Goal: Task Accomplishment & Management: Manage account settings

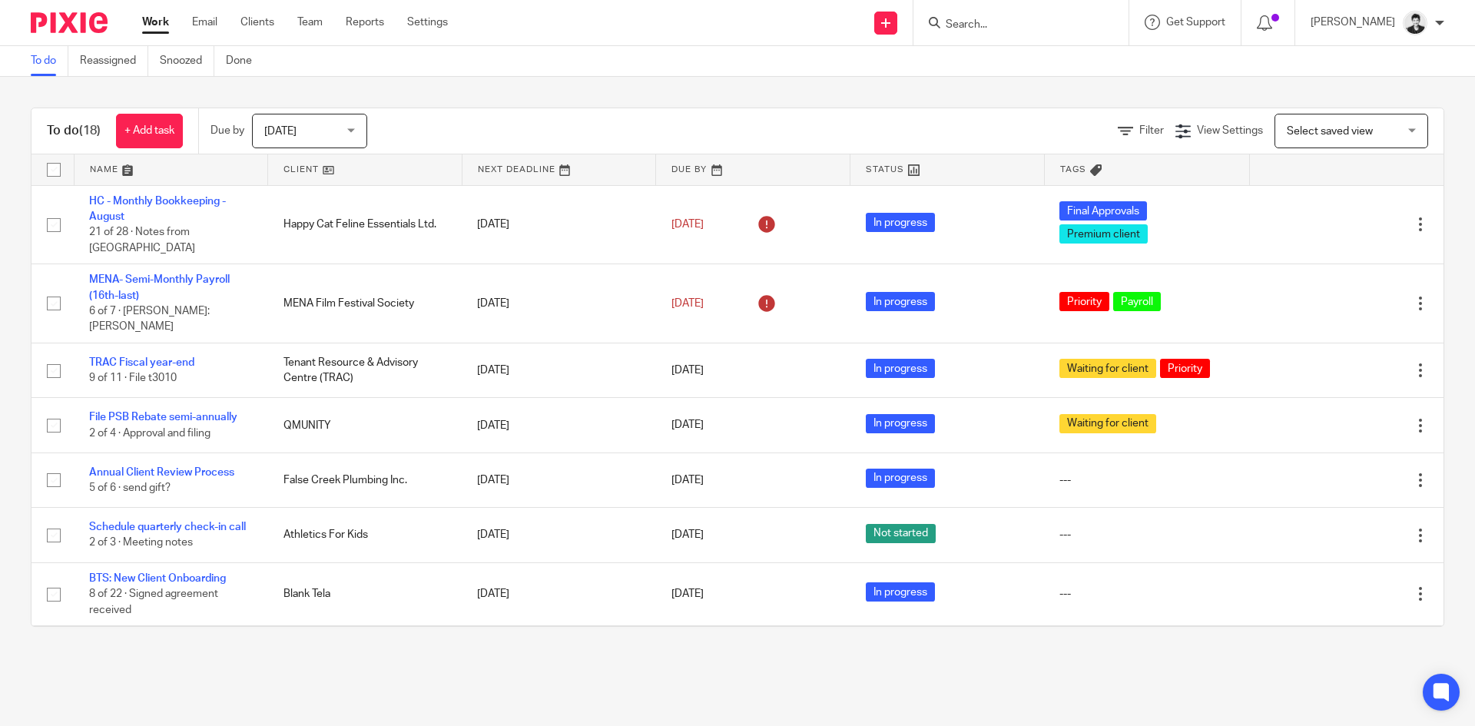
click at [994, 25] on input "Search" at bounding box center [1013, 25] width 138 height 14
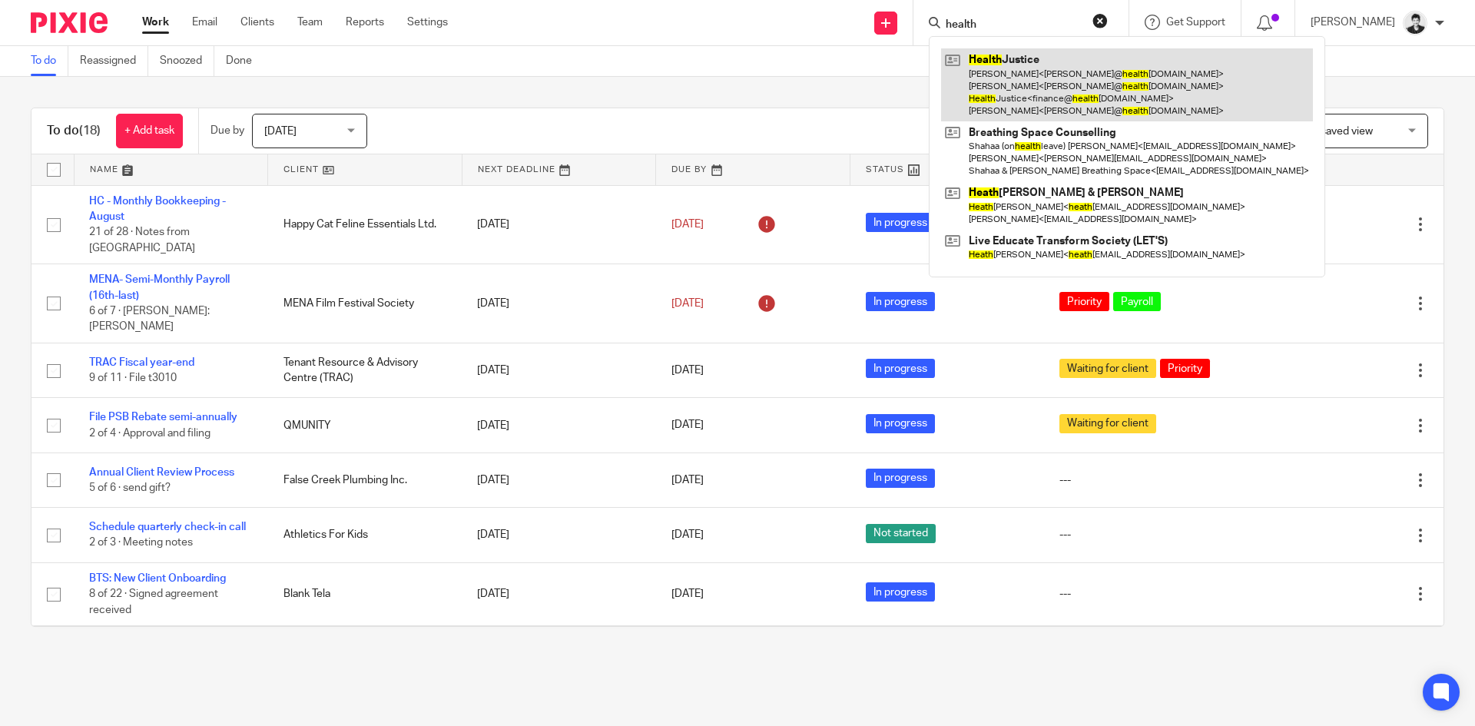
type input "health"
click at [1014, 67] on link at bounding box center [1127, 84] width 372 height 73
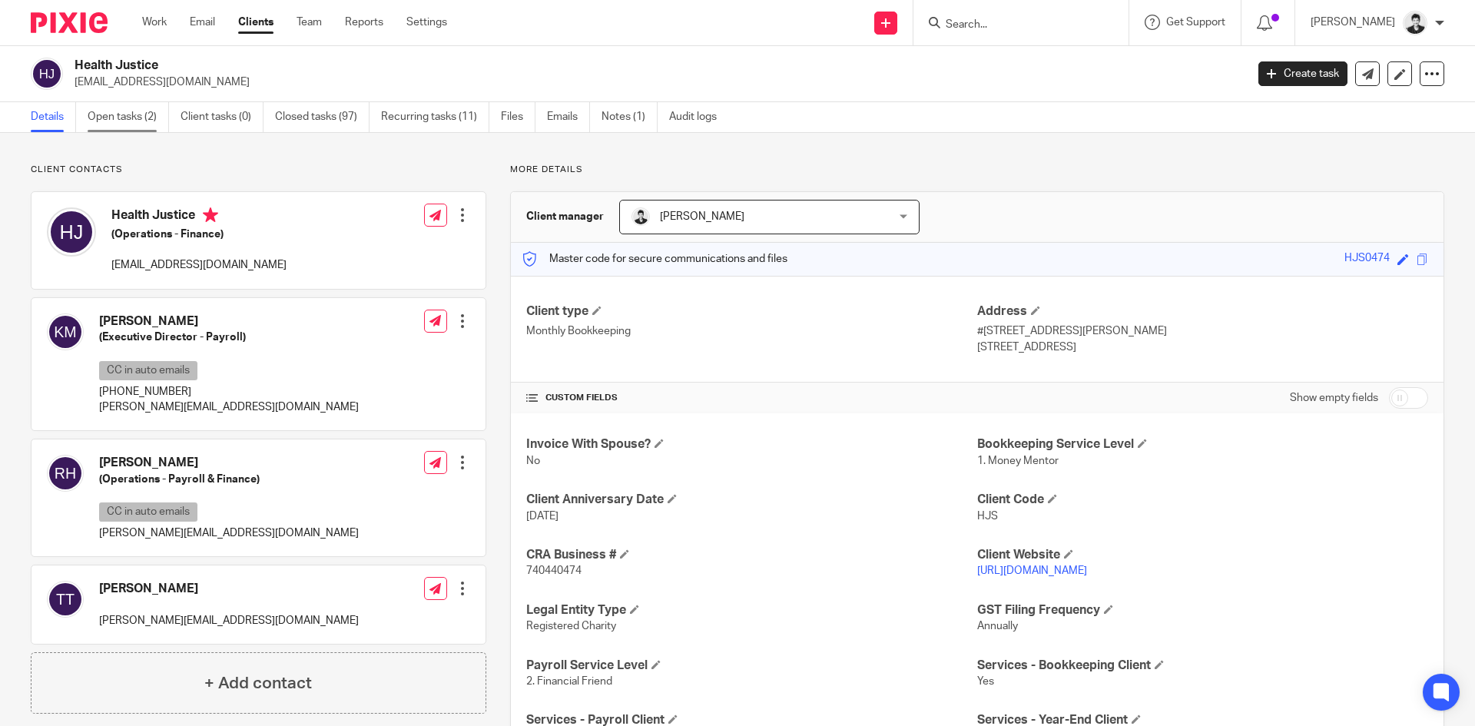
click at [137, 114] on link "Open tasks (2)" at bounding box center [128, 117] width 81 height 30
click at [552, 566] on span "740440474" at bounding box center [553, 570] width 55 height 11
copy span "740440474"
click at [120, 111] on link "Open tasks (2)" at bounding box center [128, 117] width 81 height 30
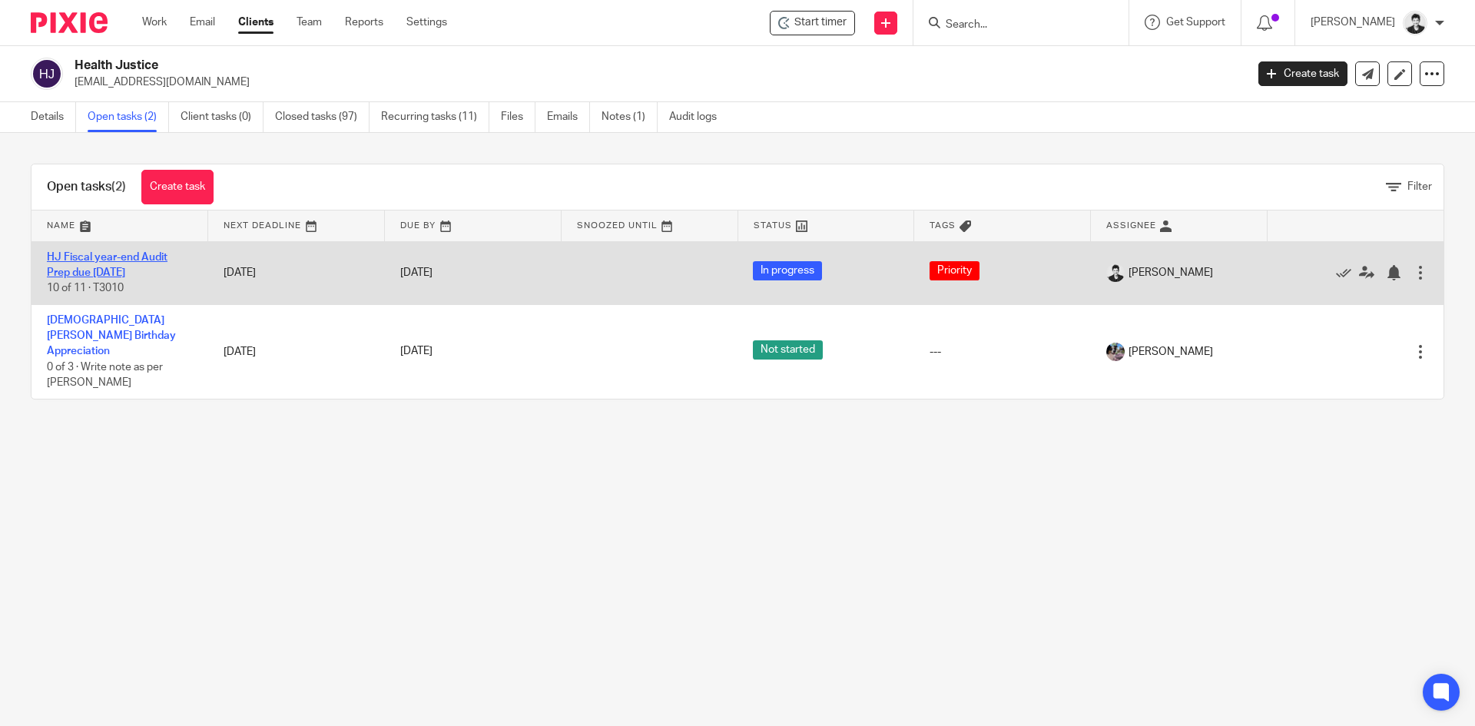
click at [151, 253] on link "HJ Fiscal year-end Audit Prep due Jun 26" at bounding box center [107, 265] width 121 height 26
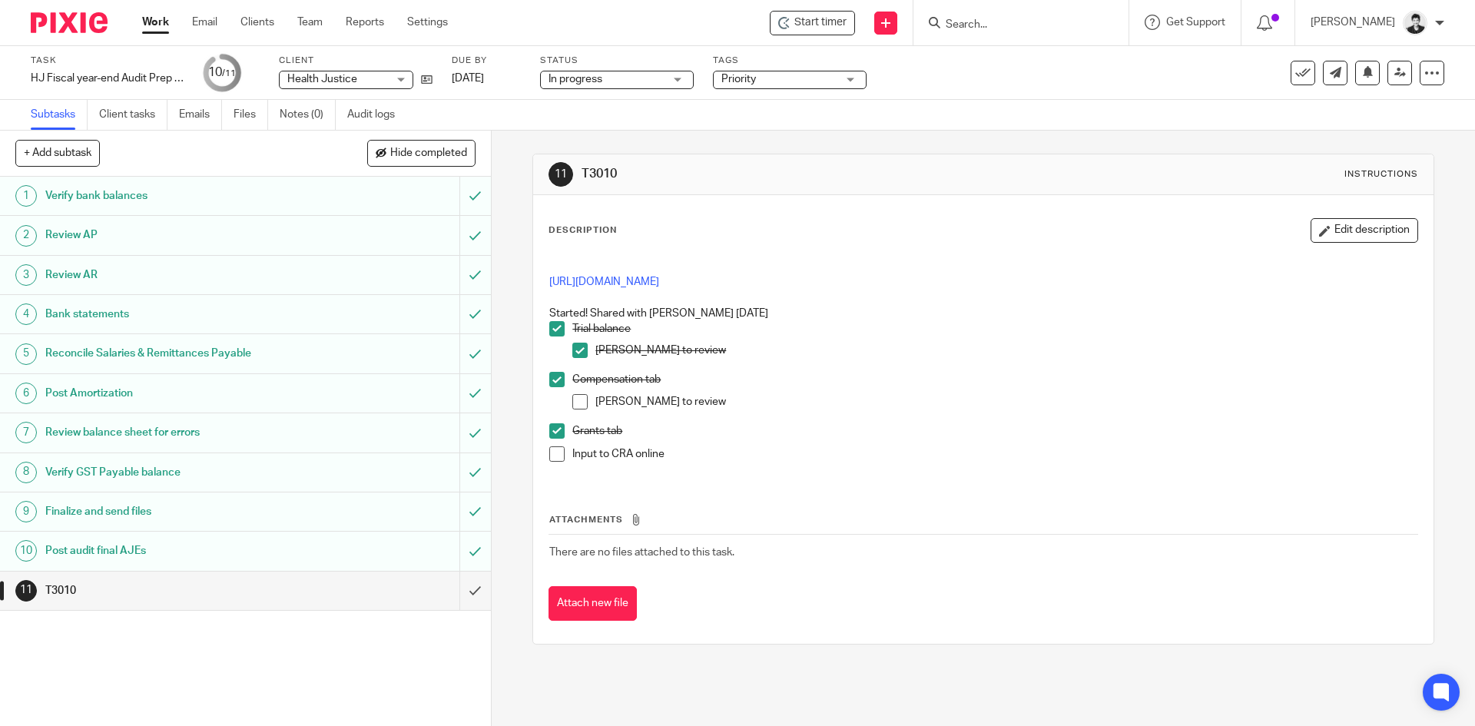
click at [577, 400] on span at bounding box center [579, 401] width 15 height 15
click at [549, 456] on span at bounding box center [556, 453] width 15 height 15
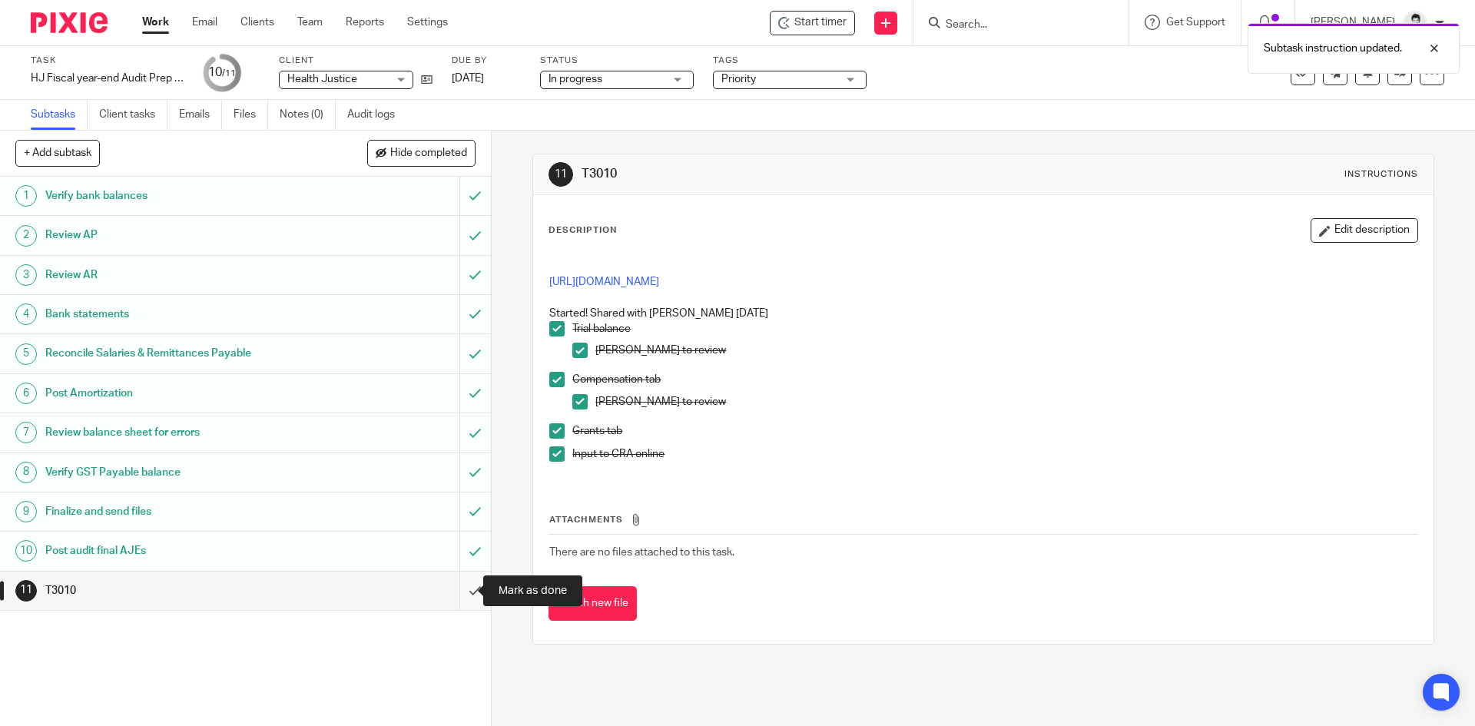
click at [458, 598] on input "submit" at bounding box center [245, 590] width 491 height 38
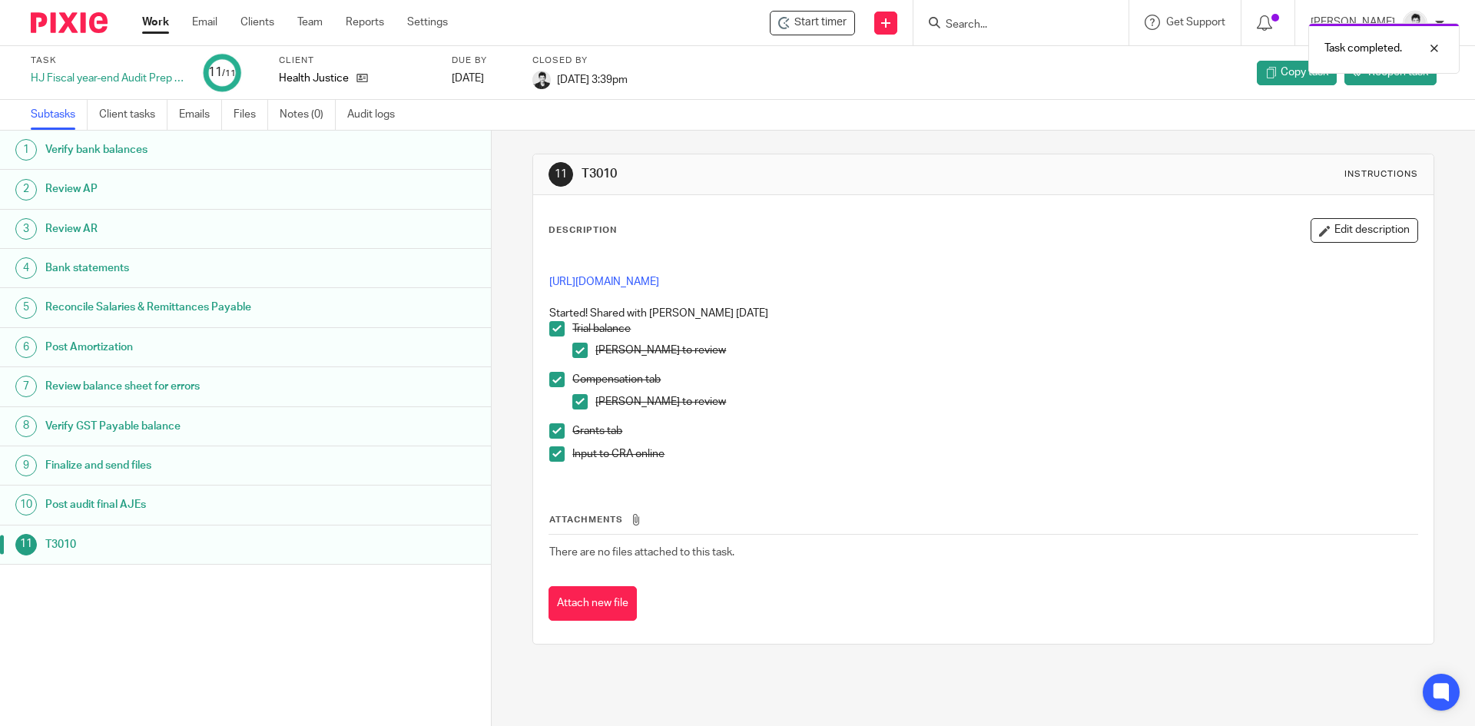
click at [154, 28] on link "Work" at bounding box center [155, 22] width 27 height 15
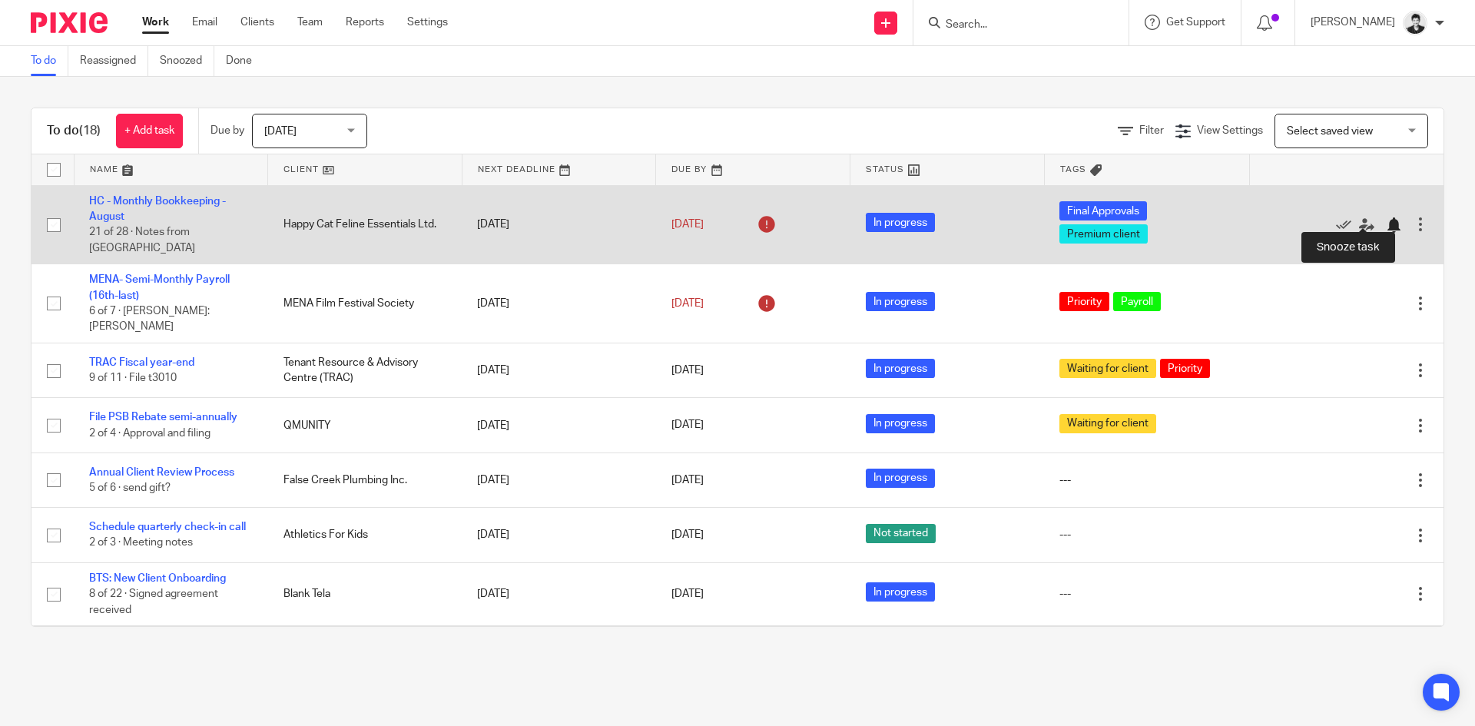
click at [1386, 217] on div at bounding box center [1393, 224] width 15 height 15
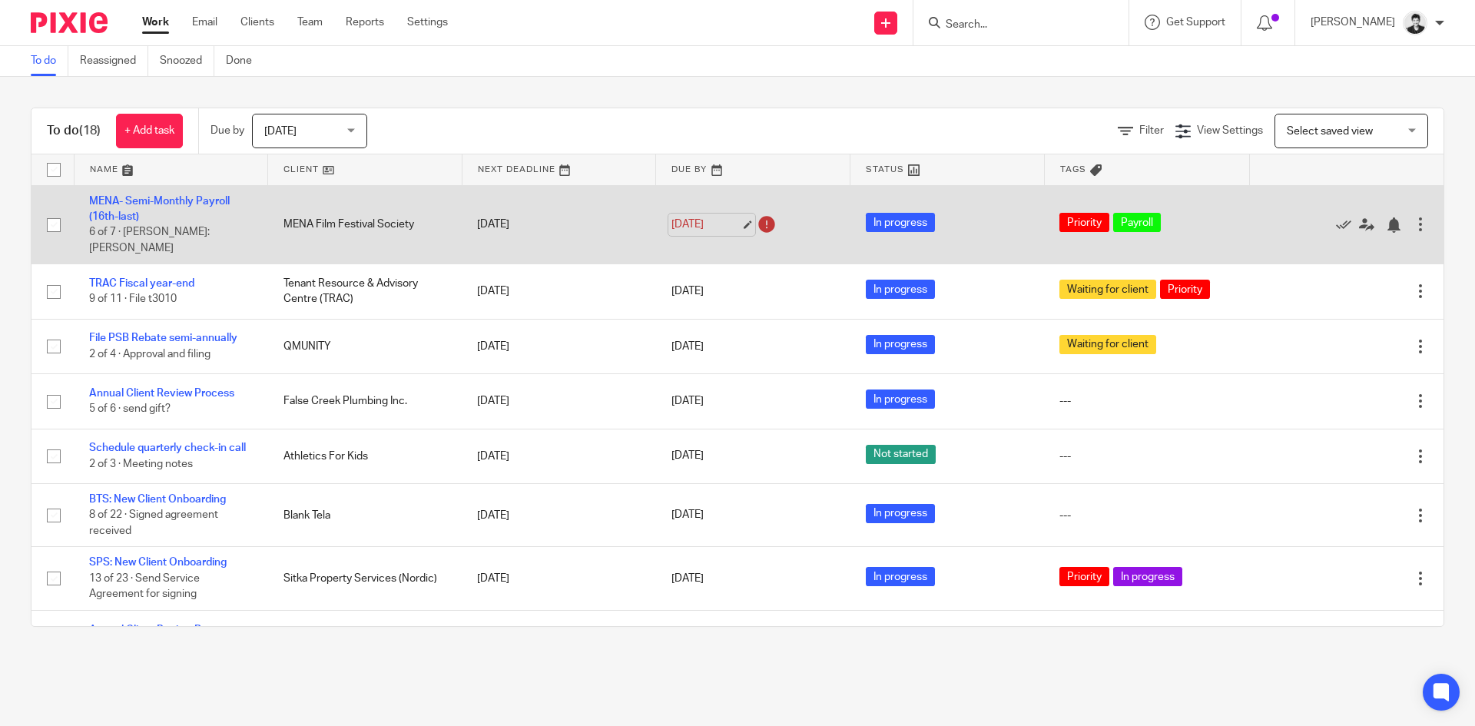
click at [691, 217] on link "Sep 21, 2025" at bounding box center [705, 225] width 69 height 16
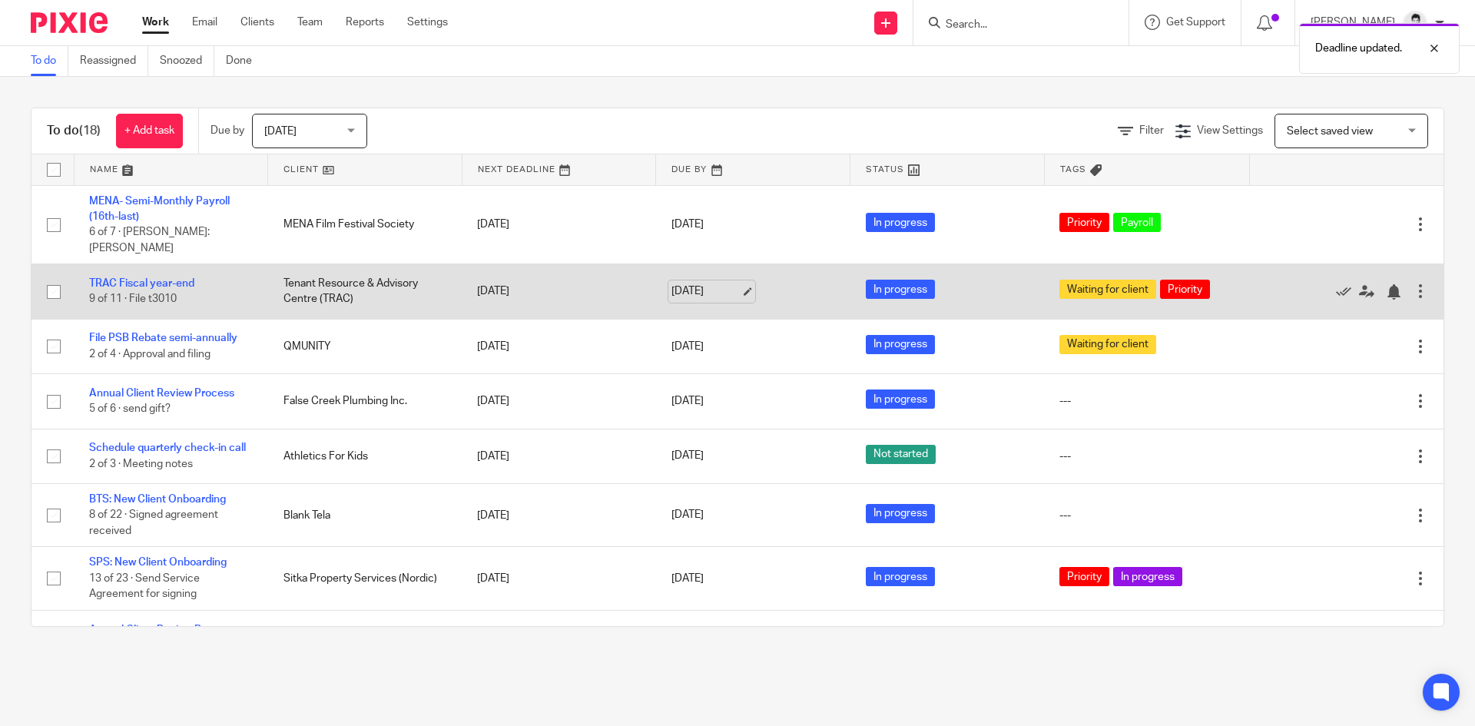
click at [697, 283] on link "Sep 23, 2025" at bounding box center [705, 291] width 69 height 16
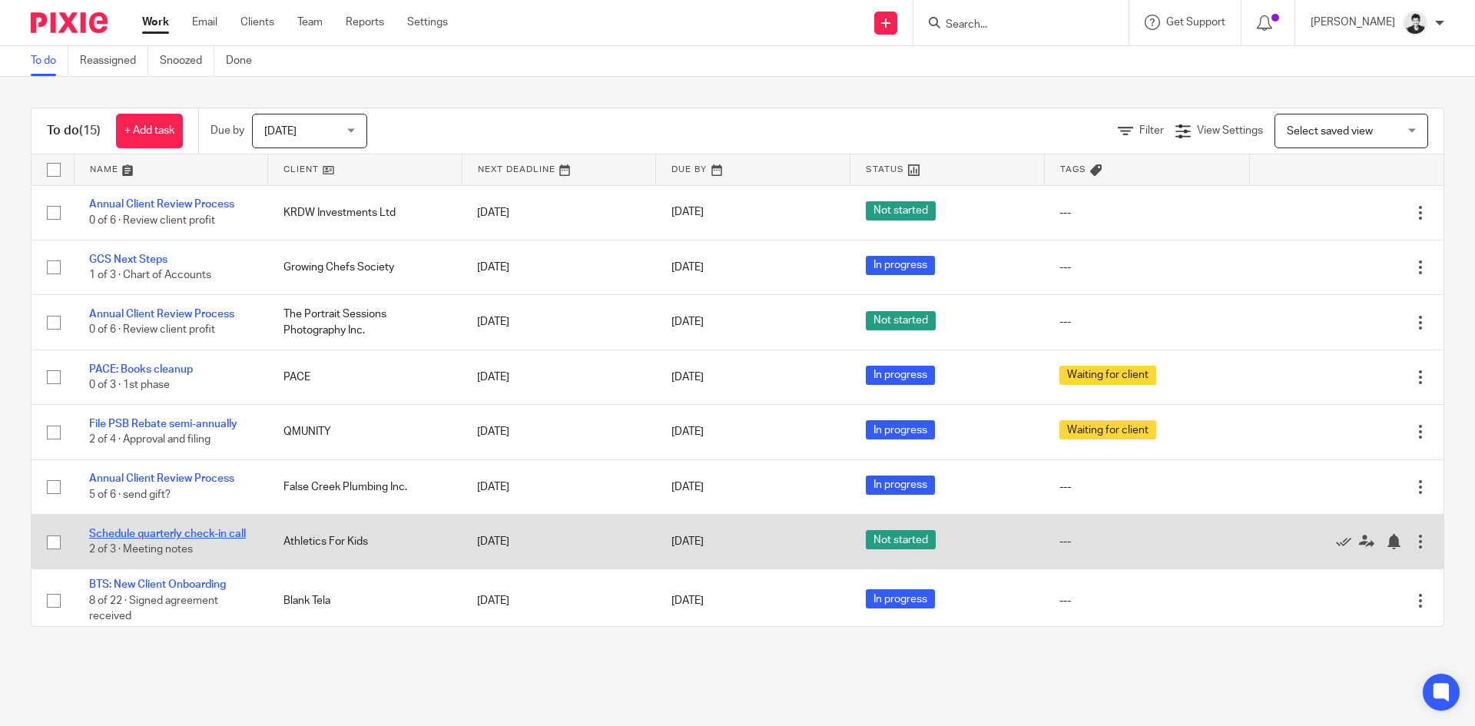
click at [217, 532] on link "Schedule quarterly check-in call" at bounding box center [167, 533] width 157 height 11
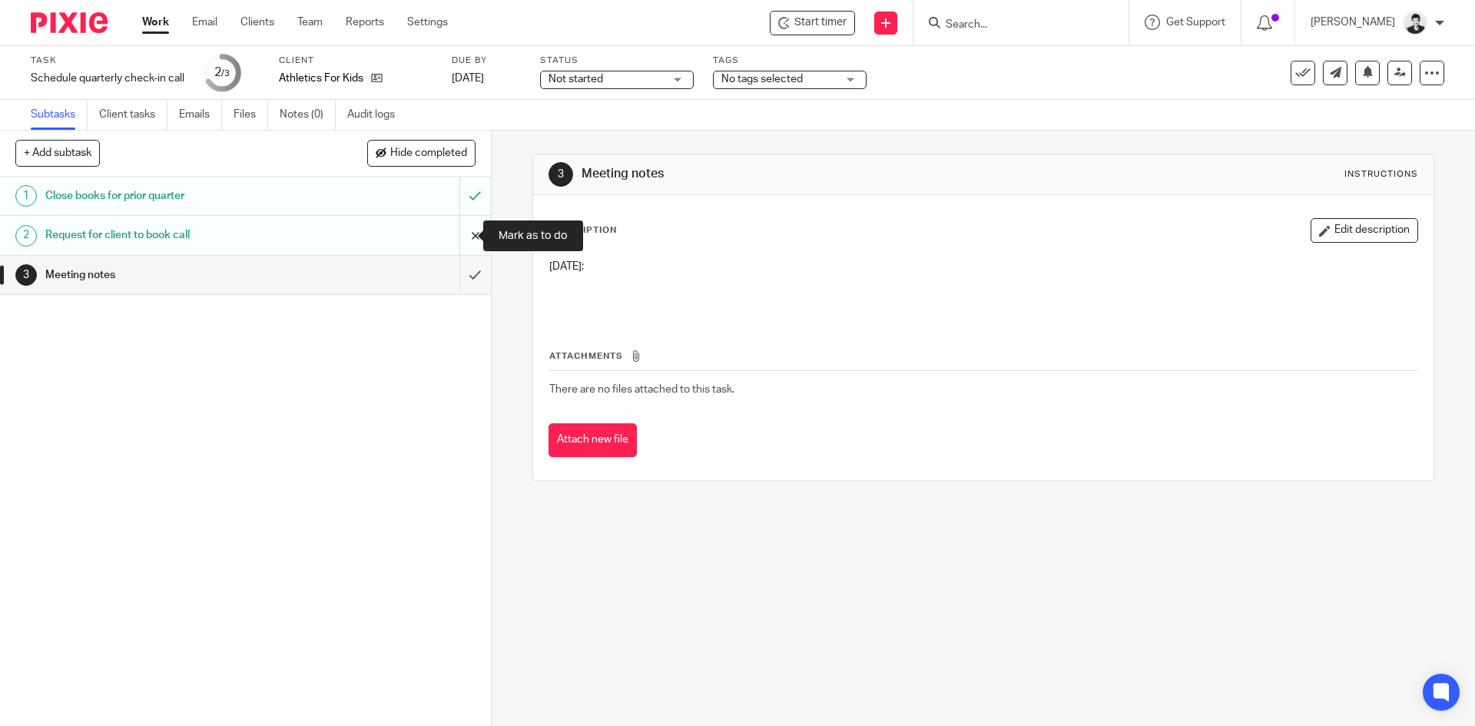
click at [459, 236] on input "submit" at bounding box center [245, 235] width 491 height 38
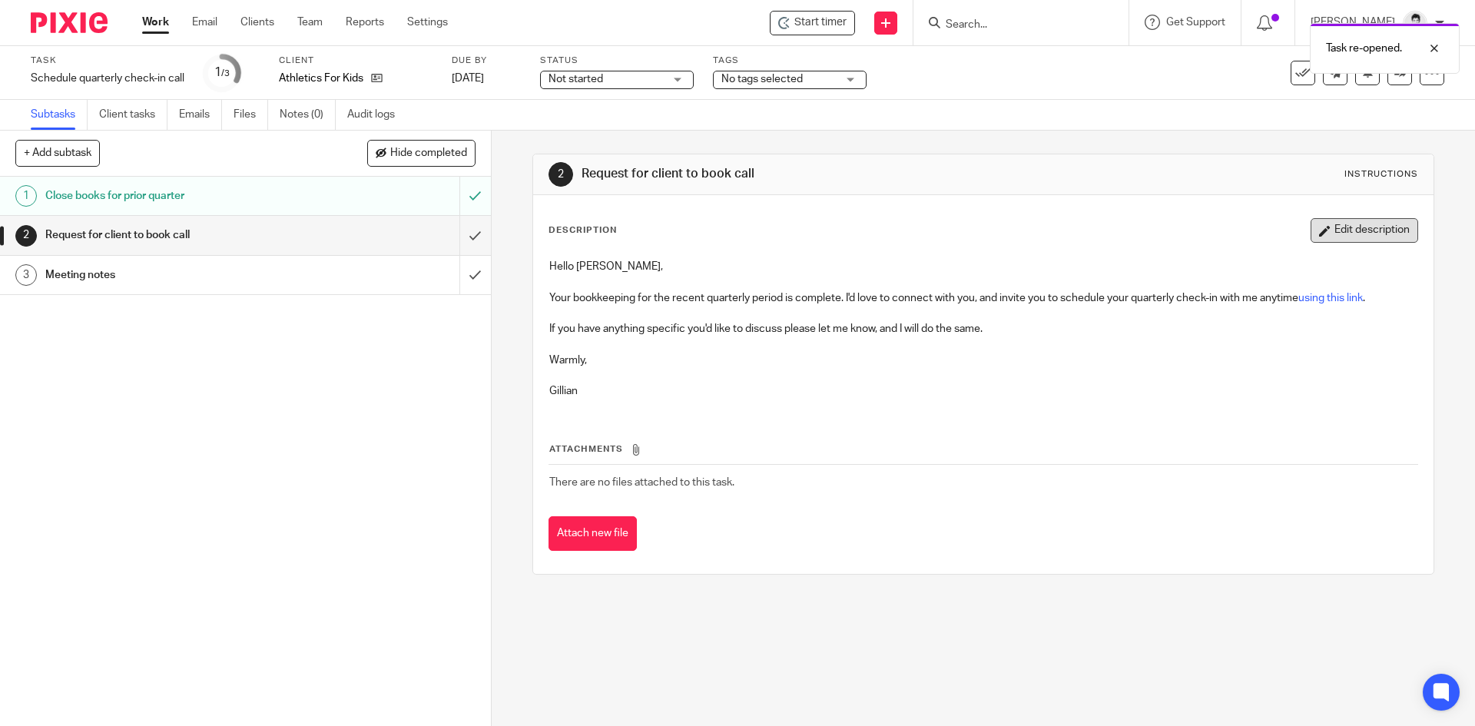
click at [1333, 227] on button "Edit description" at bounding box center [1364, 230] width 108 height 25
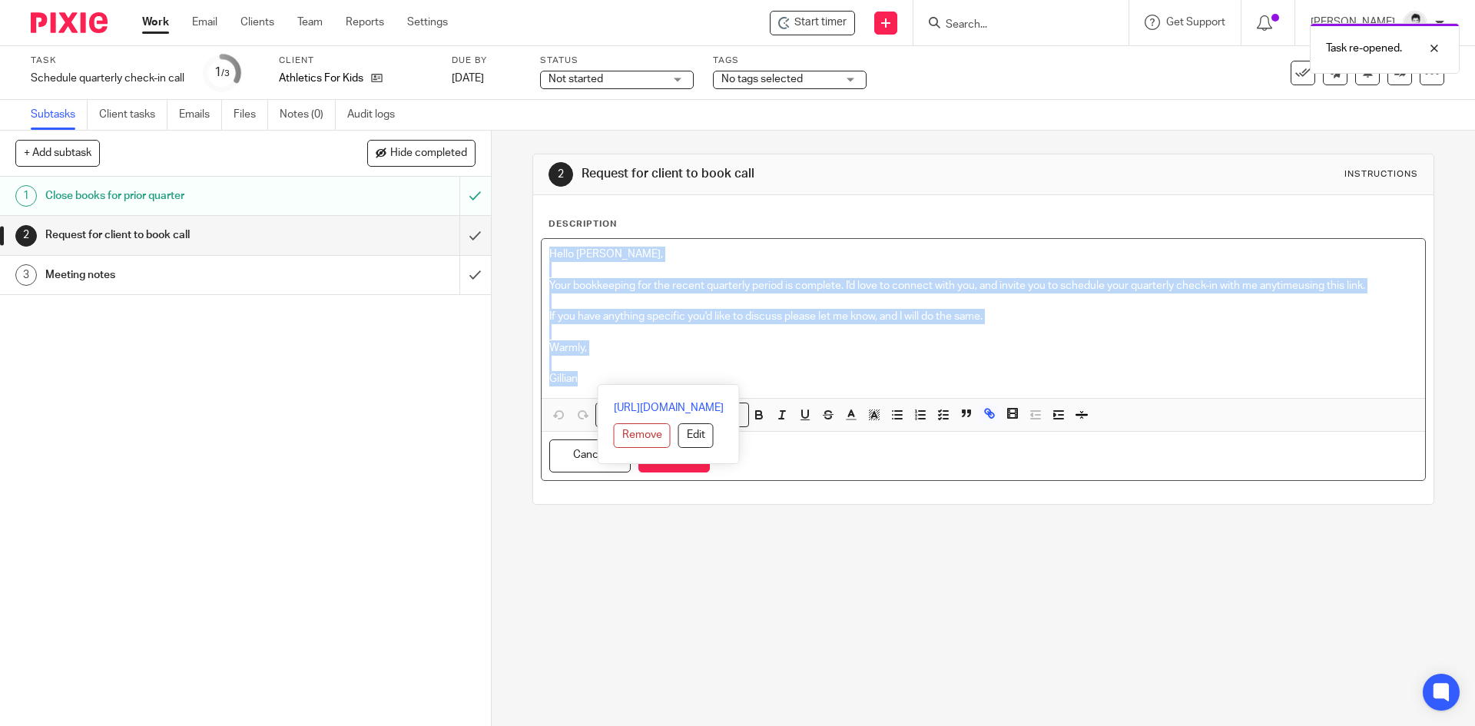
drag, startPoint x: 611, startPoint y: 376, endPoint x: 514, endPoint y: 232, distance: 173.2
click at [514, 232] on div "2 Request for client to book call Instructions Description Hello Maggie, Your b…" at bounding box center [983, 428] width 983 height 595
click at [940, 409] on icon "button" at bounding box center [943, 415] width 14 height 14
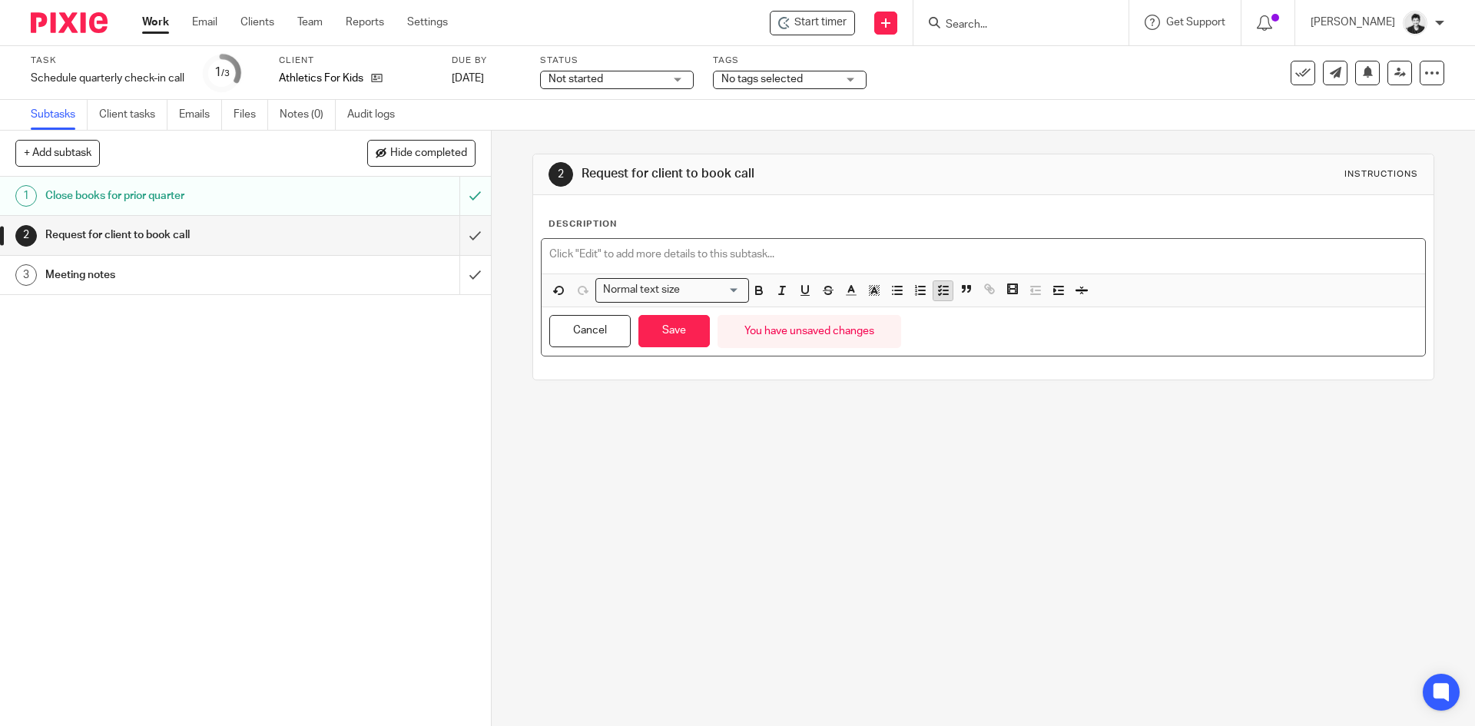
click at [939, 293] on icon "button" at bounding box center [943, 290] width 14 height 14
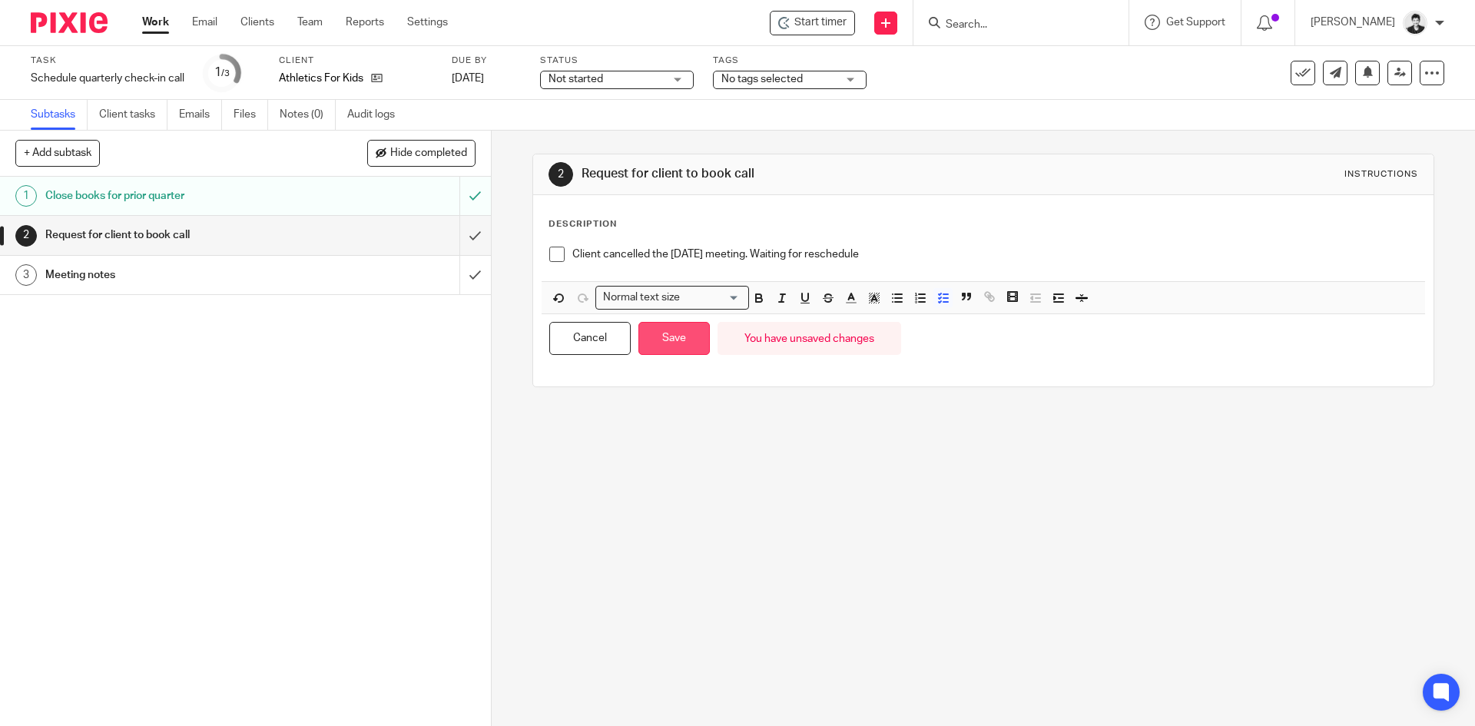
click at [677, 352] on button "Save" at bounding box center [673, 338] width 71 height 33
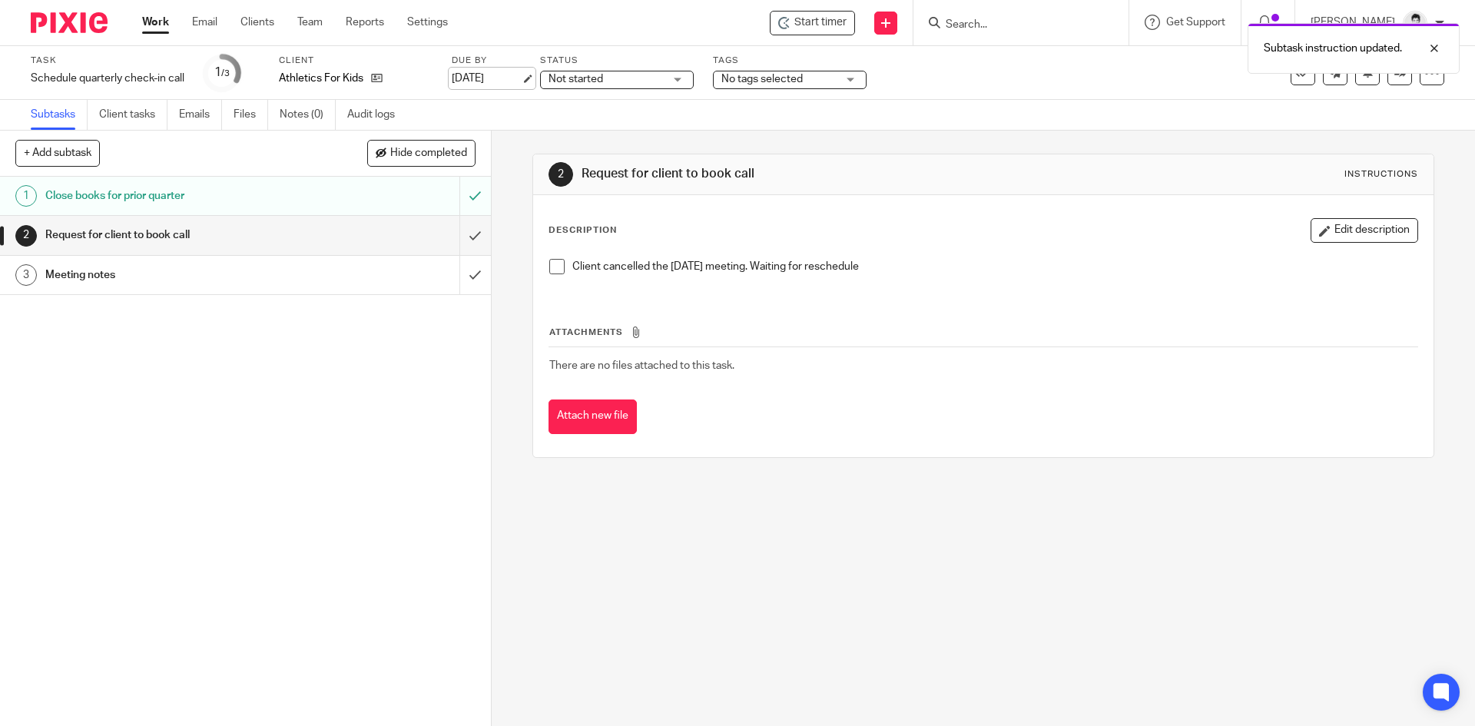
click at [497, 75] on link "[DATE]" at bounding box center [486, 79] width 69 height 16
click at [737, 81] on span "No tags selected" at bounding box center [761, 79] width 81 height 11
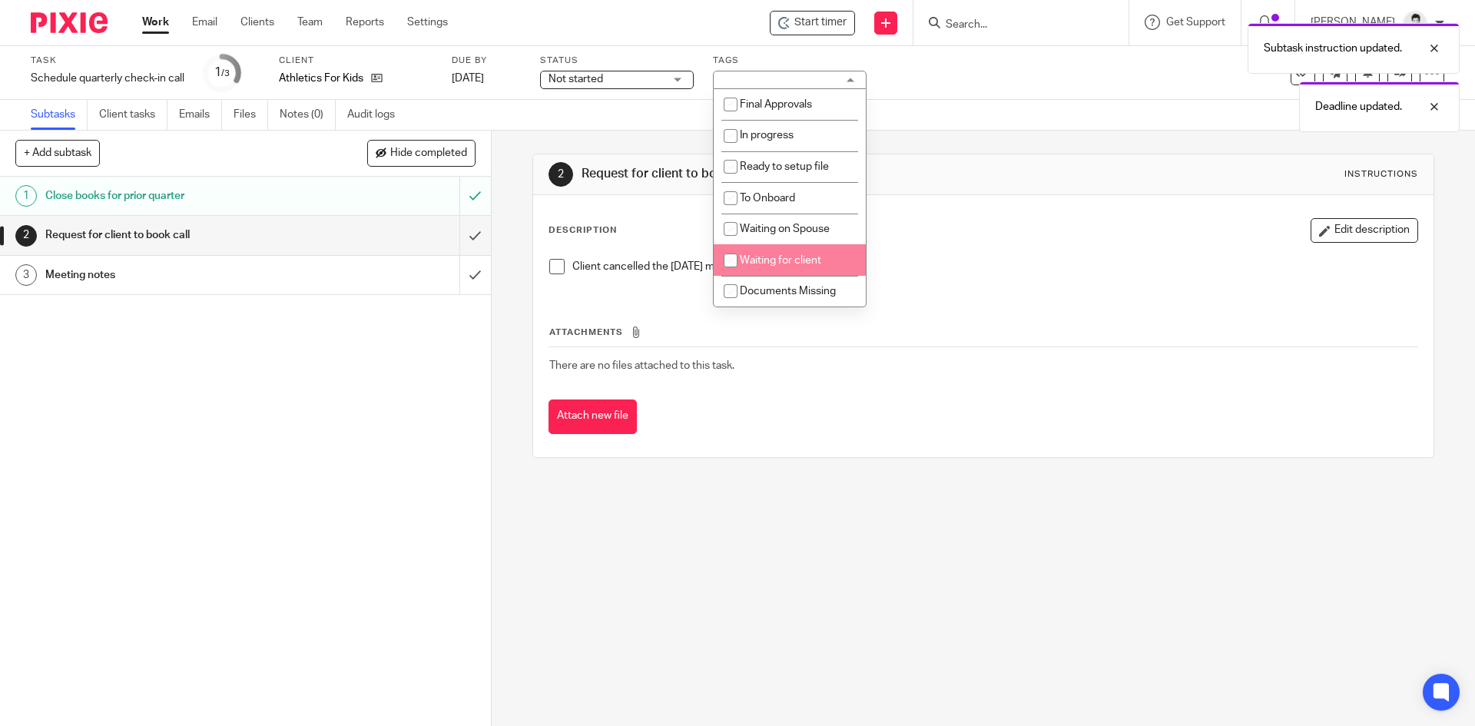
click at [781, 260] on span "Waiting for client" at bounding box center [780, 260] width 81 height 11
checkbox input "true"
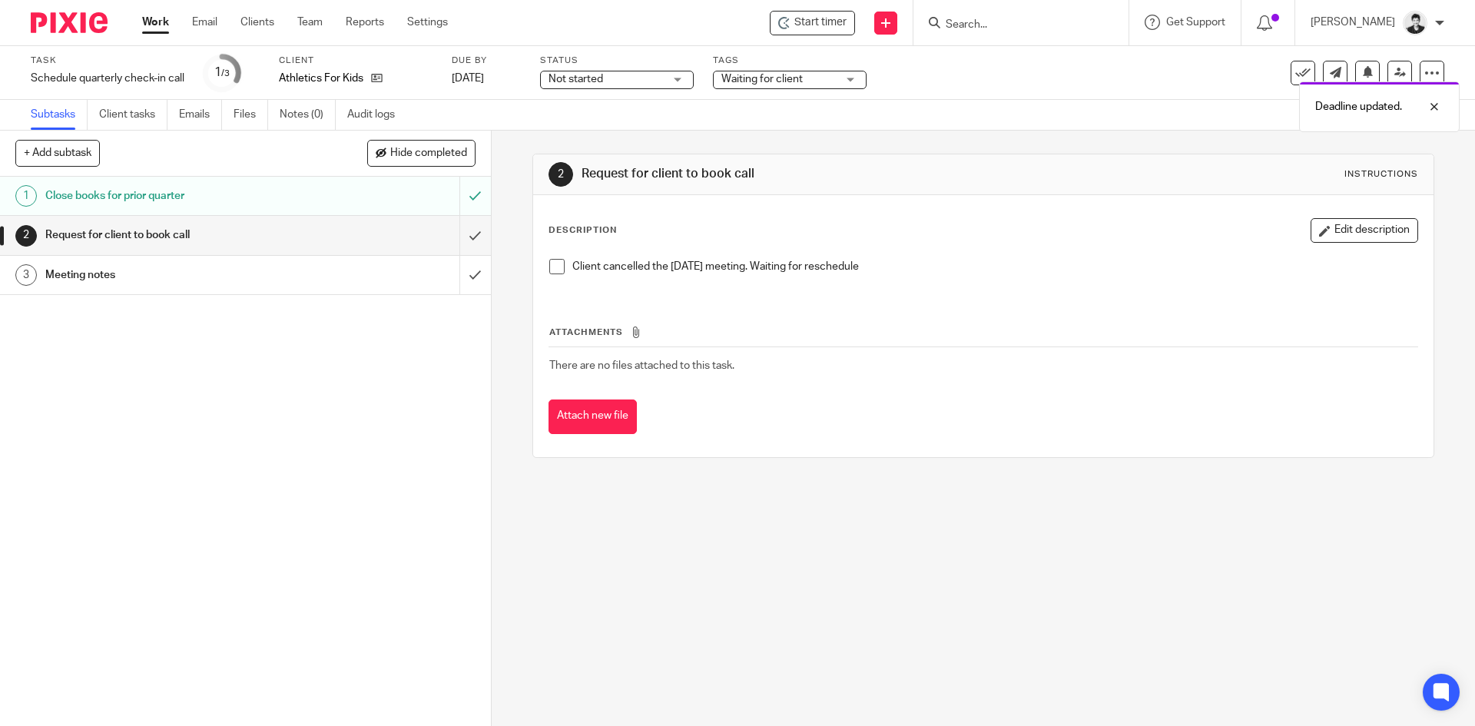
click at [661, 72] on span "Not started" at bounding box center [605, 79] width 115 height 16
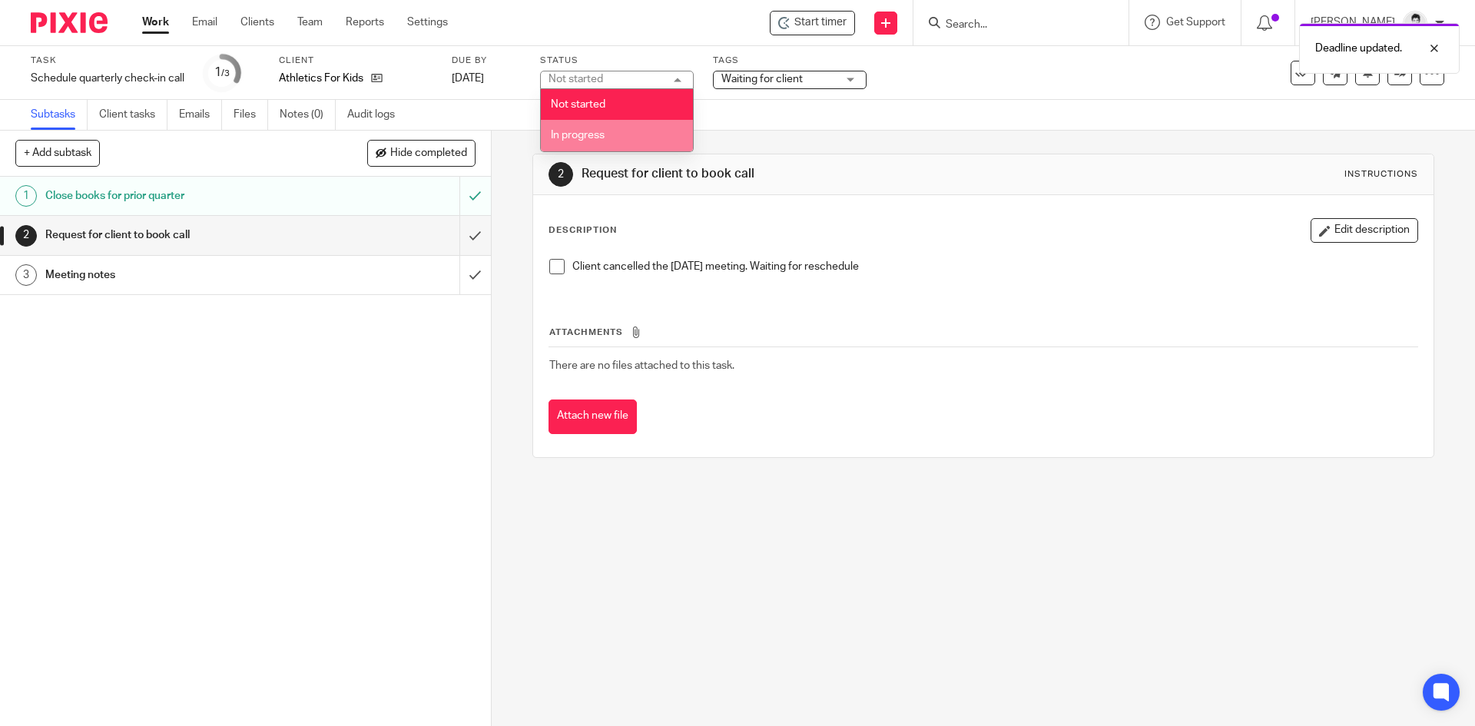
click at [649, 139] on li "In progress" at bounding box center [617, 135] width 152 height 31
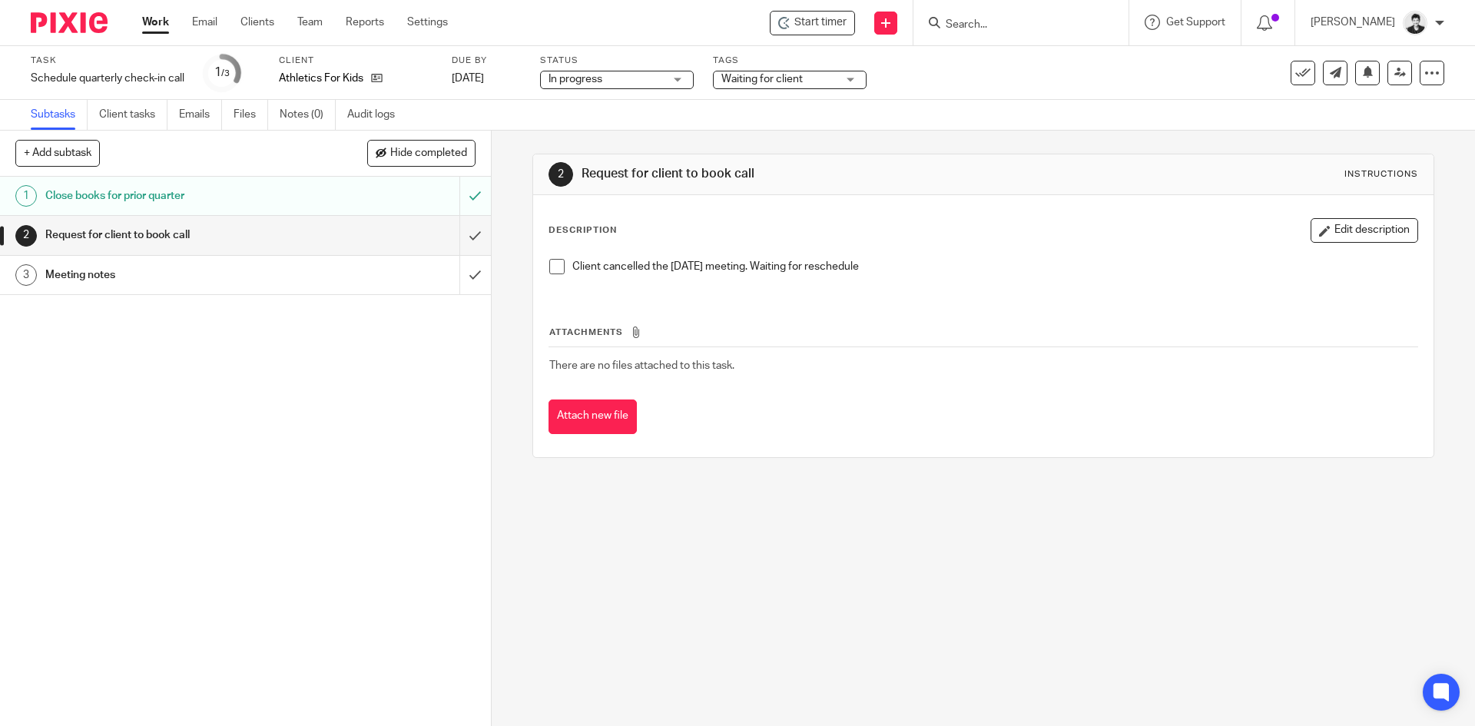
click at [151, 20] on link "Work" at bounding box center [155, 22] width 27 height 15
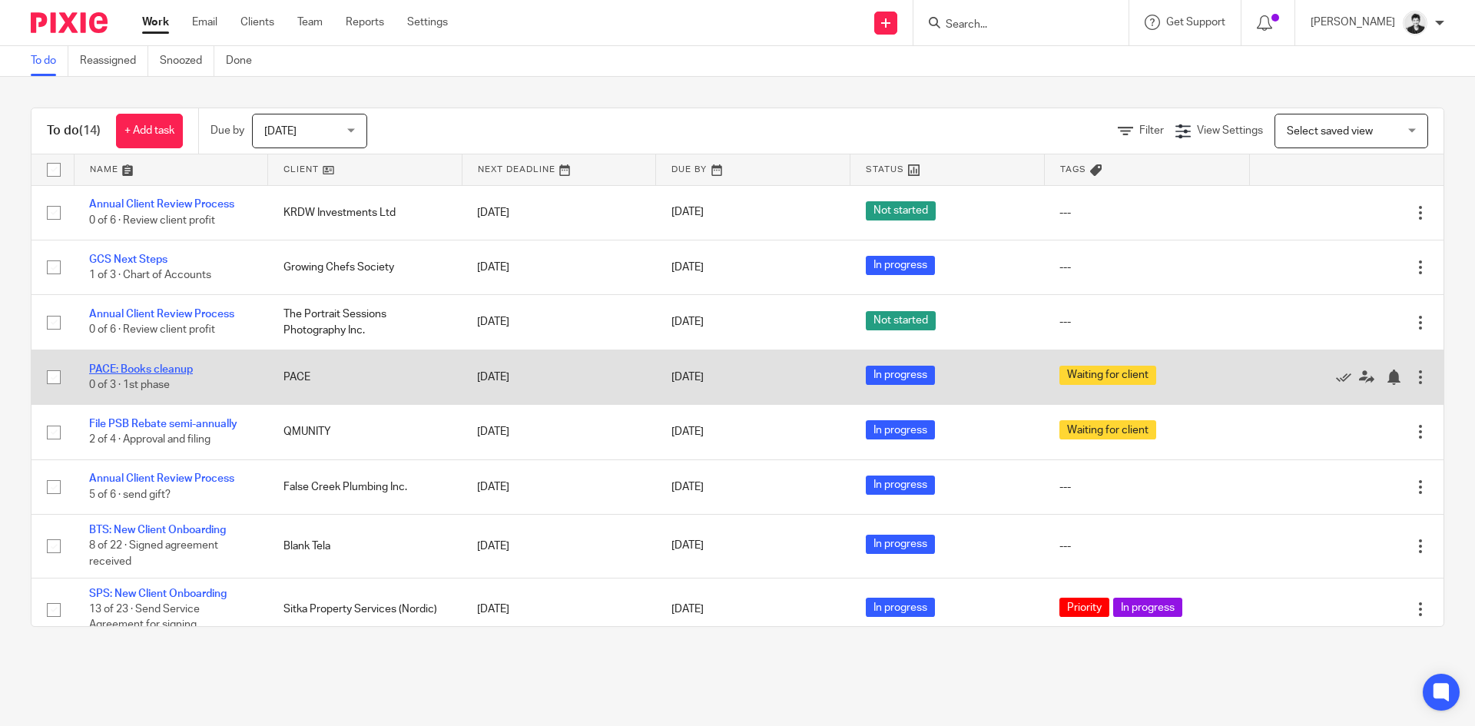
click at [131, 369] on link "PACE: Books cleanup" at bounding box center [141, 369] width 104 height 11
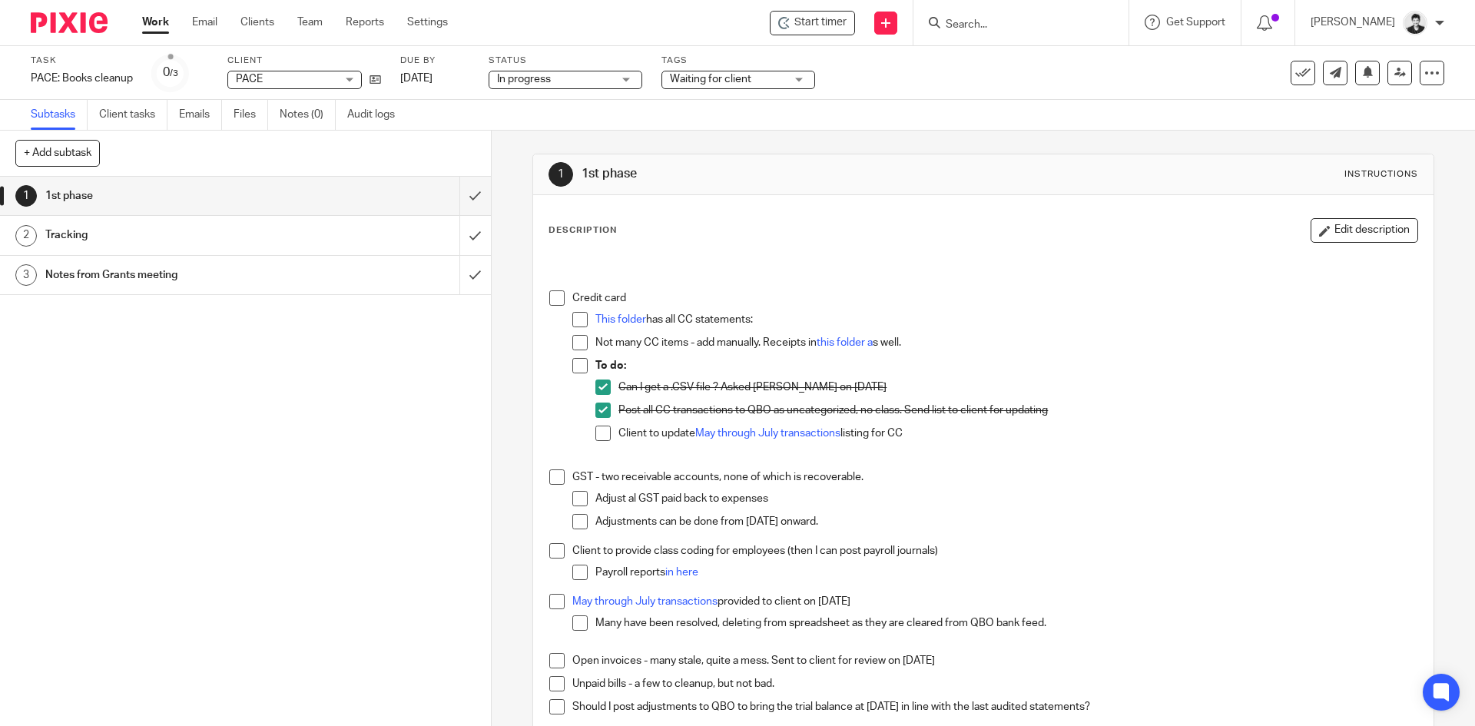
click at [771, 426] on p "Client to update May through July transactions listing for CC" at bounding box center [1017, 433] width 798 height 15
click at [775, 429] on link "May through July transactions" at bounding box center [767, 433] width 145 height 11
click at [446, 75] on link "Sep 23, 2025" at bounding box center [434, 79] width 69 height 16
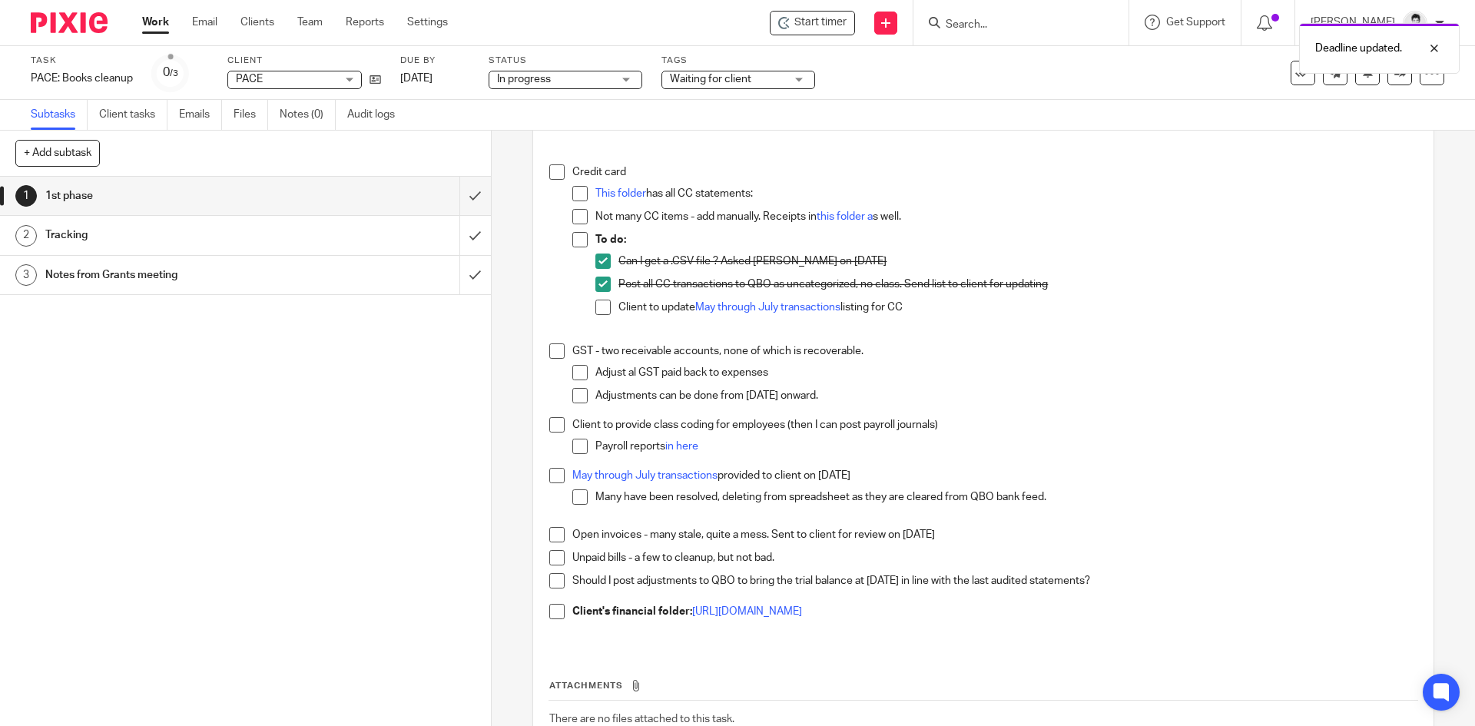
scroll to position [128, 0]
click at [150, 25] on link "Work" at bounding box center [155, 22] width 27 height 15
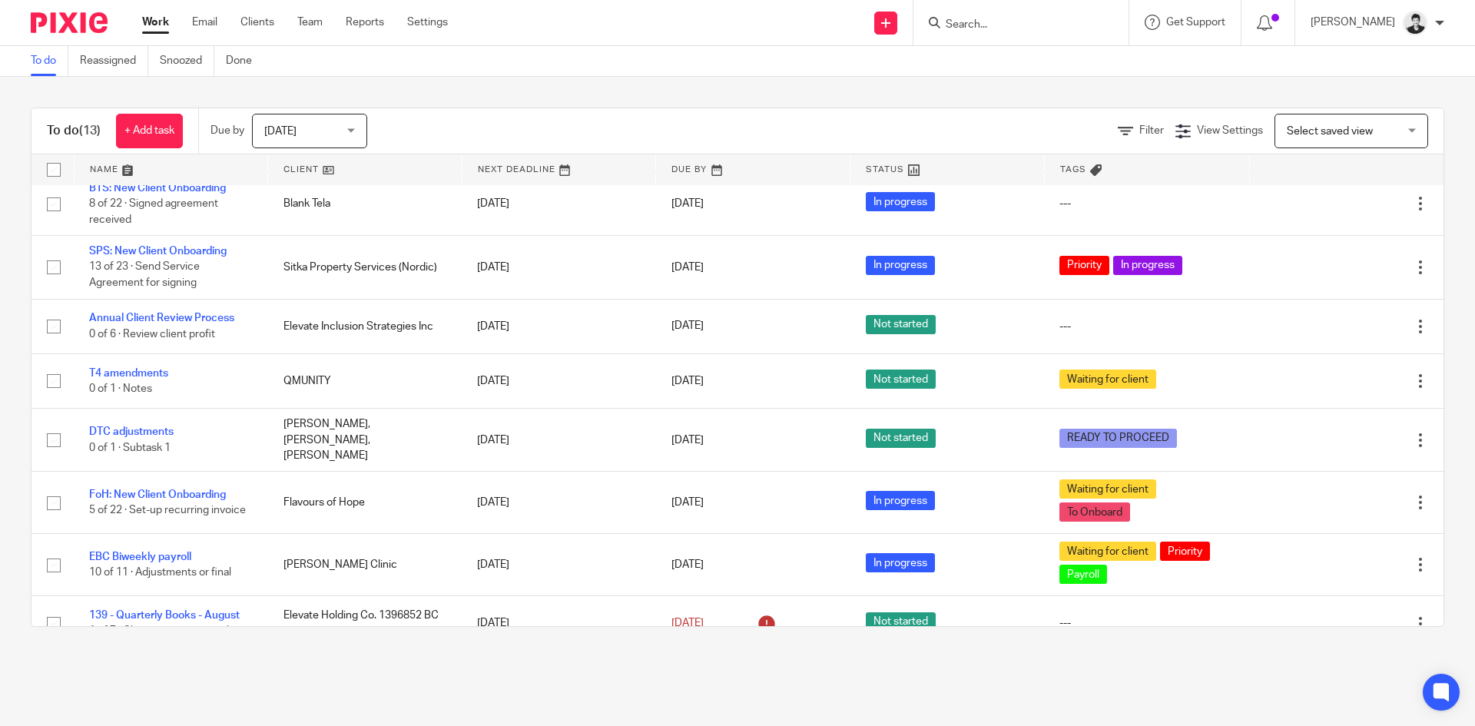
scroll to position [303, 0]
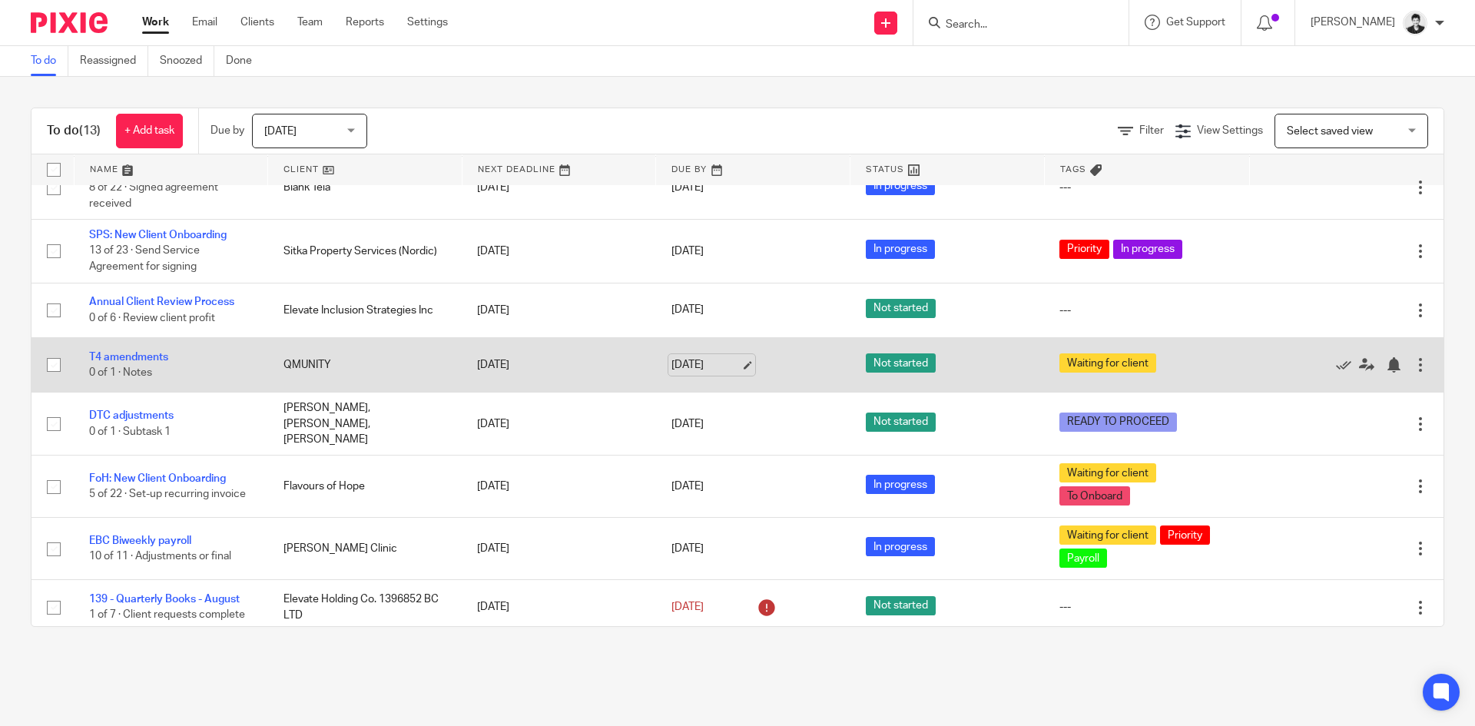
click at [712, 370] on link "[DATE]" at bounding box center [705, 365] width 69 height 16
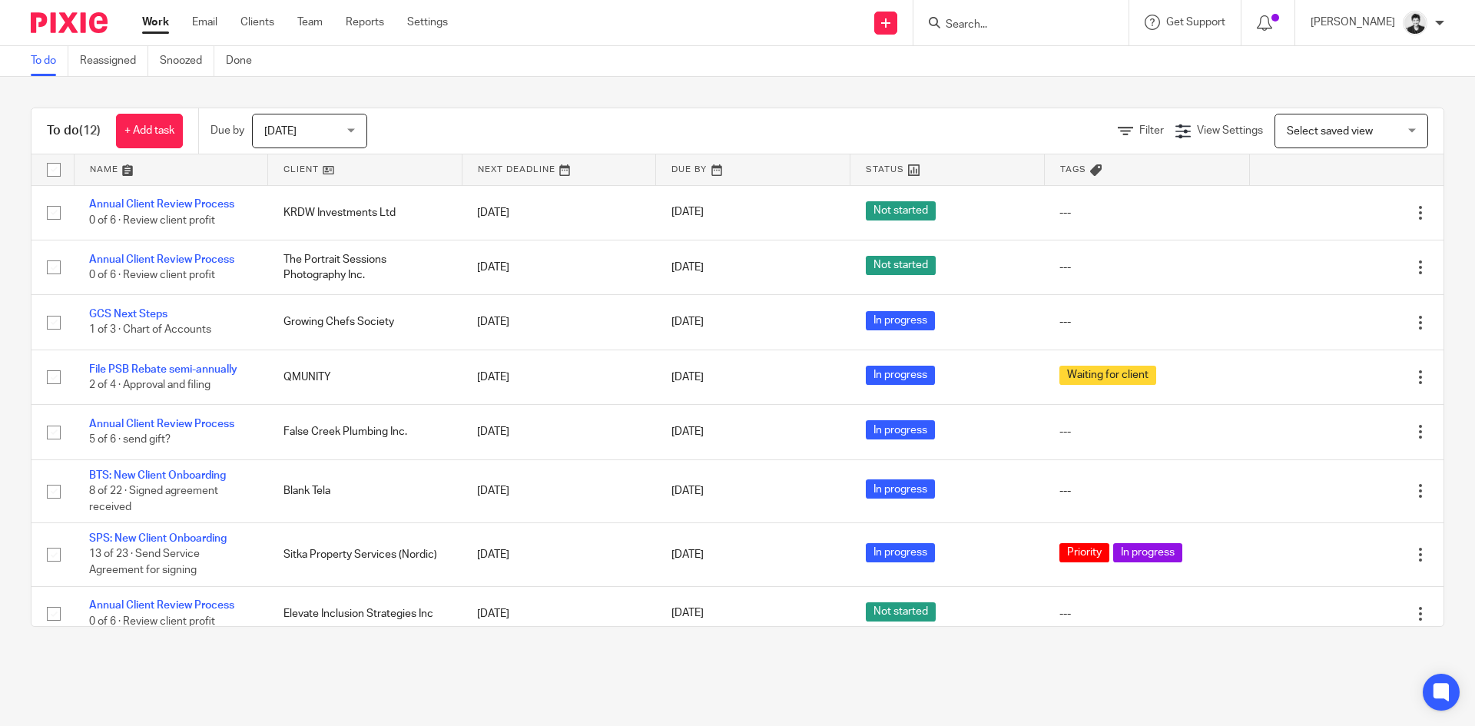
scroll to position [249, 0]
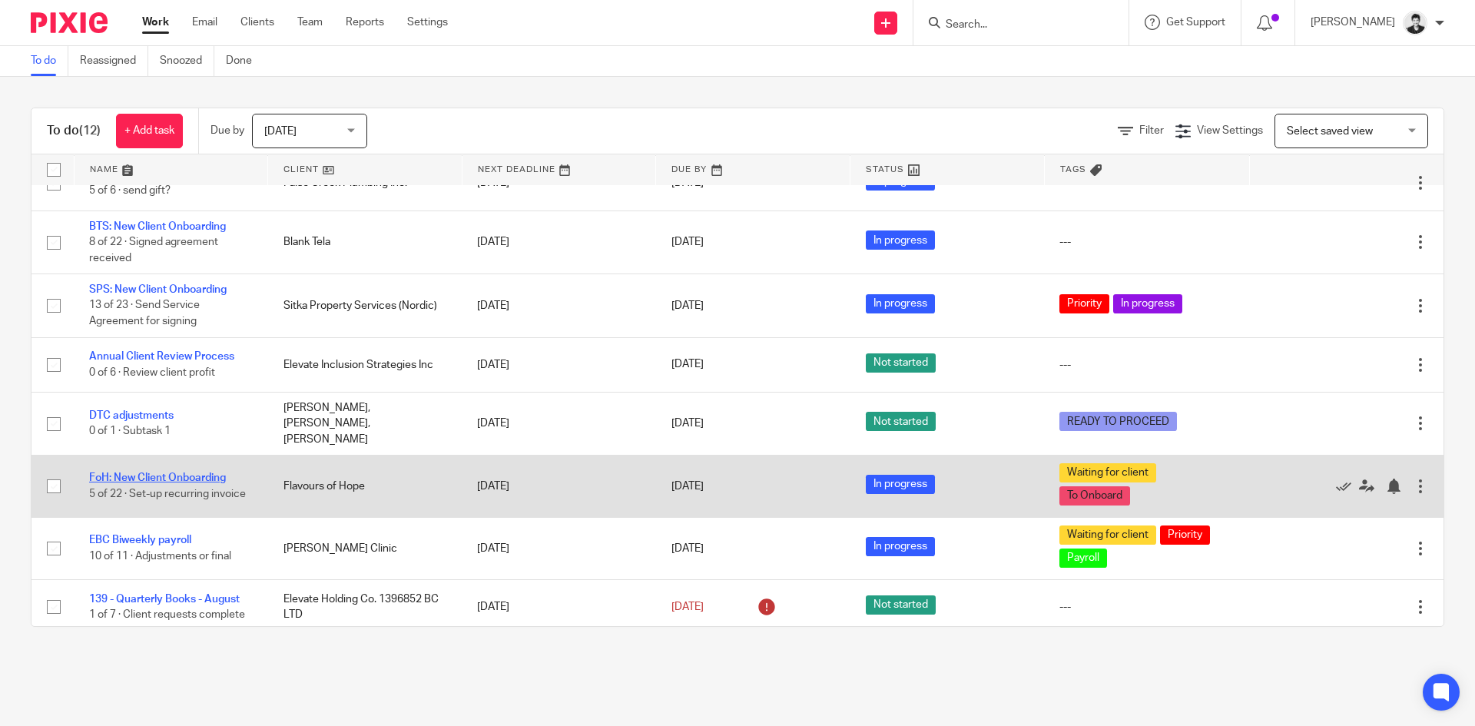
click at [141, 475] on link "FoH: New Client Onboarding" at bounding box center [157, 477] width 137 height 11
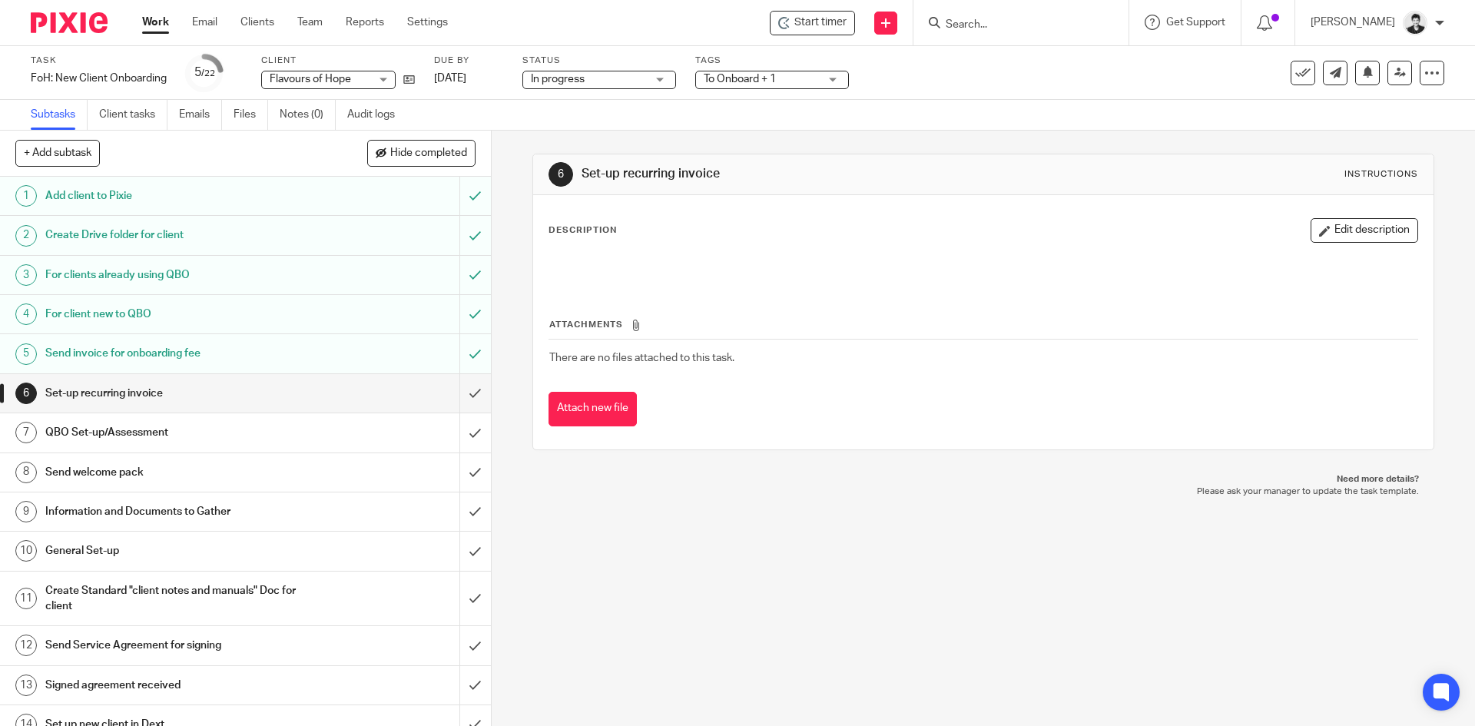
drag, startPoint x: 1041, startPoint y: 35, endPoint x: 1023, endPoint y: 24, distance: 21.1
click at [1035, 31] on div at bounding box center [1020, 22] width 215 height 45
click at [1022, 23] on input "Search" at bounding box center [1013, 25] width 138 height 14
type input "old"
click at [1036, 56] on link at bounding box center [1071, 65] width 260 height 35
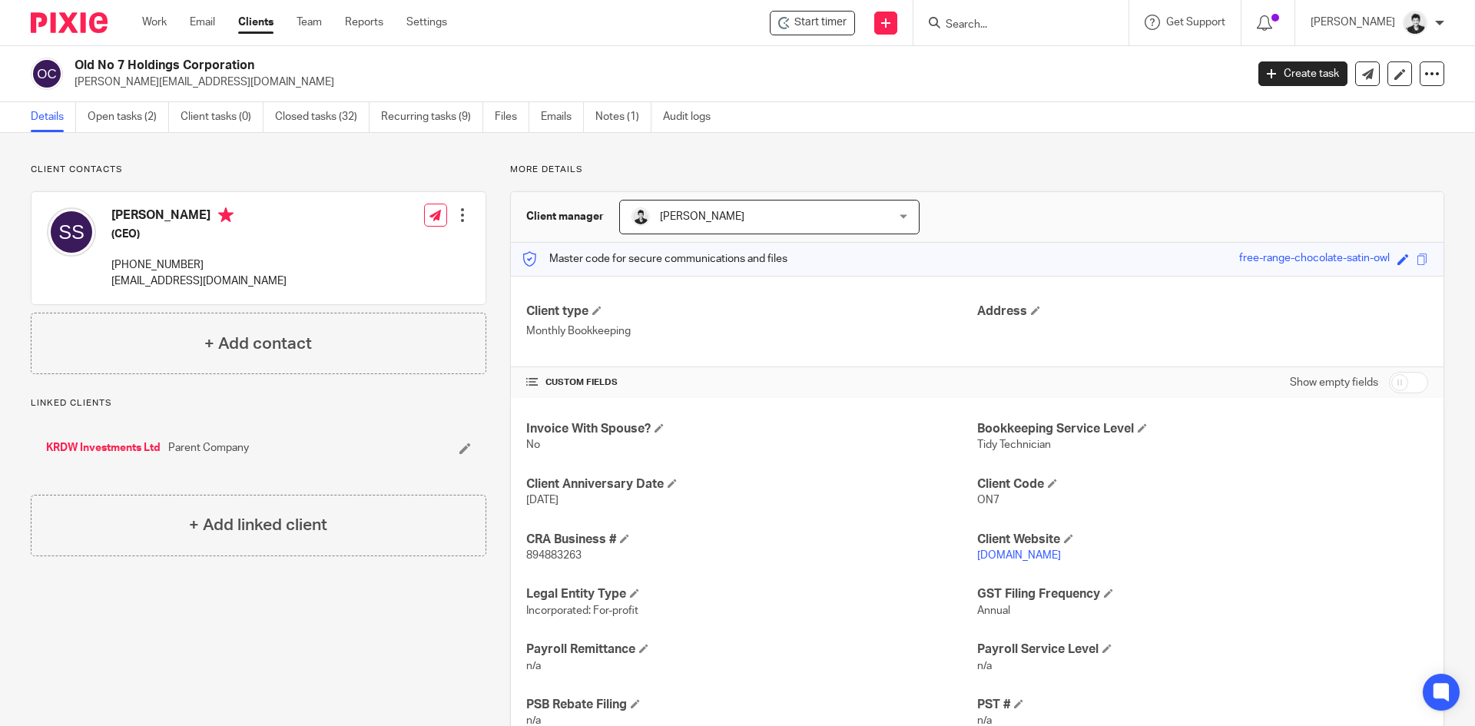
click at [234, 151] on div "Client contacts [PERSON_NAME] (CEO) [PHONE_NUMBER] [EMAIL_ADDRESS][DOMAIN_NAME]…" at bounding box center [737, 541] width 1475 height 816
click at [336, 124] on link "Closed tasks (32)" at bounding box center [322, 117] width 94 height 30
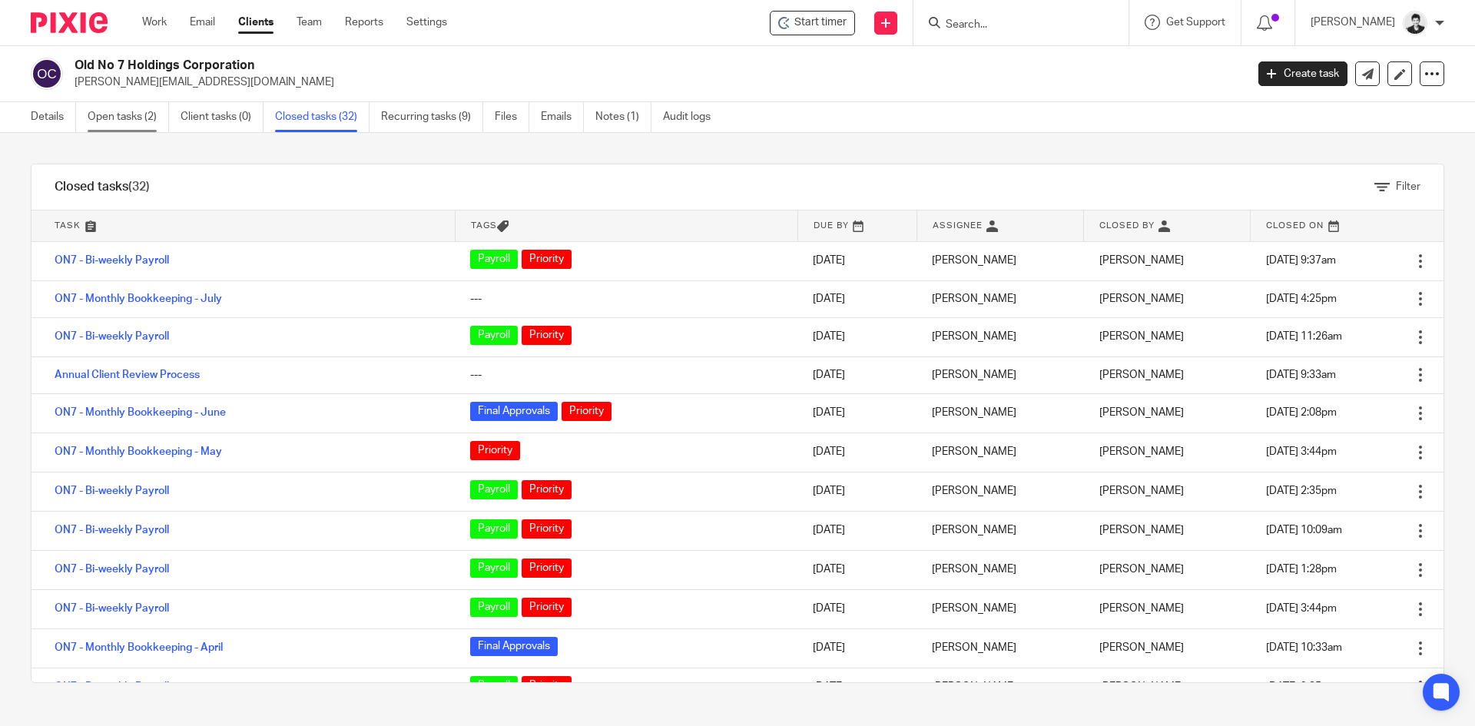
click at [147, 119] on link "Open tasks (2)" at bounding box center [128, 117] width 81 height 30
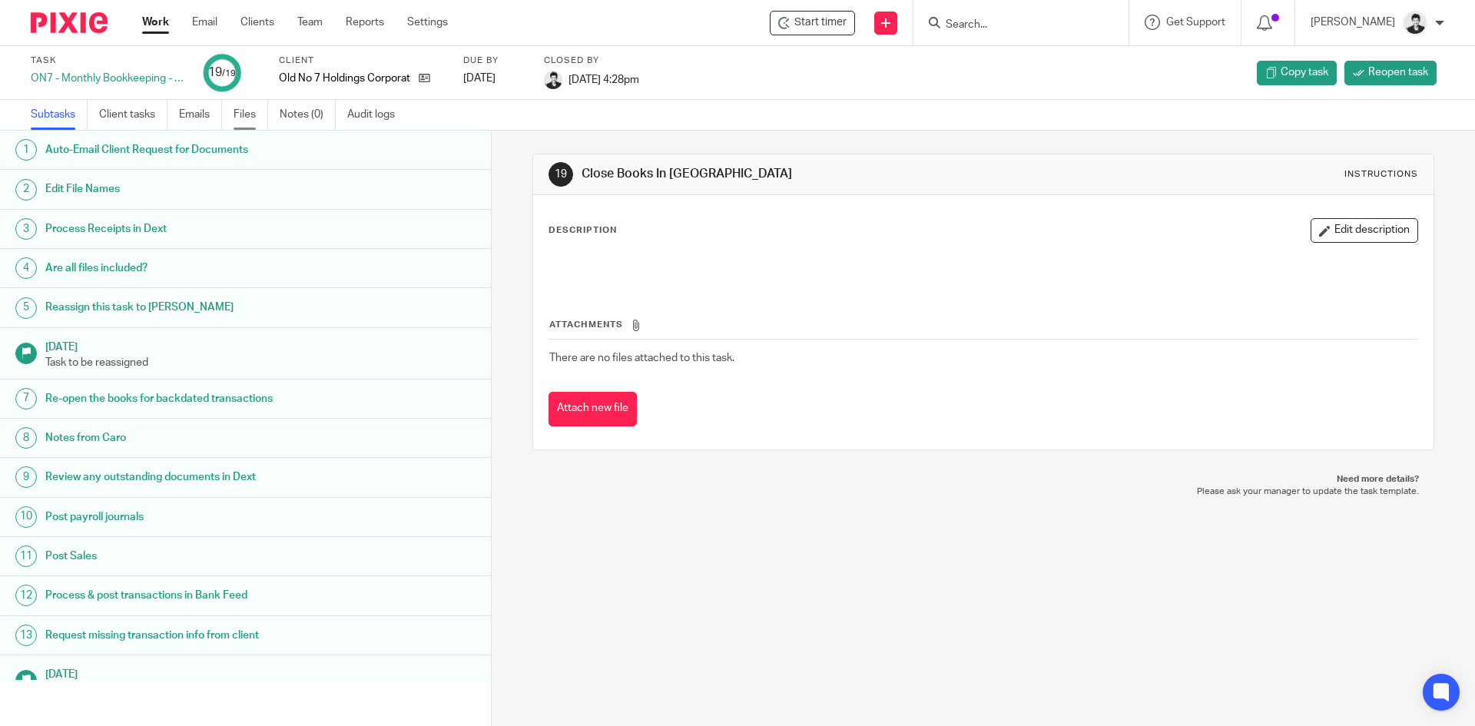
click at [254, 114] on link "Files" at bounding box center [251, 115] width 35 height 30
click at [240, 112] on link "Files" at bounding box center [251, 115] width 35 height 30
click at [250, 115] on link "Files" at bounding box center [251, 115] width 35 height 30
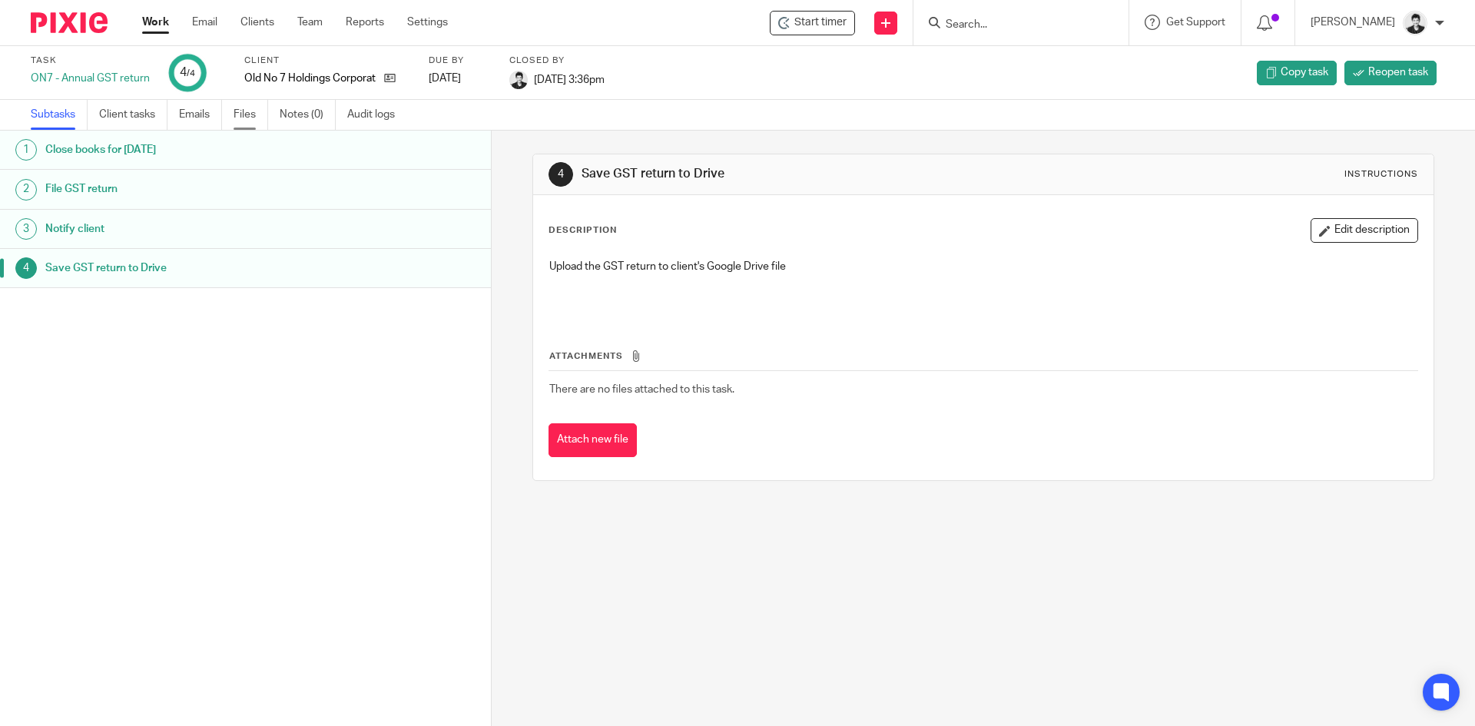
click at [243, 118] on link "Files" at bounding box center [251, 115] width 35 height 30
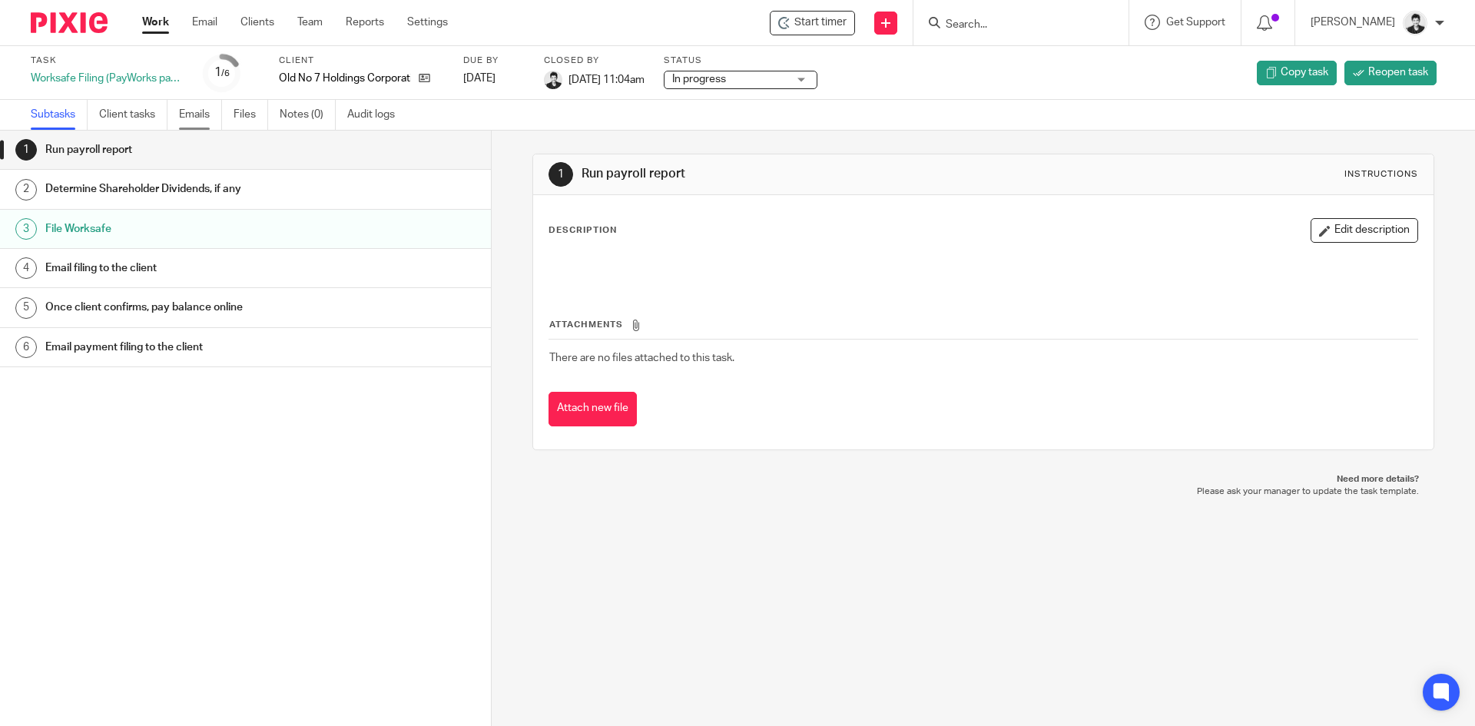
click at [192, 115] on link "Emails" at bounding box center [200, 115] width 43 height 30
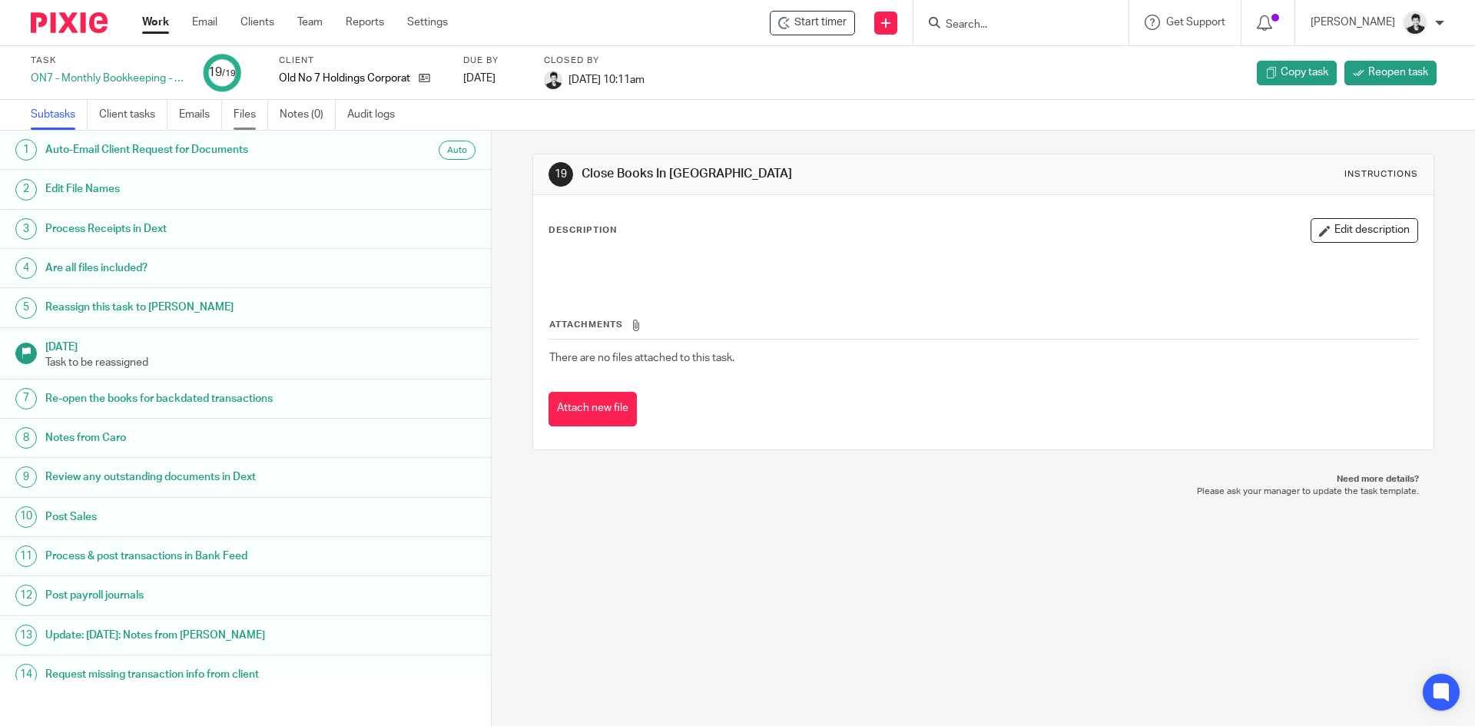
click at [258, 114] on link "Files" at bounding box center [251, 115] width 35 height 30
click at [235, 118] on link "Files" at bounding box center [251, 115] width 35 height 30
click at [262, 111] on link "Files" at bounding box center [251, 115] width 35 height 30
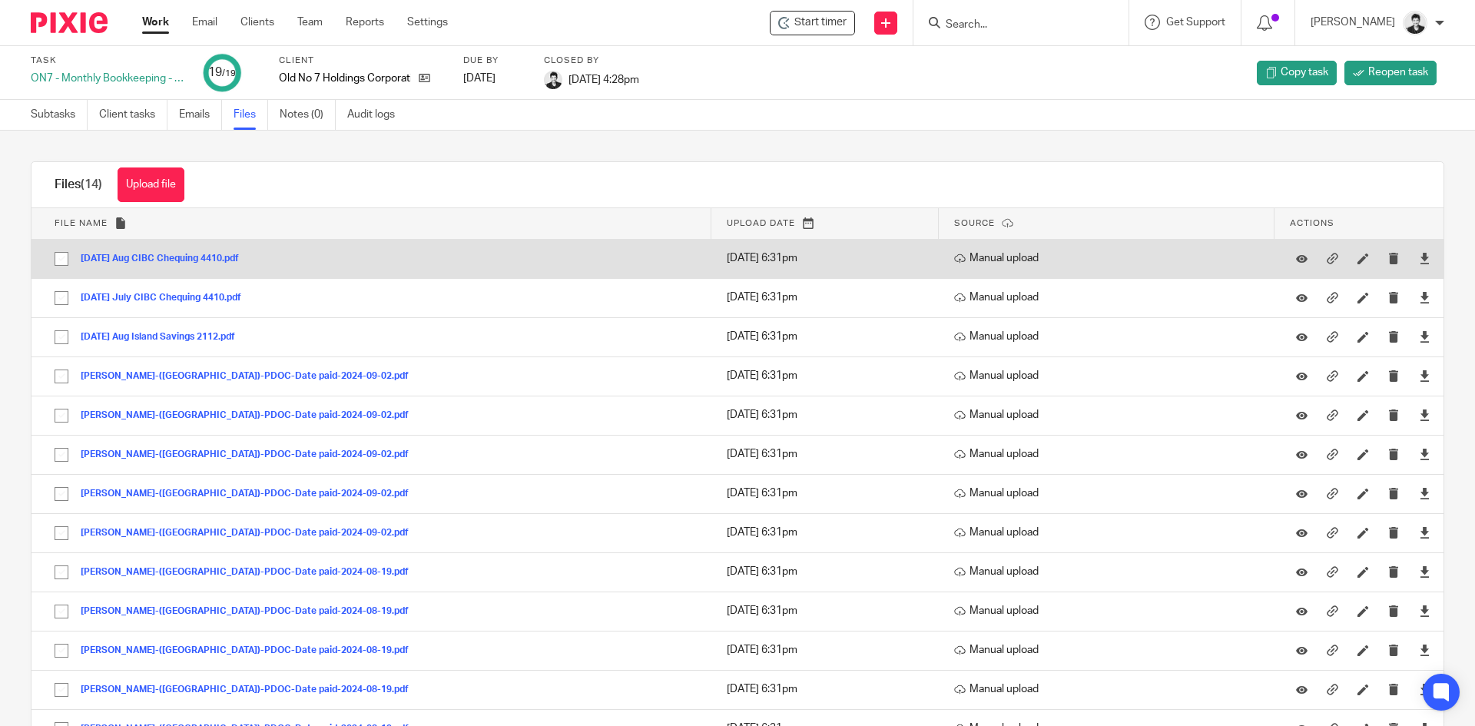
click at [62, 258] on input "checkbox" at bounding box center [61, 258] width 29 height 29
checkbox input "true"
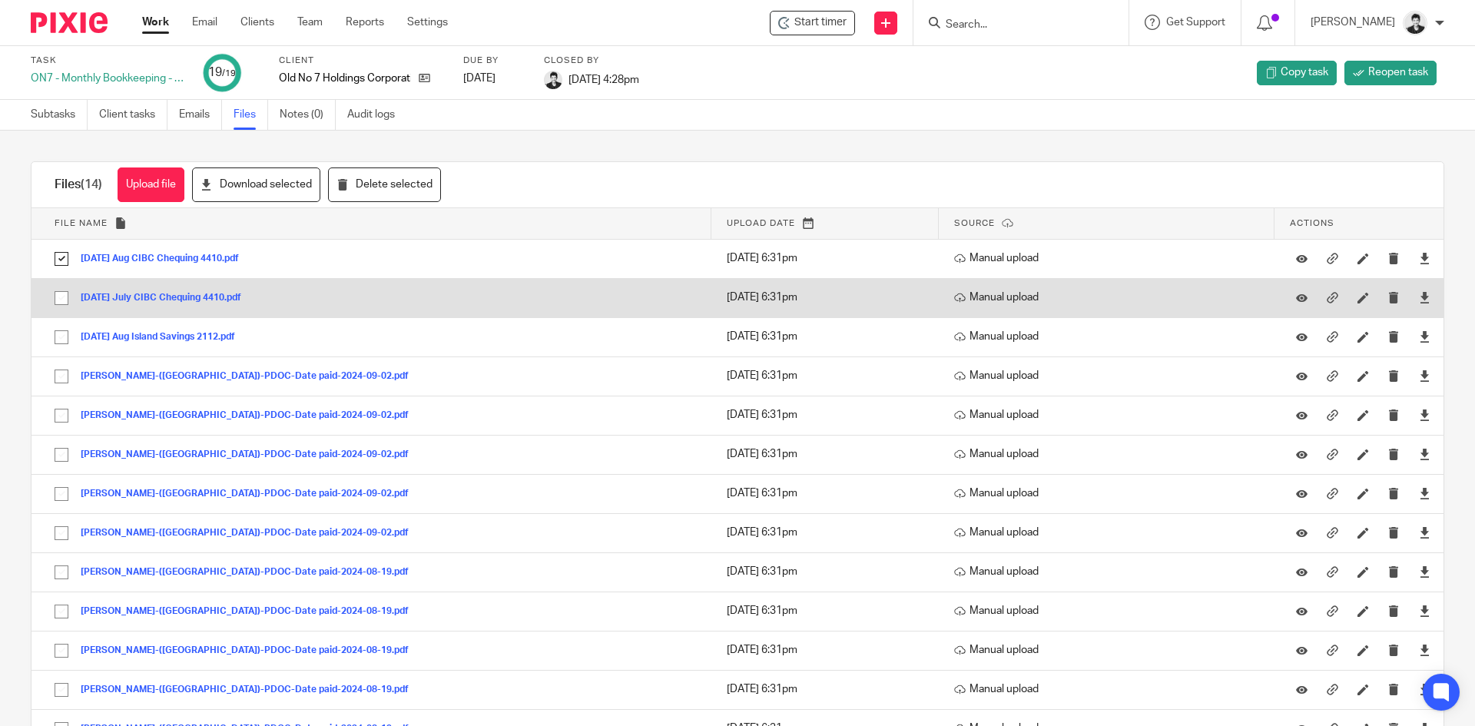
click at [63, 295] on input "checkbox" at bounding box center [61, 297] width 29 height 29
checkbox input "true"
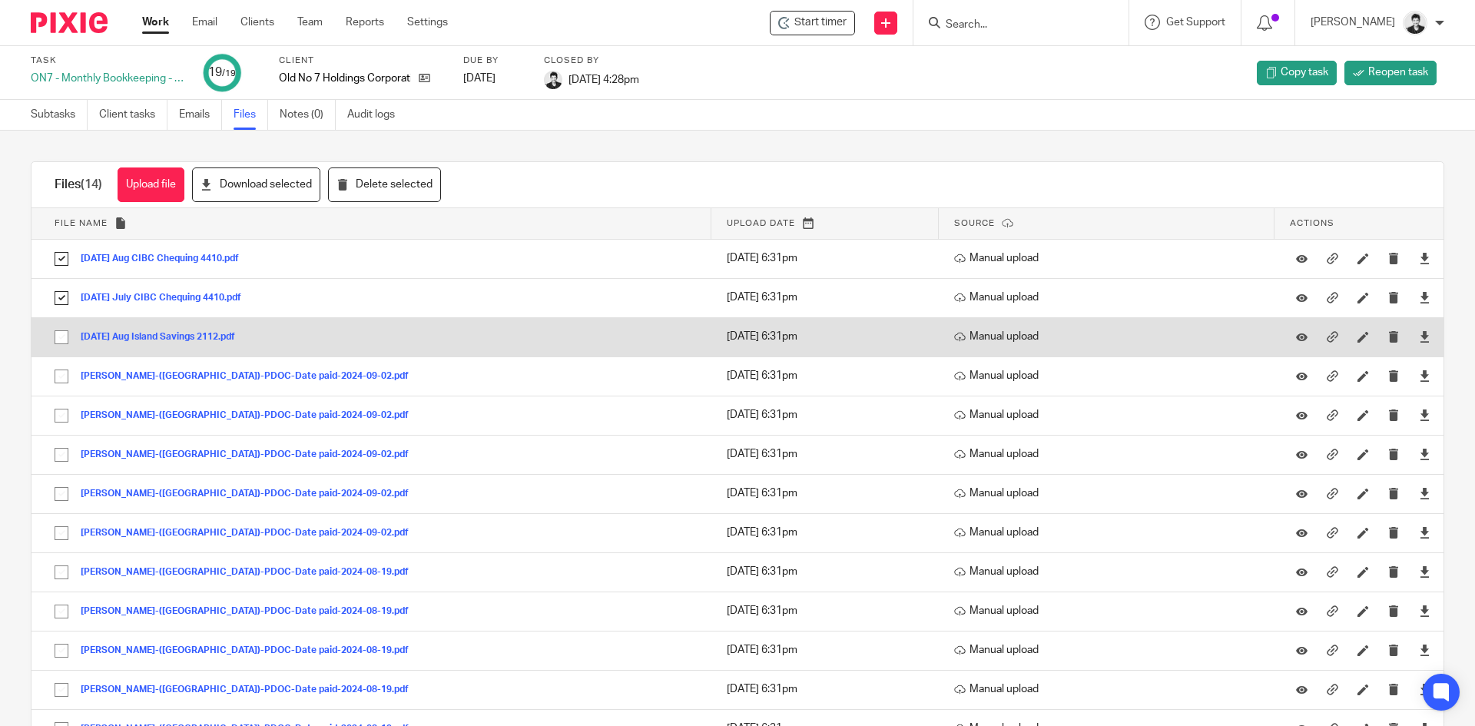
click at [61, 335] on input "checkbox" at bounding box center [61, 337] width 29 height 29
checkbox input "true"
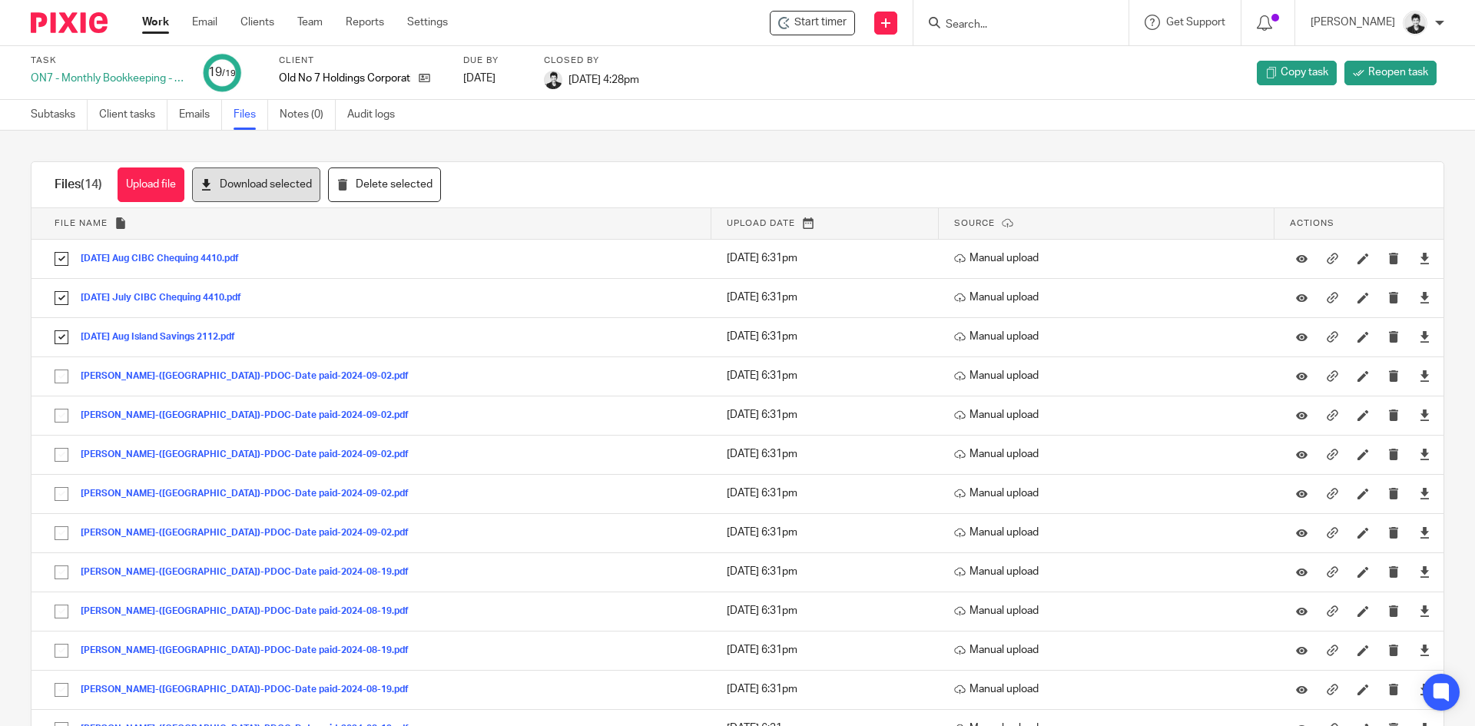
click at [285, 186] on button "Download selected" at bounding box center [256, 184] width 128 height 35
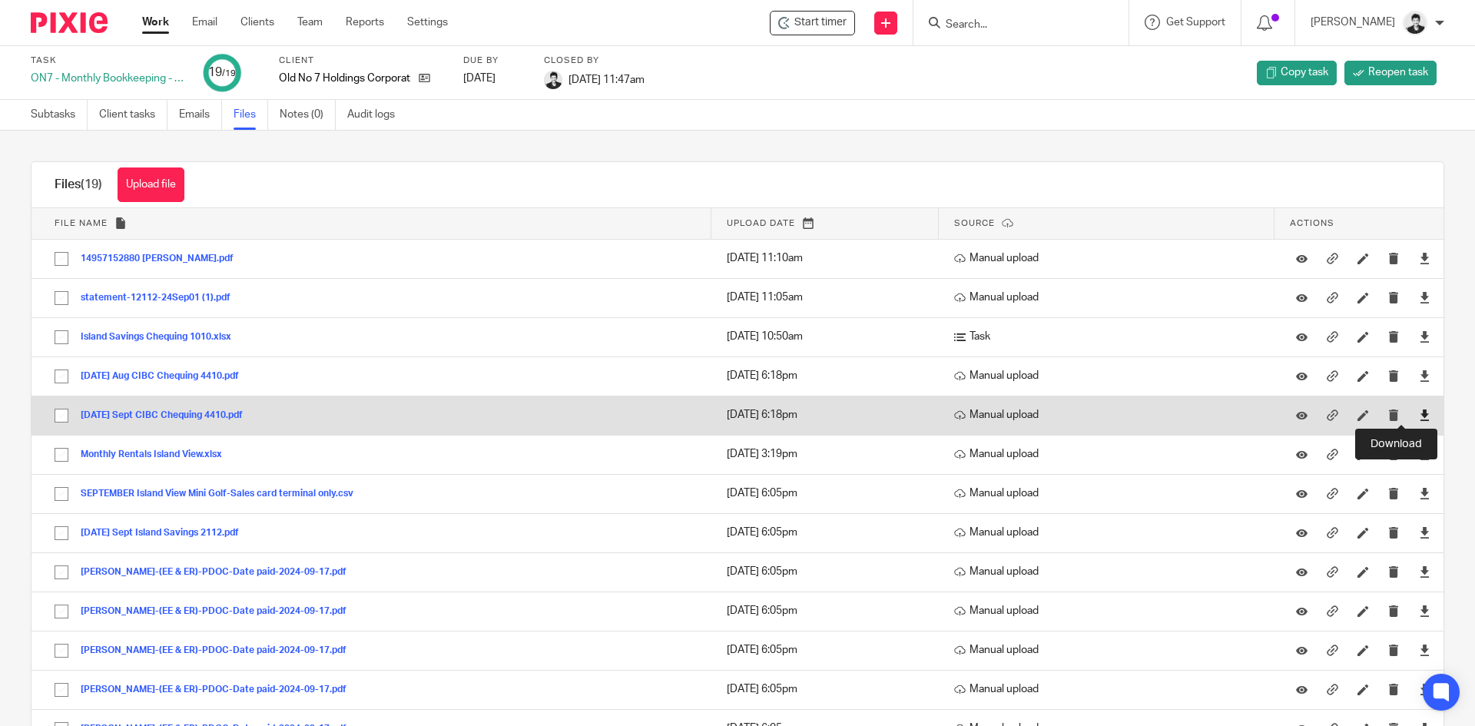
click at [1419, 413] on icon at bounding box center [1425, 415] width 12 height 12
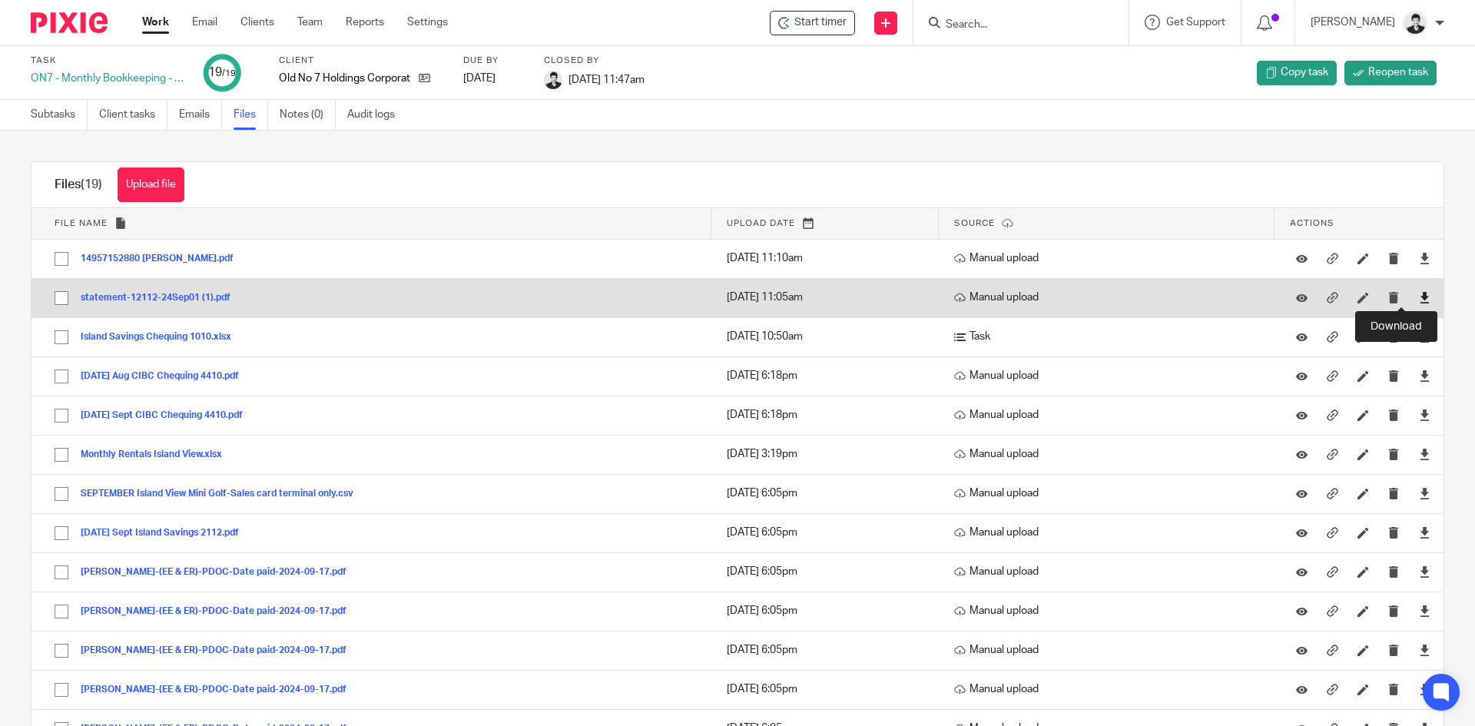
click at [1419, 300] on icon at bounding box center [1425, 298] width 12 height 12
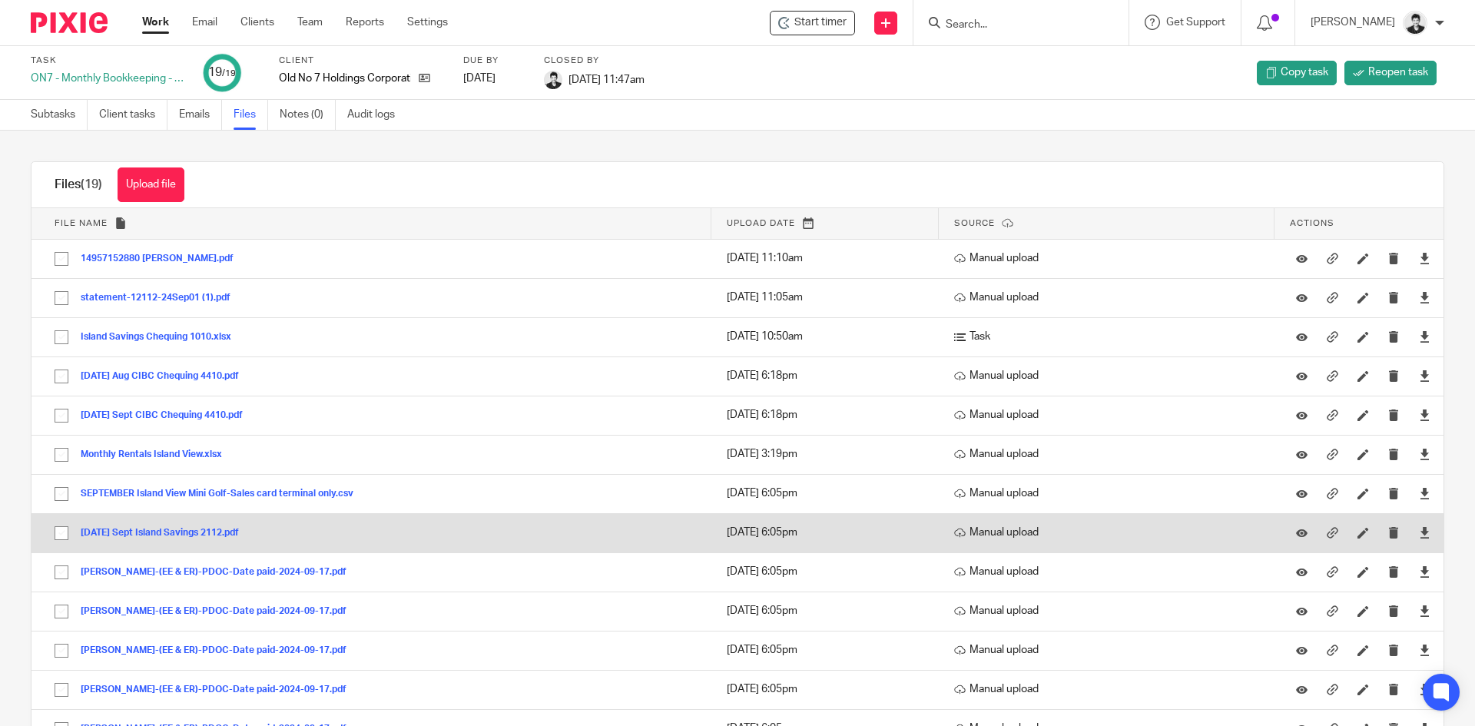
click at [221, 529] on button "2024-09-30 Sept Island Savings 2112.pdf" at bounding box center [166, 533] width 170 height 11
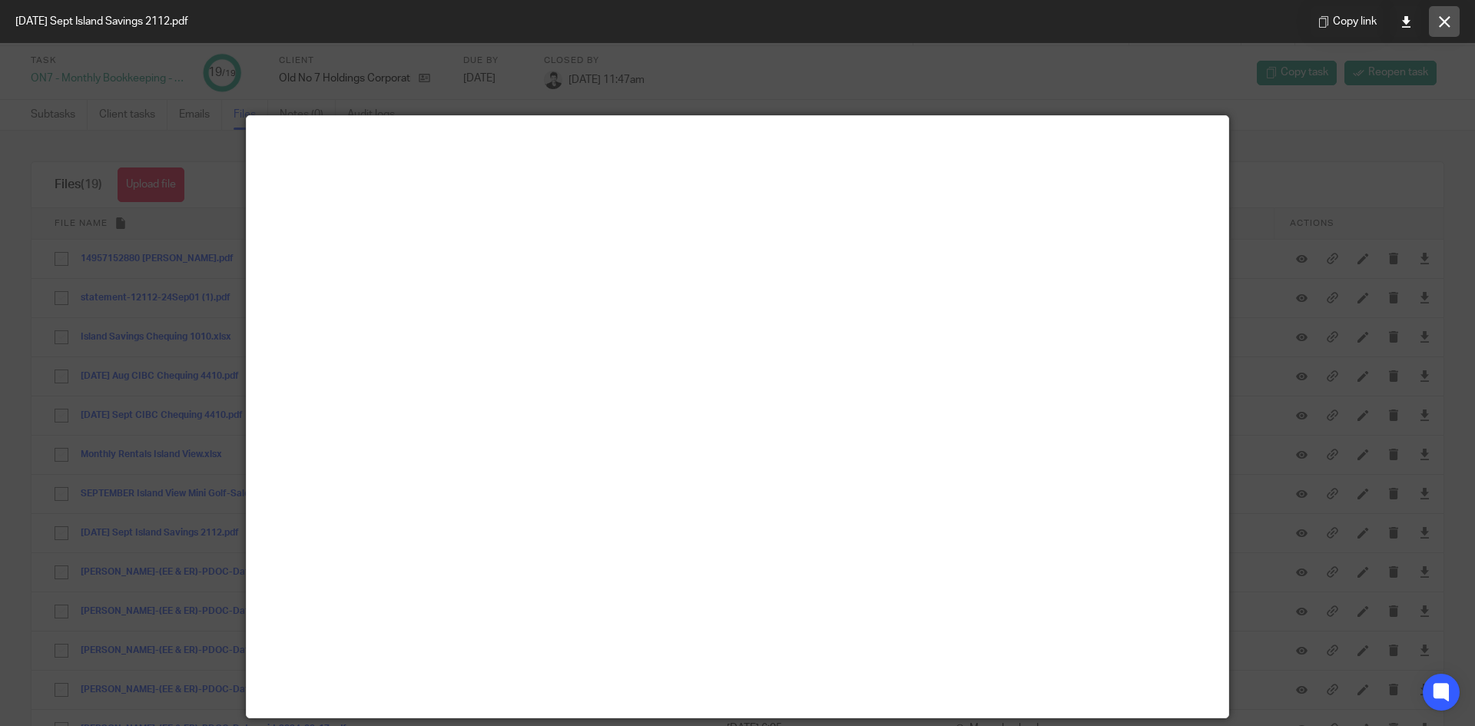
click at [1445, 14] on button at bounding box center [1444, 21] width 31 height 31
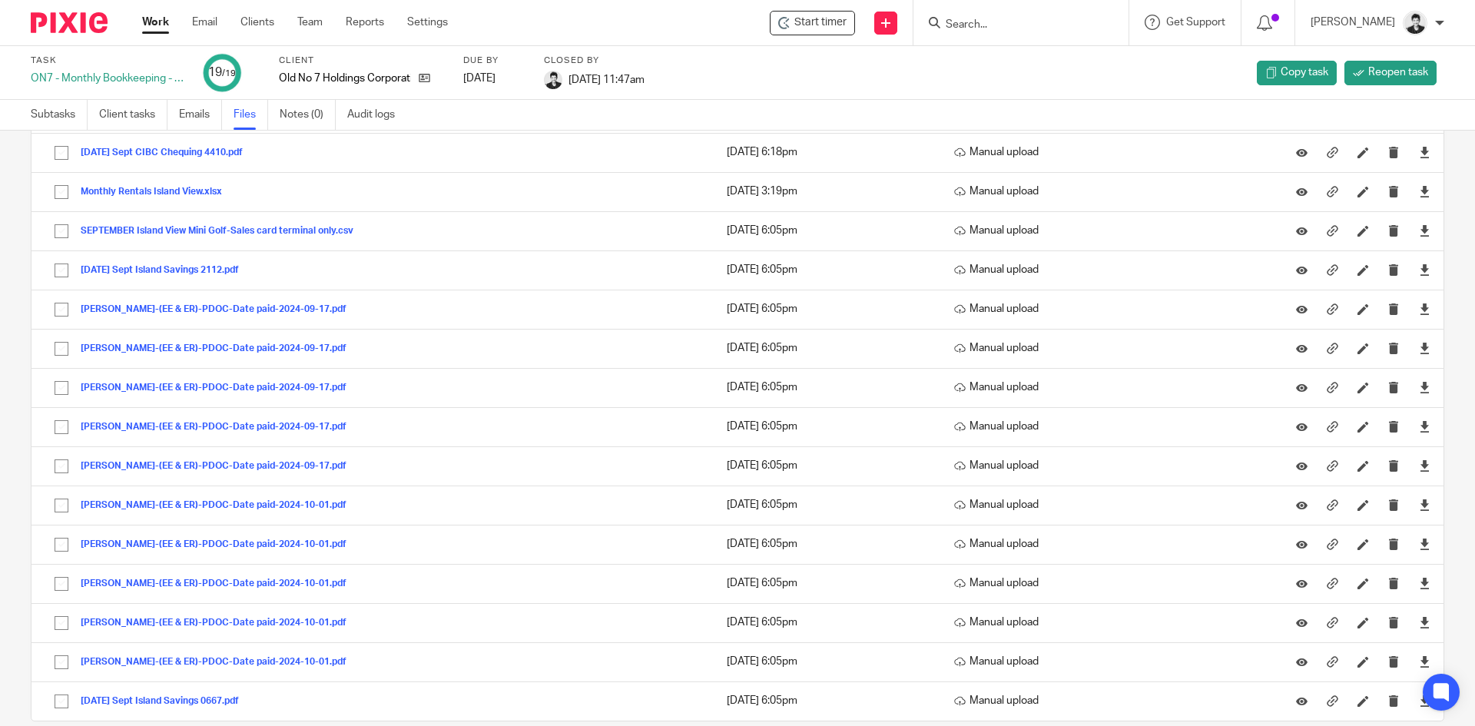
scroll to position [289, 0]
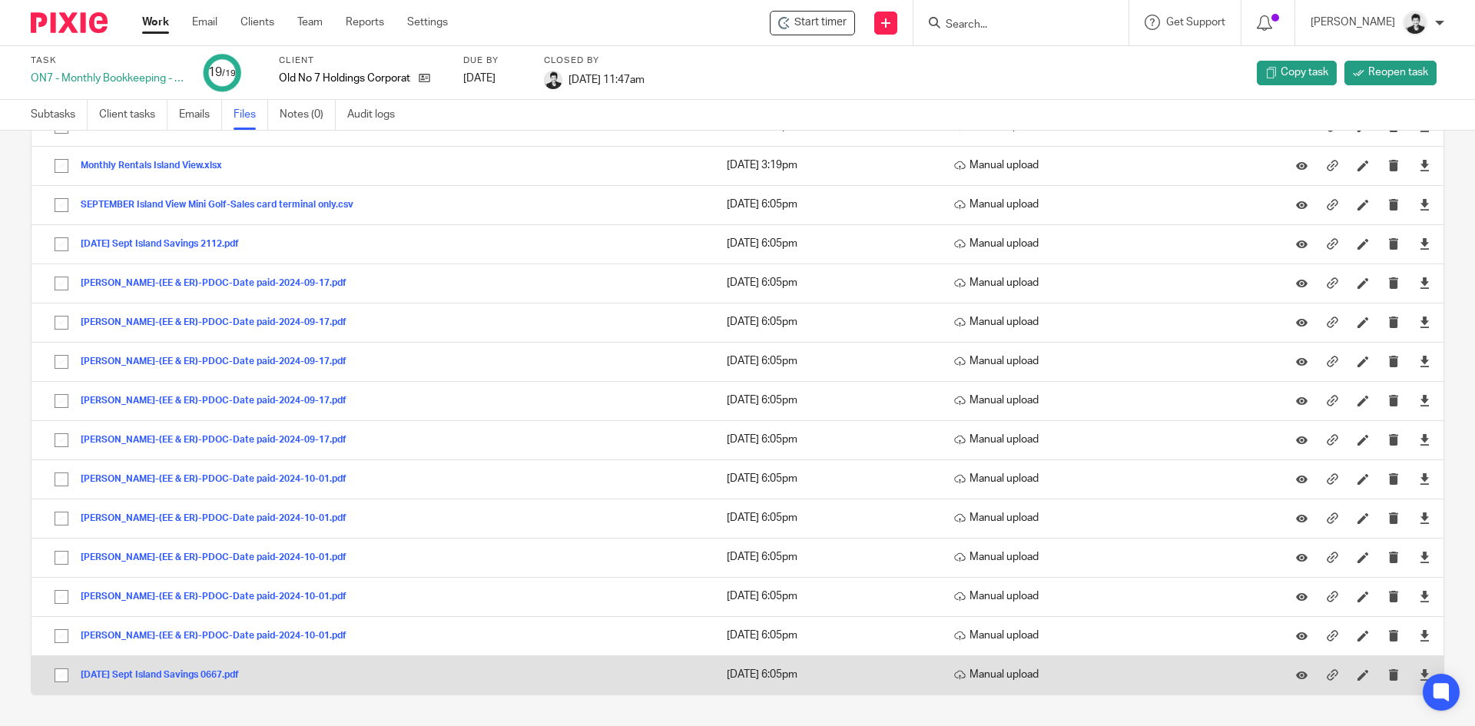
click at [222, 675] on button "2024-09-30 Sept Island Savings 0667.pdf" at bounding box center [166, 675] width 170 height 11
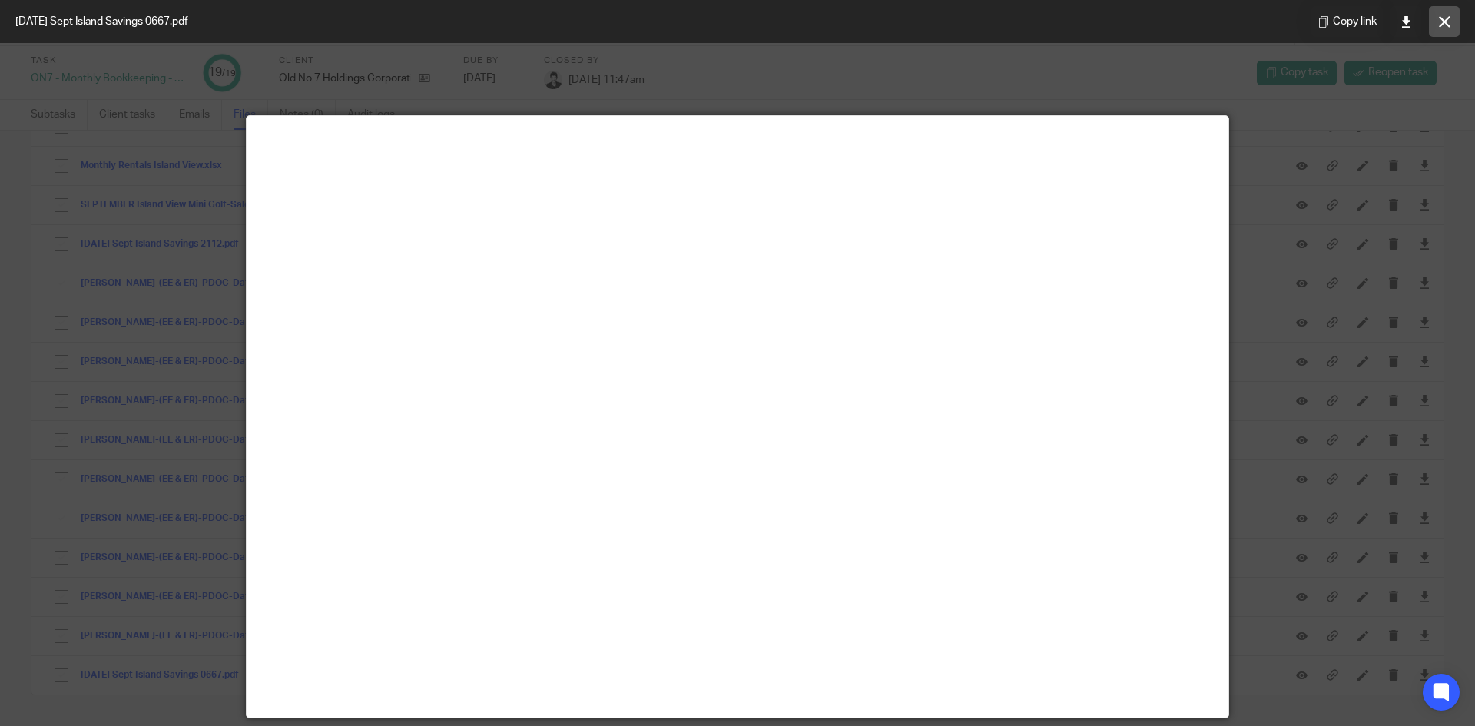
click at [1445, 22] on icon at bounding box center [1445, 22] width 12 height 12
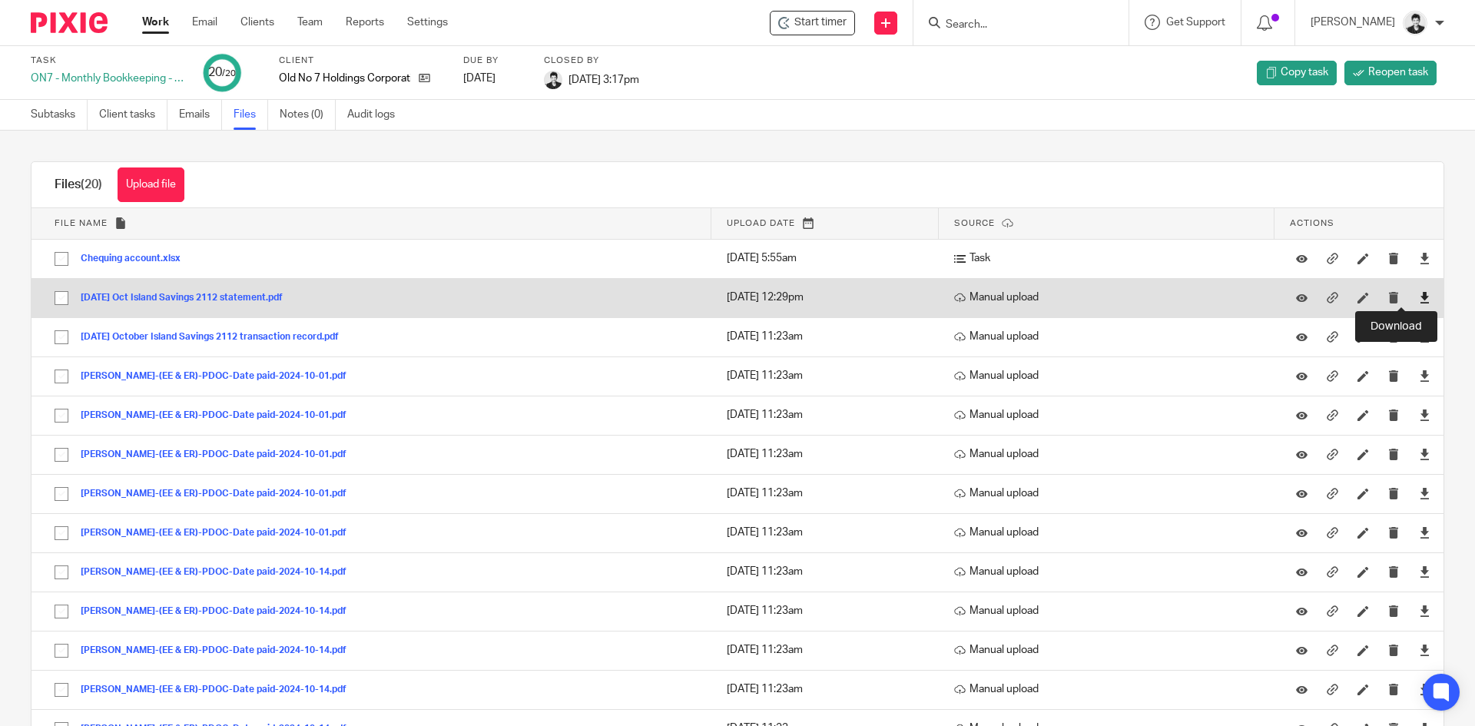
click at [1419, 297] on icon at bounding box center [1425, 298] width 12 height 12
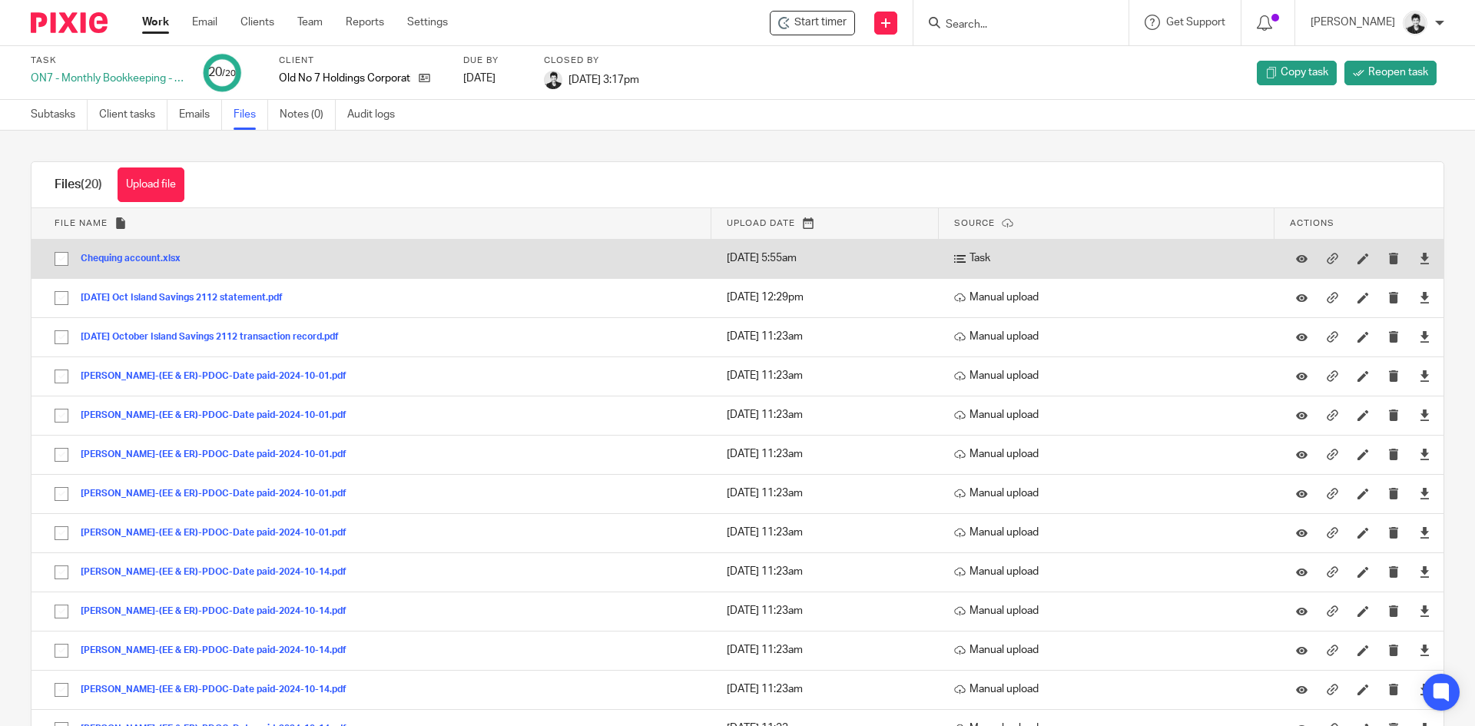
click at [172, 256] on button "Chequing account.xlsx" at bounding box center [136, 258] width 111 height 11
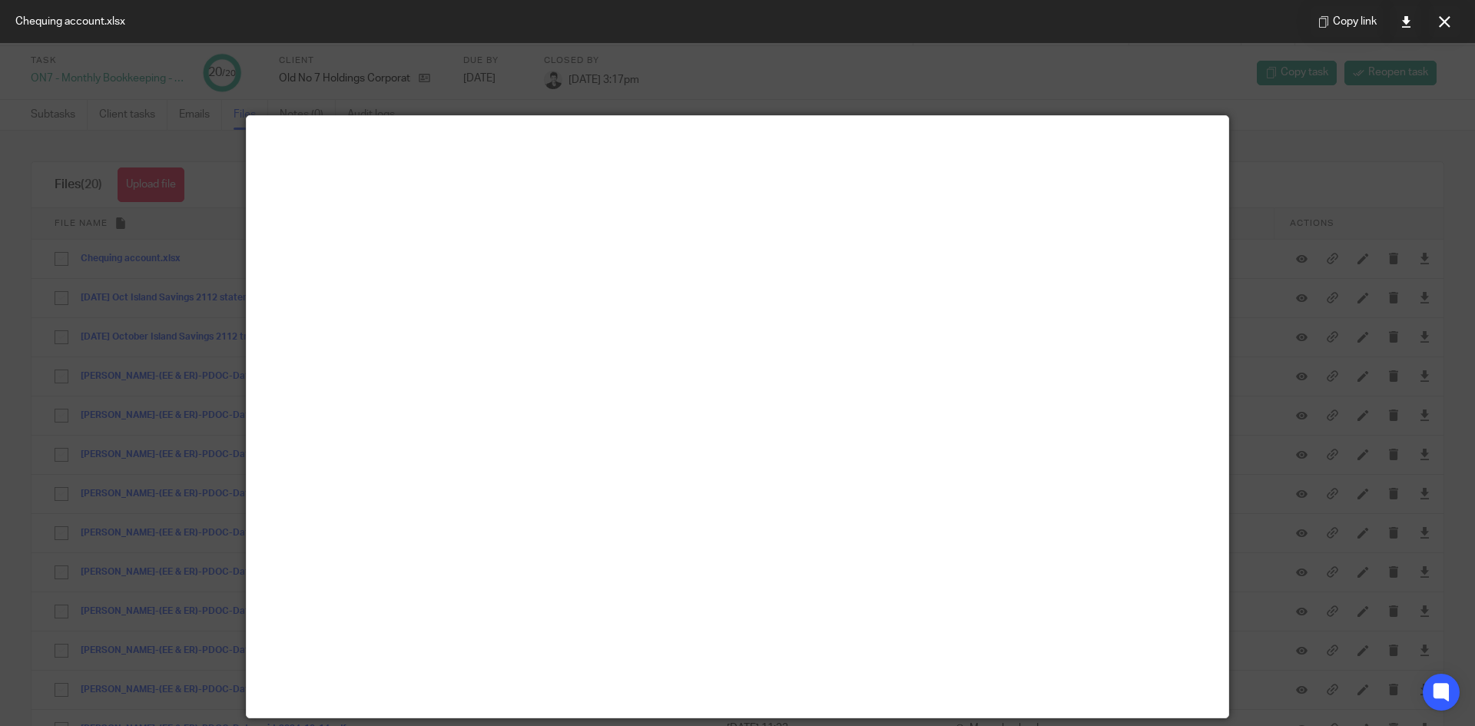
click at [1449, 15] on button at bounding box center [1444, 21] width 31 height 31
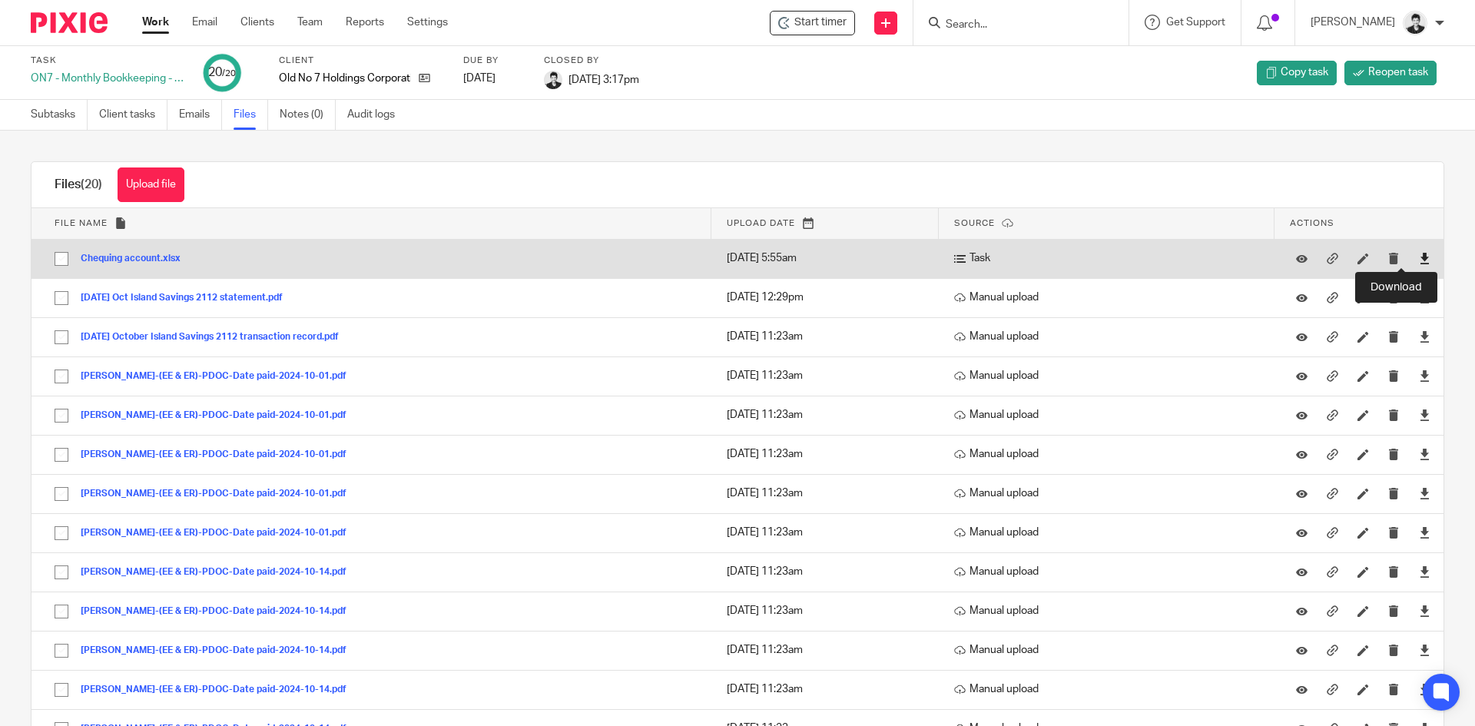
click at [1419, 257] on icon at bounding box center [1425, 259] width 12 height 12
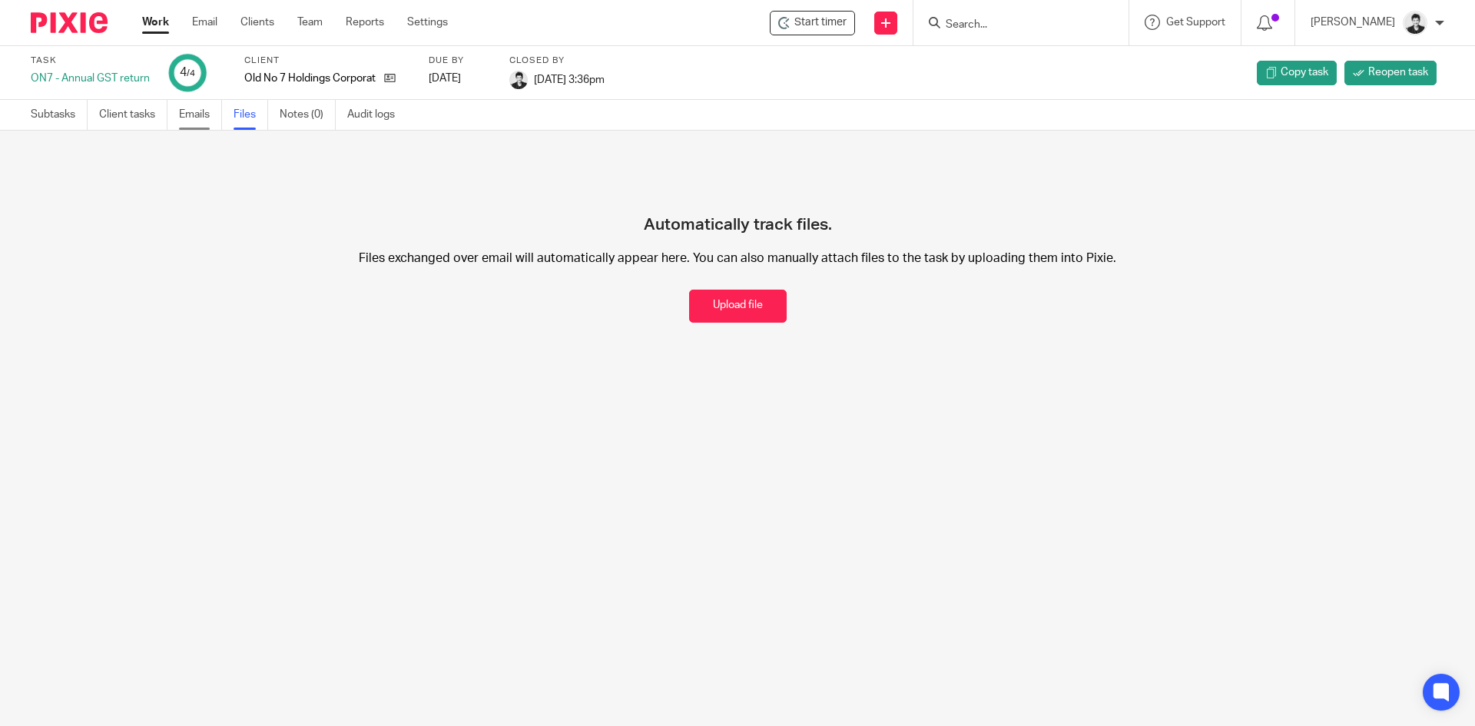
click at [211, 116] on link "Emails" at bounding box center [200, 115] width 43 height 30
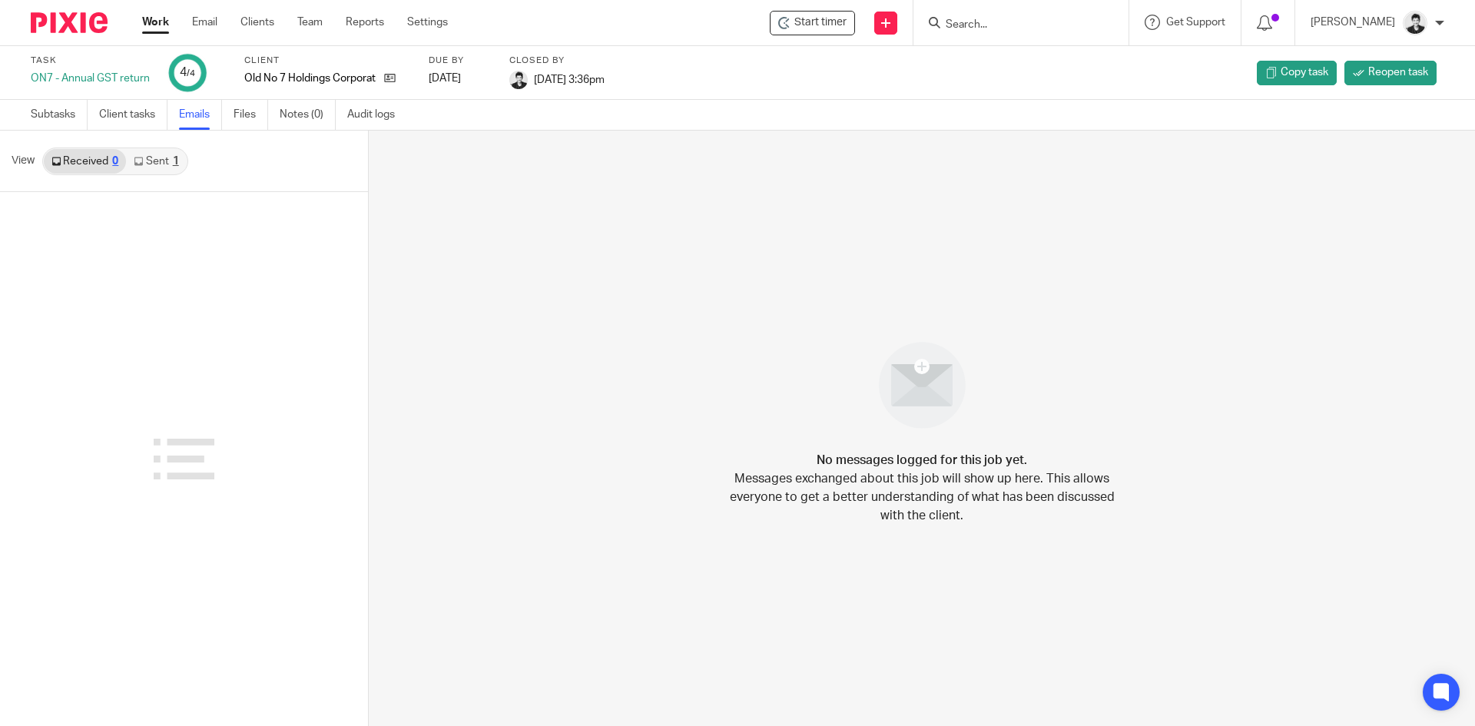
click at [170, 161] on link "Sent 1" at bounding box center [156, 161] width 60 height 25
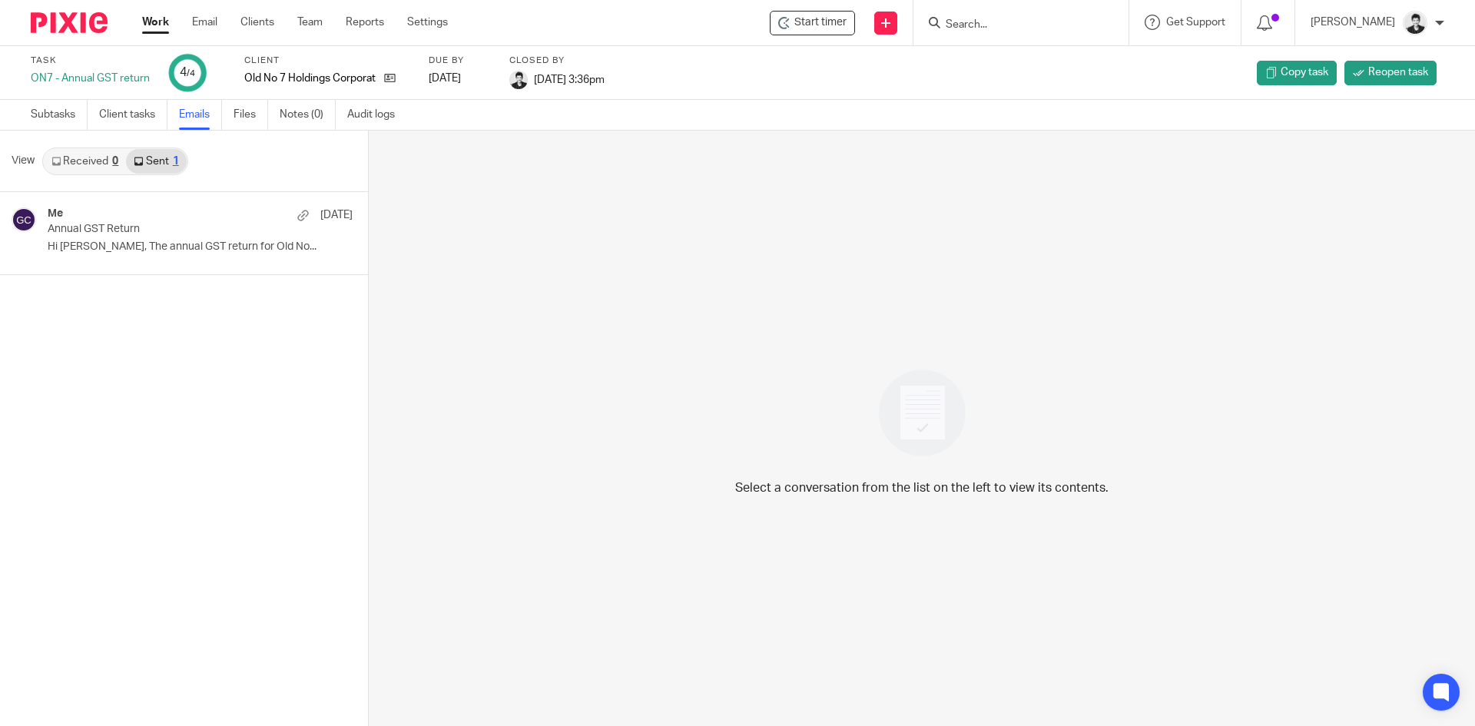
drag, startPoint x: 154, startPoint y: 231, endPoint x: 200, endPoint y: 320, distance: 100.3
click at [154, 232] on p "Annual GST Return" at bounding box center [170, 229] width 244 height 13
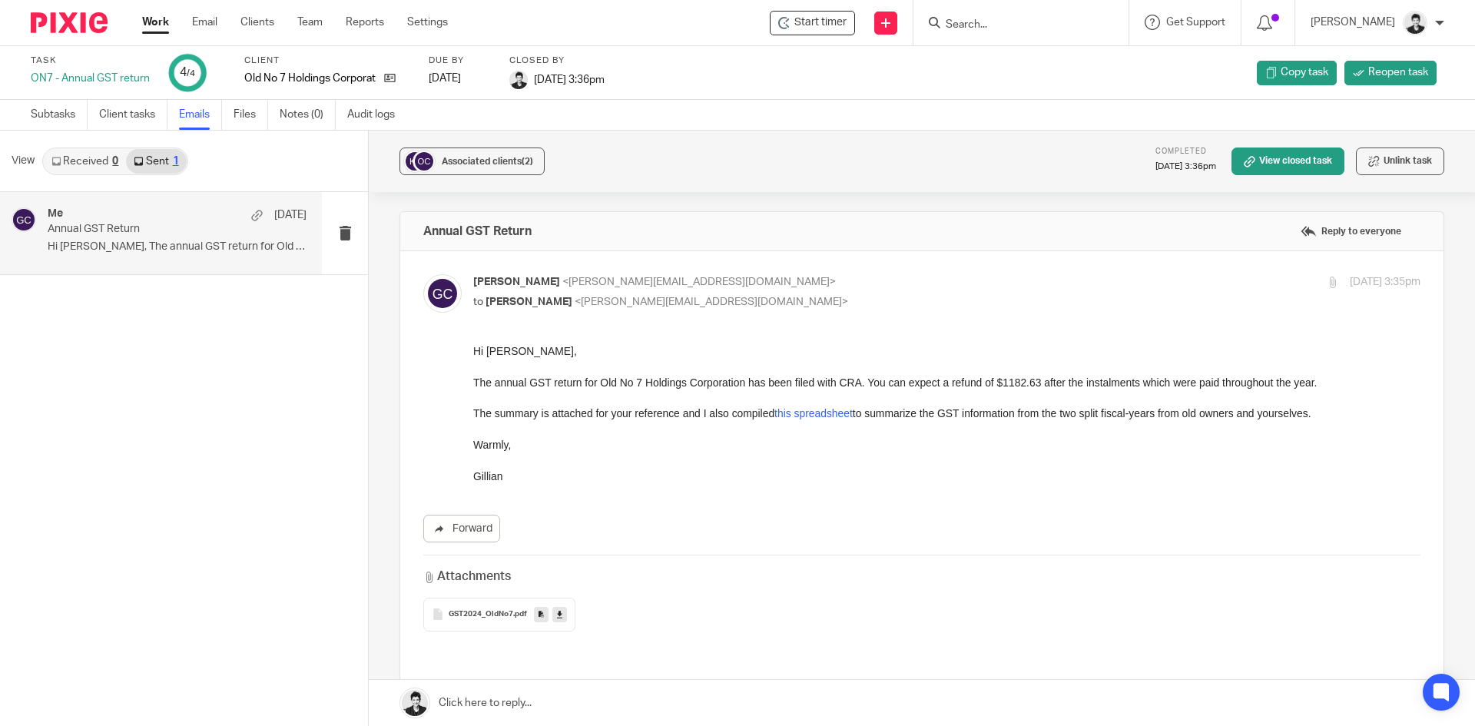
click at [557, 615] on icon at bounding box center [559, 614] width 5 height 12
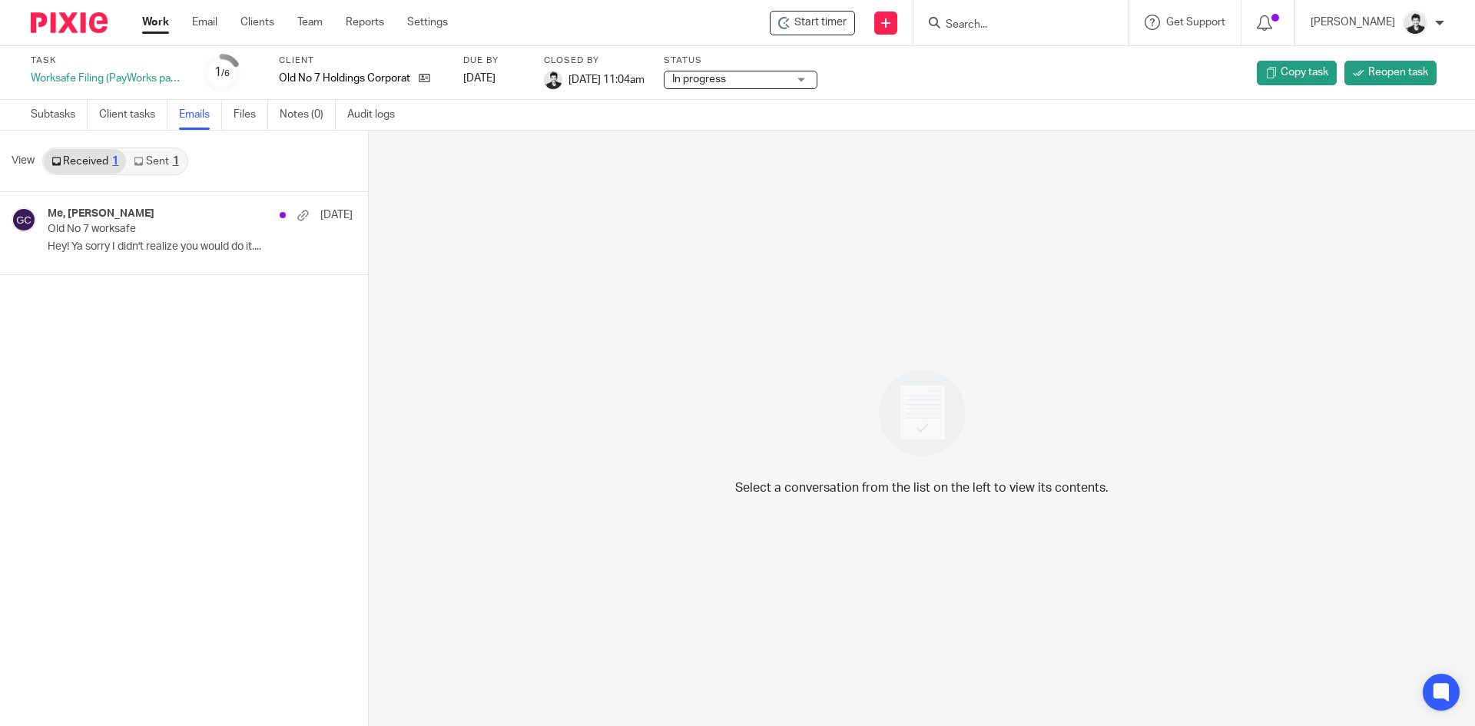
click at [159, 165] on link "Sent 1" at bounding box center [156, 161] width 60 height 25
click at [181, 216] on div "Me, Shawn Smith Feb 24" at bounding box center [177, 214] width 259 height 15
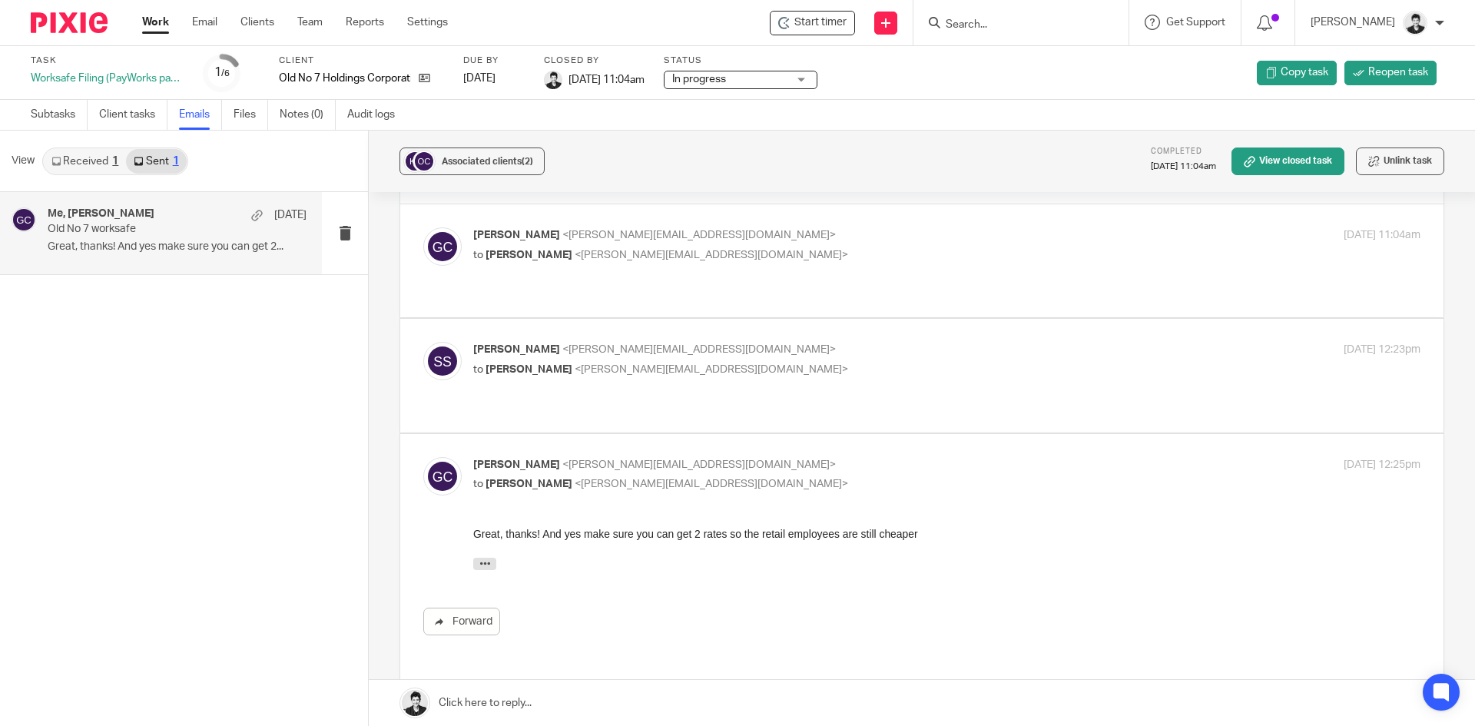
scroll to position [46, 0]
click at [624, 343] on div "Shawn Smith <shawn@krdwinvestments.com> to Gillian Cofsky <gillian@letsmakeitco…" at bounding box center [788, 360] width 631 height 35
checkbox input "true"
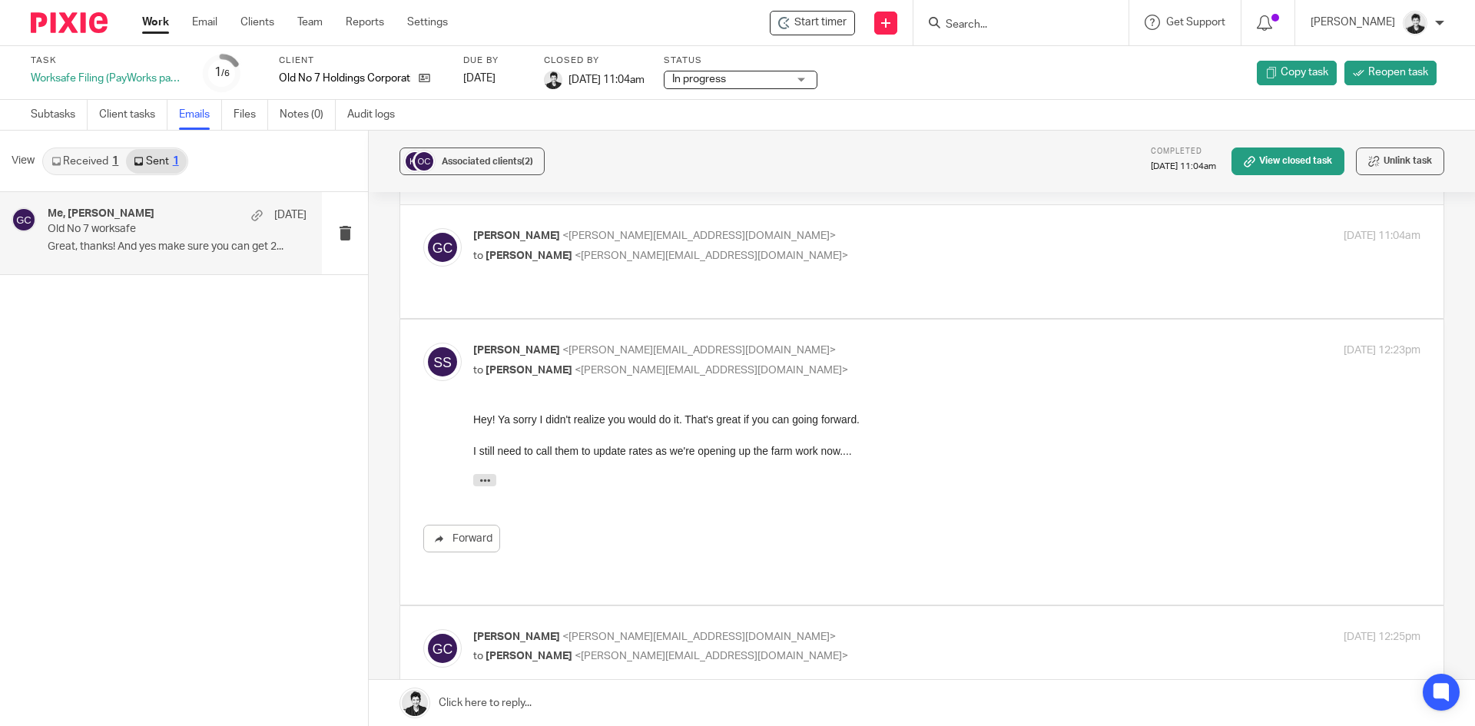
scroll to position [0, 0]
click at [603, 242] on p "Gillian Cofsky <gillian@letsmakeitcount.ca>" at bounding box center [788, 236] width 631 height 16
checkbox input "true"
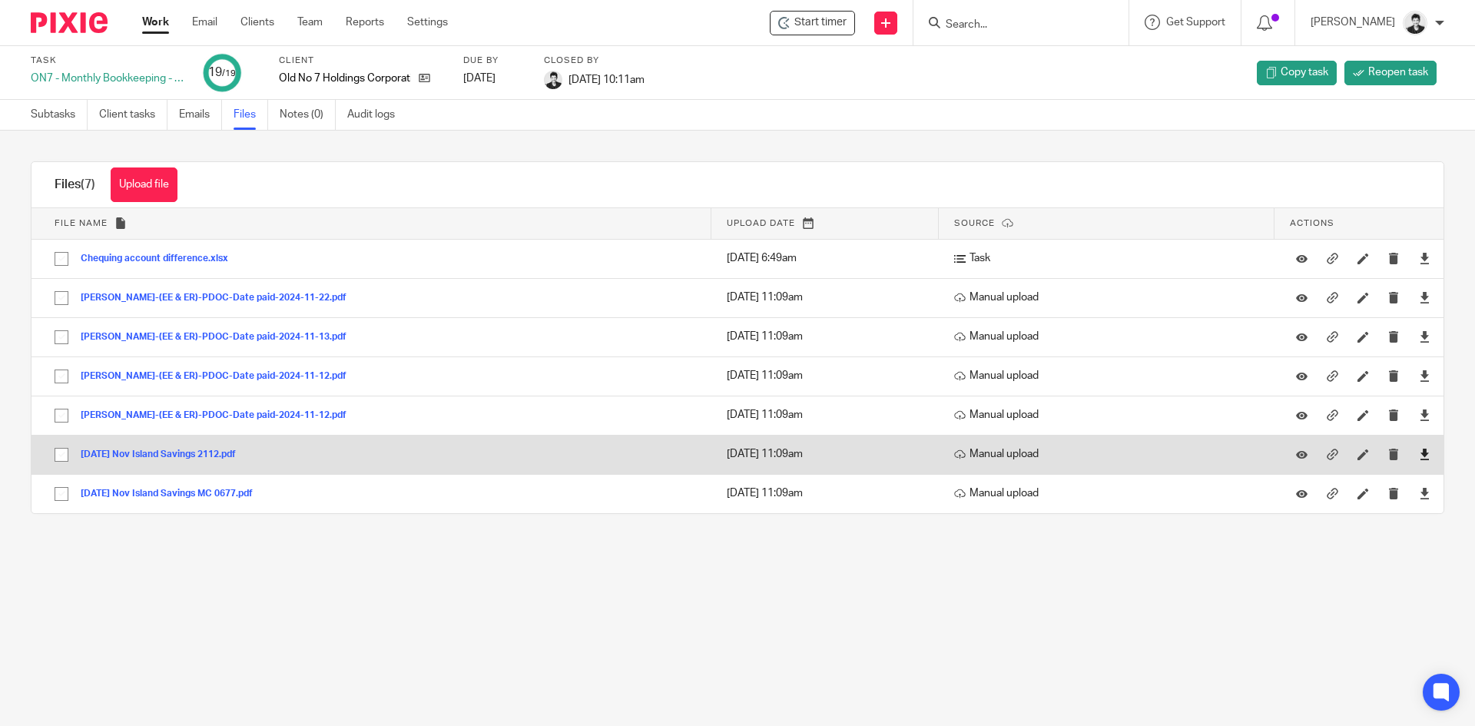
click at [1419, 448] on link at bounding box center [1425, 453] width 12 height 15
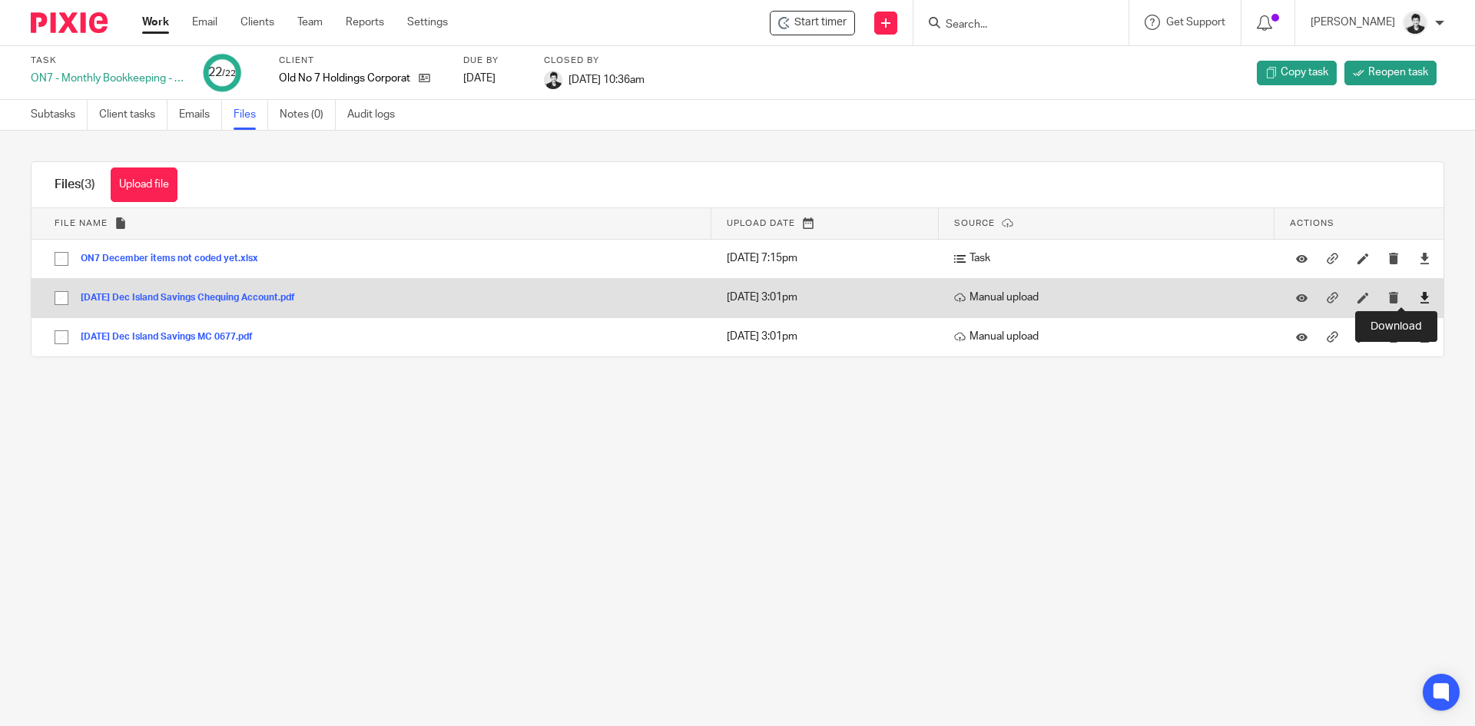
click at [1419, 298] on icon at bounding box center [1425, 298] width 12 height 12
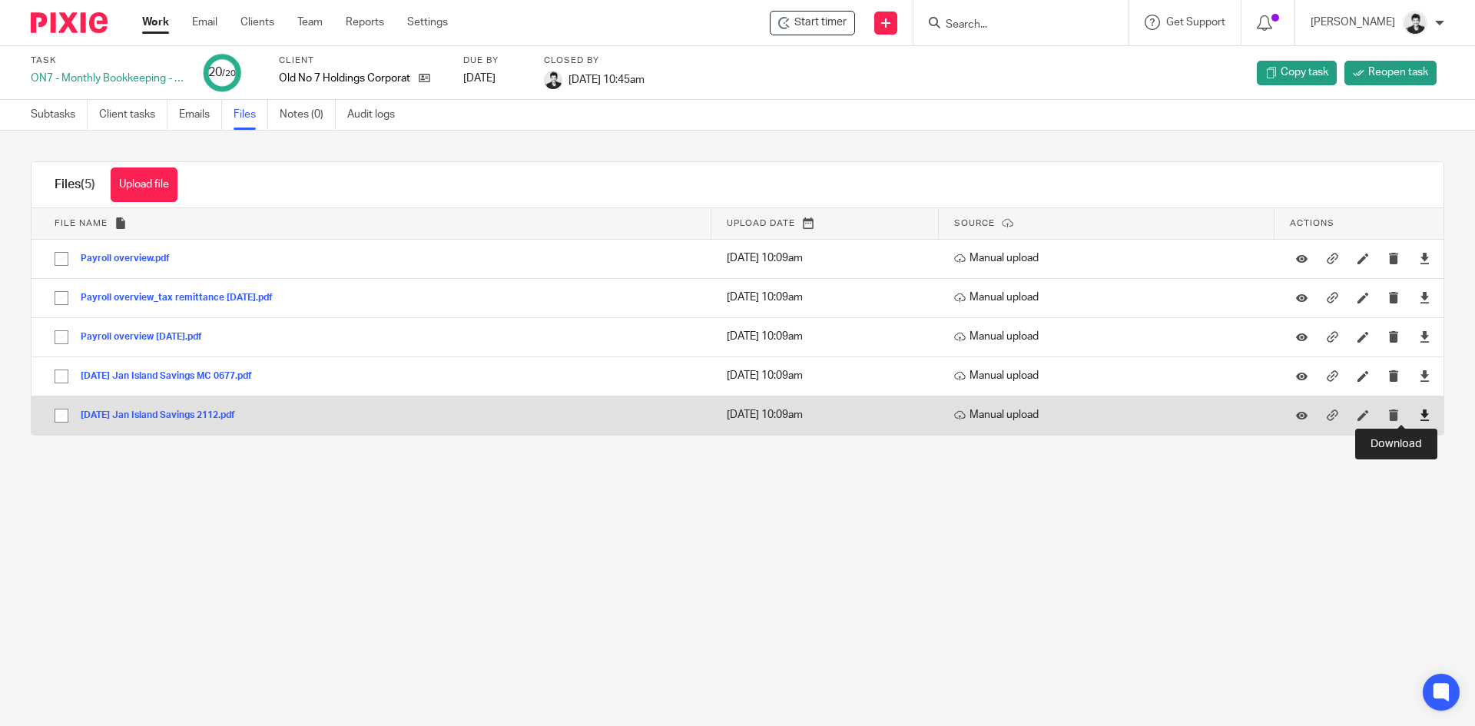
click at [1419, 412] on icon at bounding box center [1425, 415] width 12 height 12
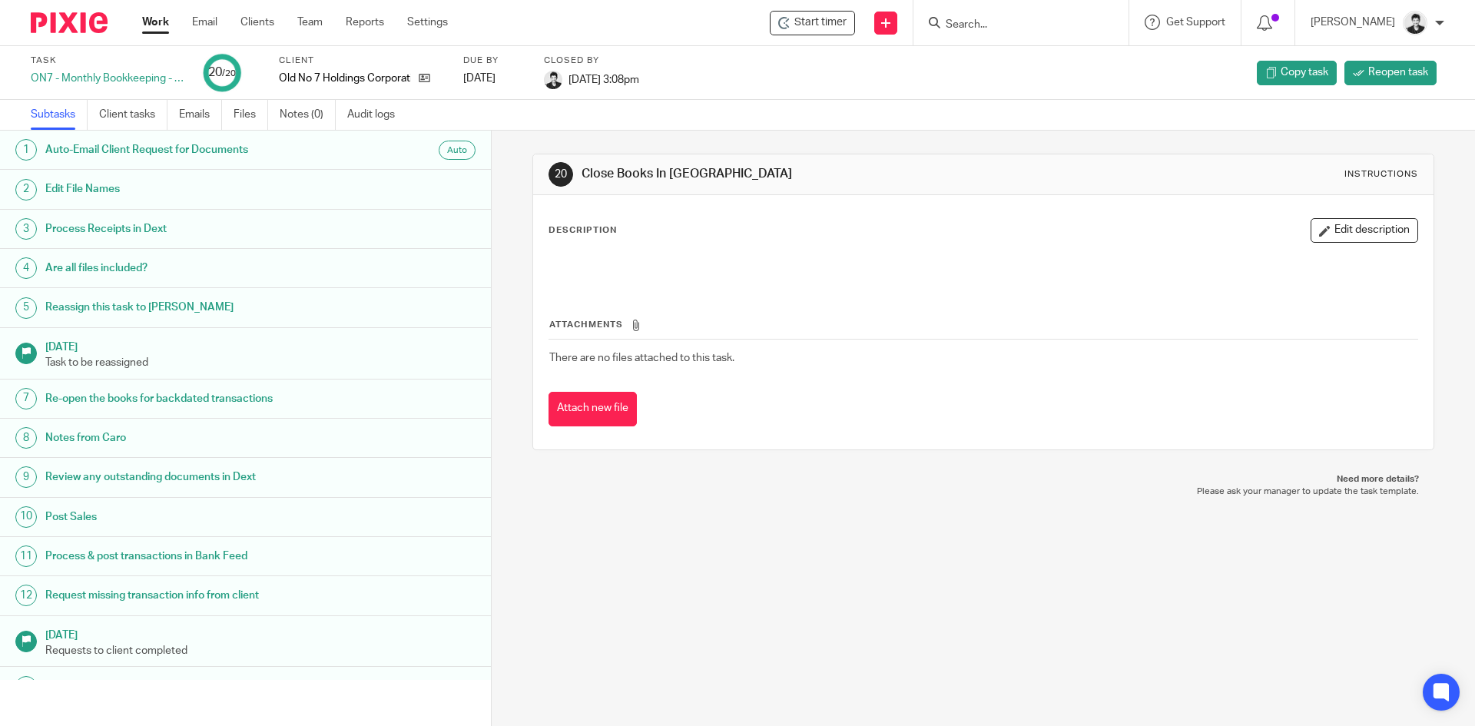
click at [234, 108] on ul "Subtasks Client tasks Emails Files Notes (0) Audit logs" at bounding box center [224, 115] width 387 height 30
click at [235, 115] on link "Files" at bounding box center [251, 115] width 35 height 30
click at [253, 112] on link "Files" at bounding box center [251, 115] width 35 height 30
click at [245, 111] on link "Files" at bounding box center [251, 115] width 35 height 30
click at [256, 118] on link "Files" at bounding box center [251, 115] width 35 height 30
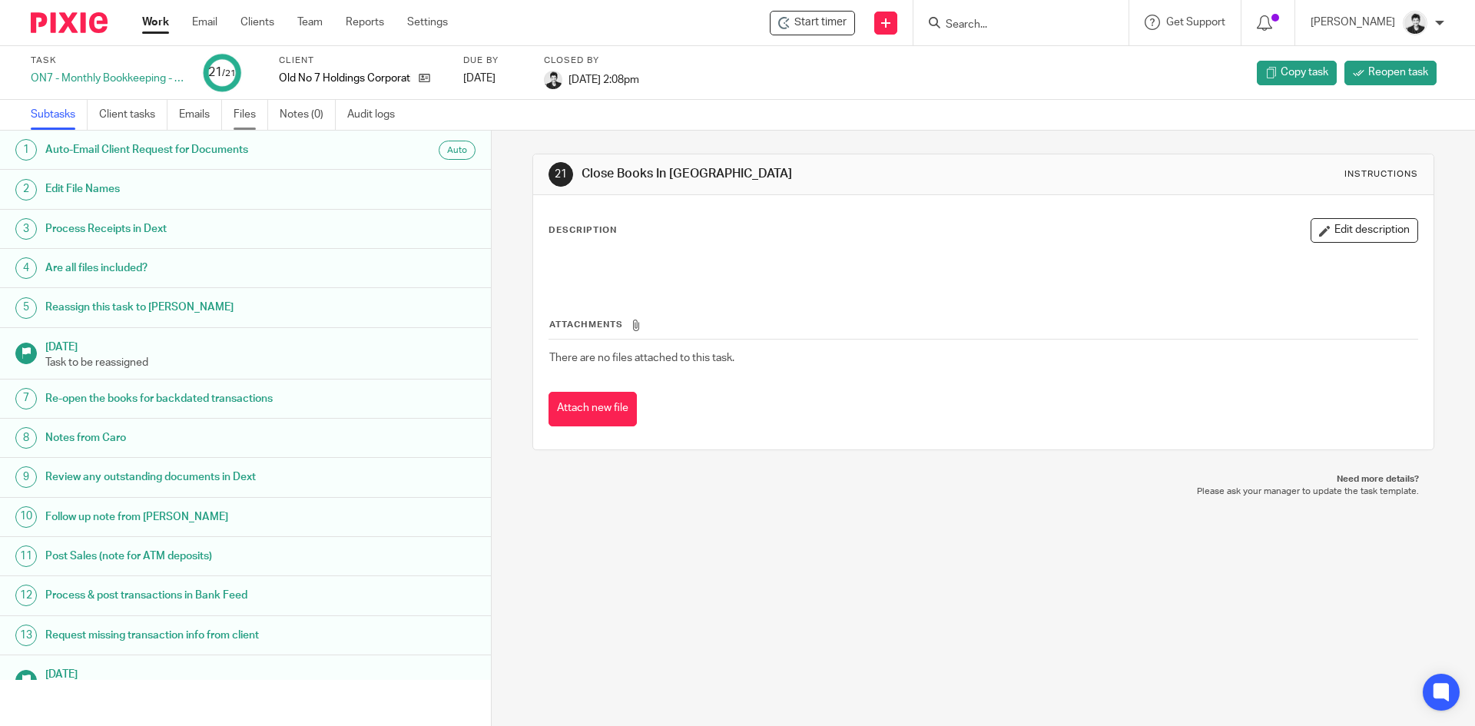
click at [247, 115] on link "Files" at bounding box center [251, 115] width 35 height 30
click at [238, 111] on link "Files" at bounding box center [251, 115] width 35 height 30
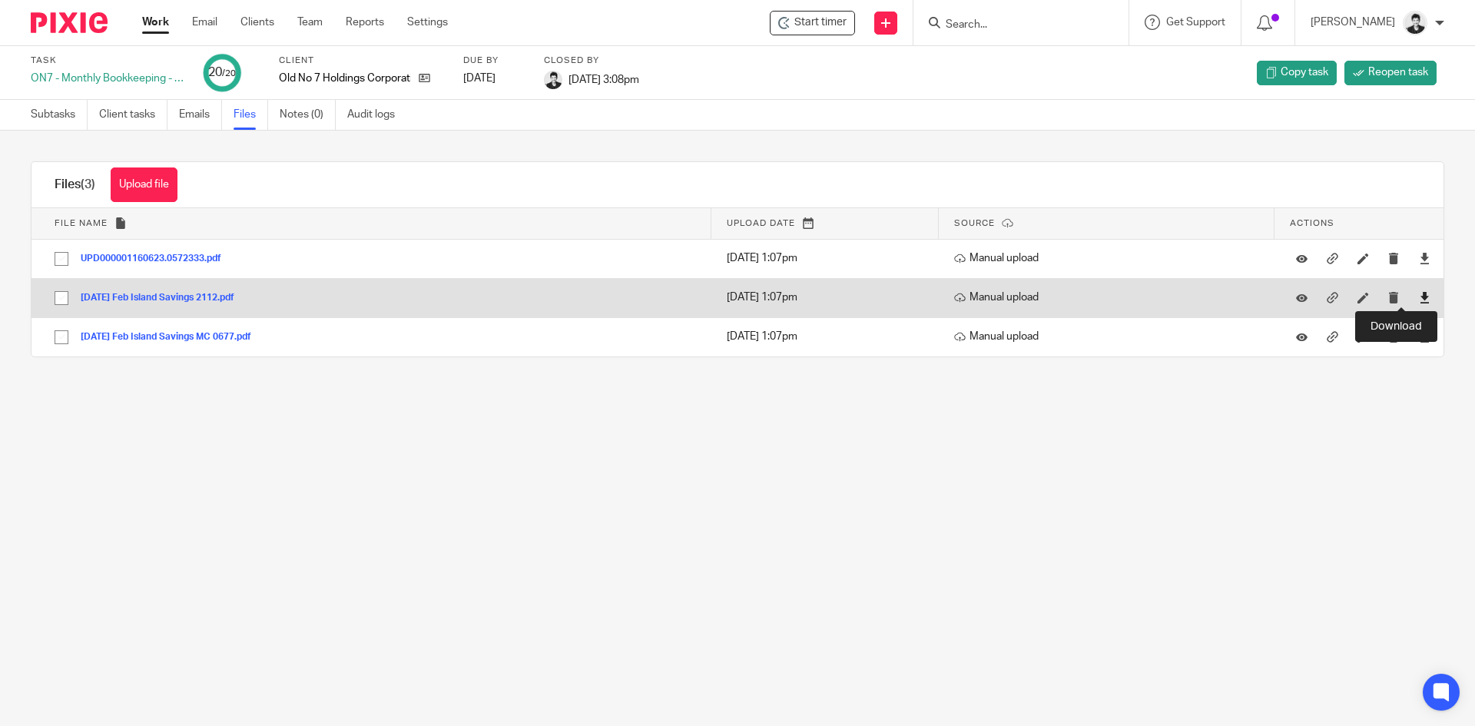
click at [1419, 295] on icon at bounding box center [1425, 298] width 12 height 12
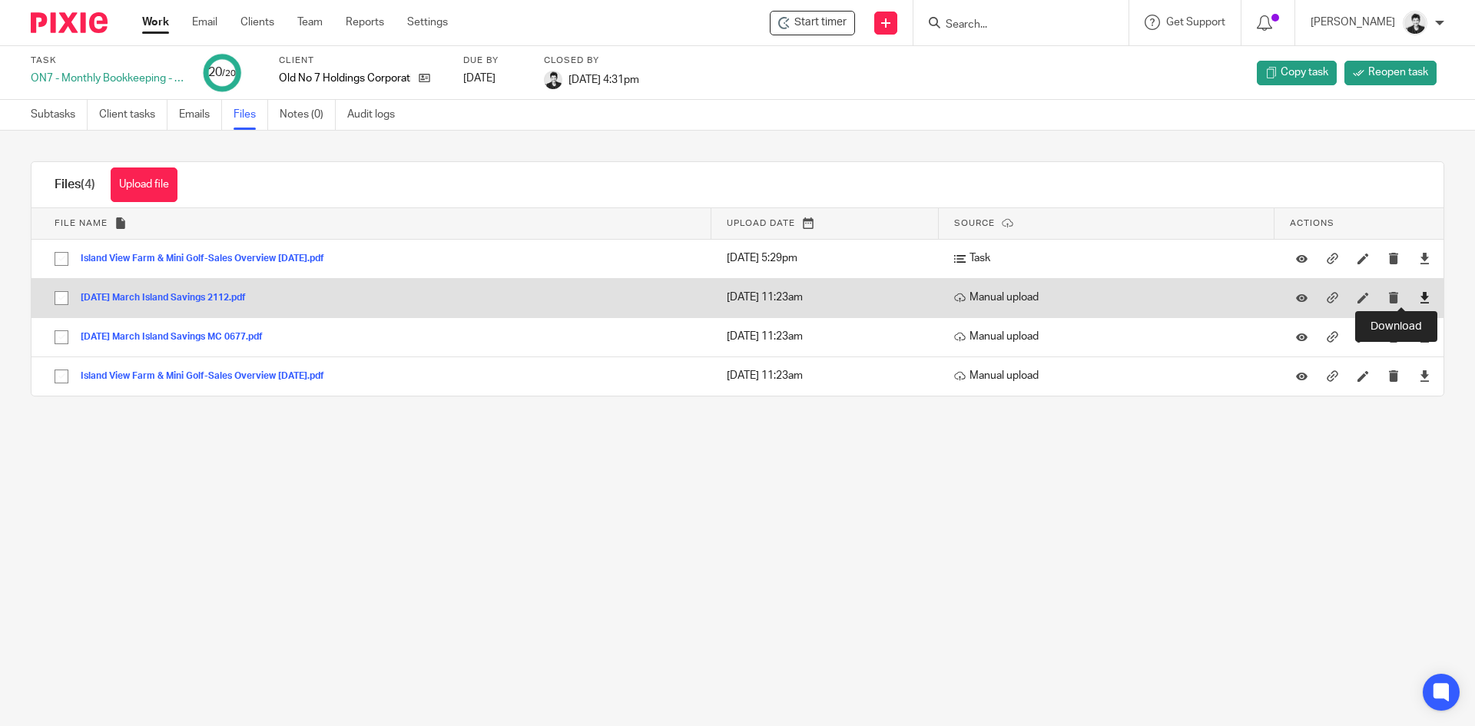
click at [1419, 300] on icon at bounding box center [1425, 298] width 12 height 12
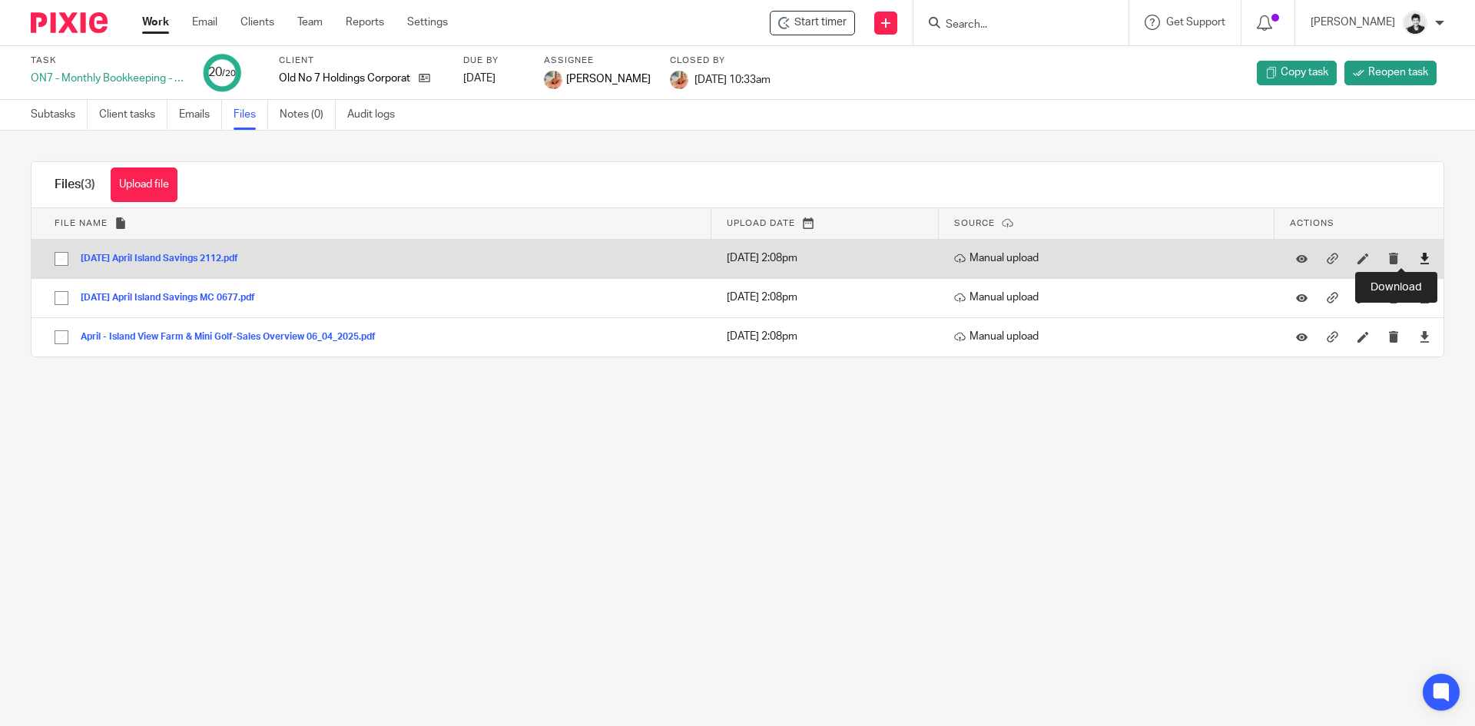
click at [1419, 253] on icon at bounding box center [1425, 259] width 12 height 12
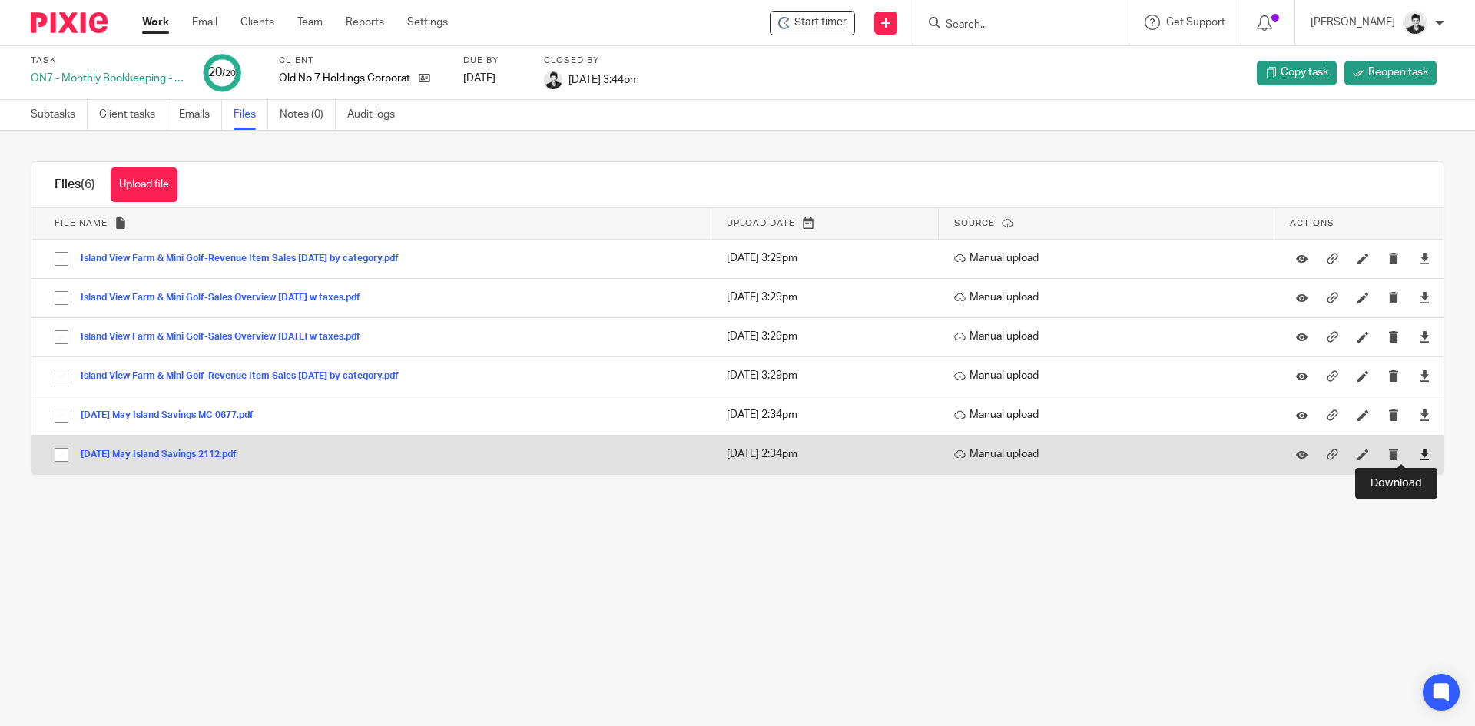
click at [1419, 449] on icon at bounding box center [1425, 455] width 12 height 12
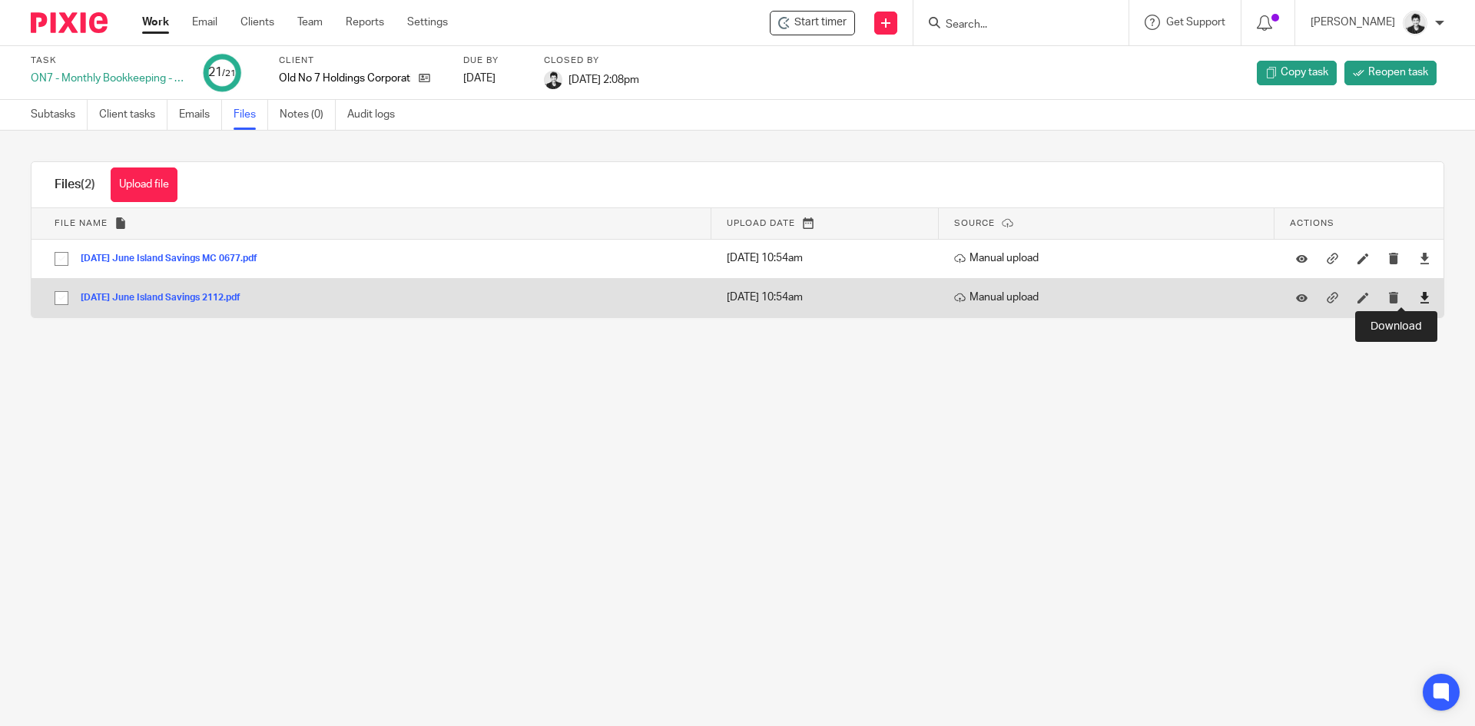
click at [1419, 296] on icon at bounding box center [1425, 298] width 12 height 12
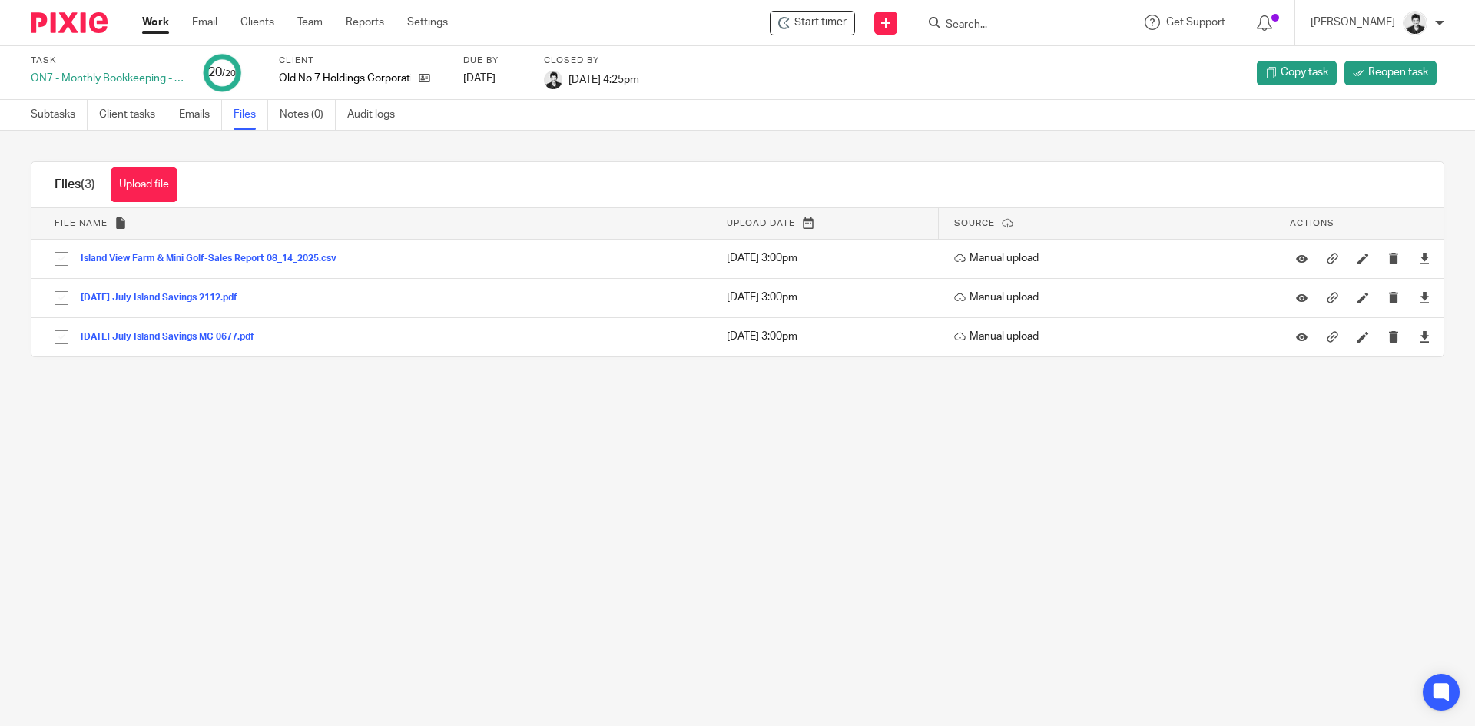
click at [516, 530] on main "Task ON7 - Monthly Bookkeeping - [DATE] Client Old No 7 Holdings Corporation Du…" at bounding box center [737, 363] width 1475 height 726
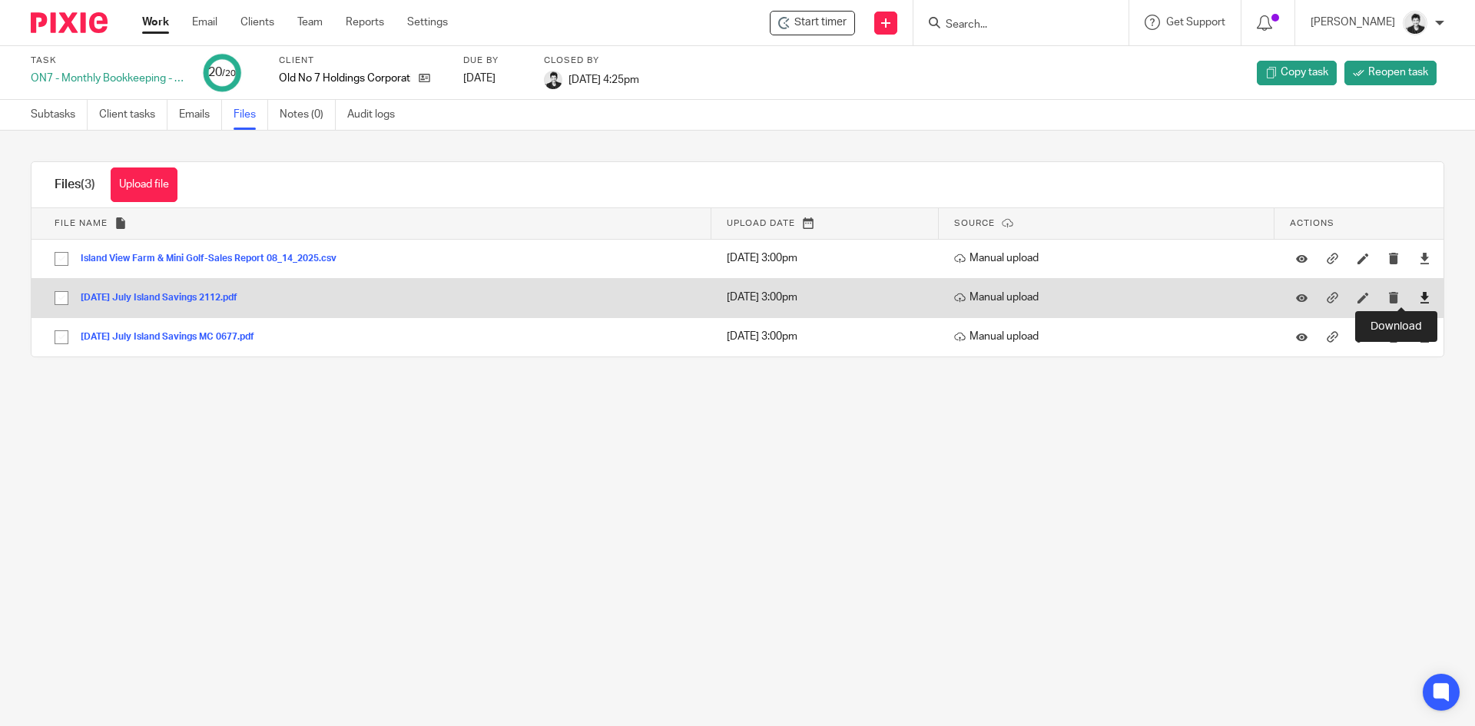
click at [1419, 294] on icon at bounding box center [1425, 298] width 12 height 12
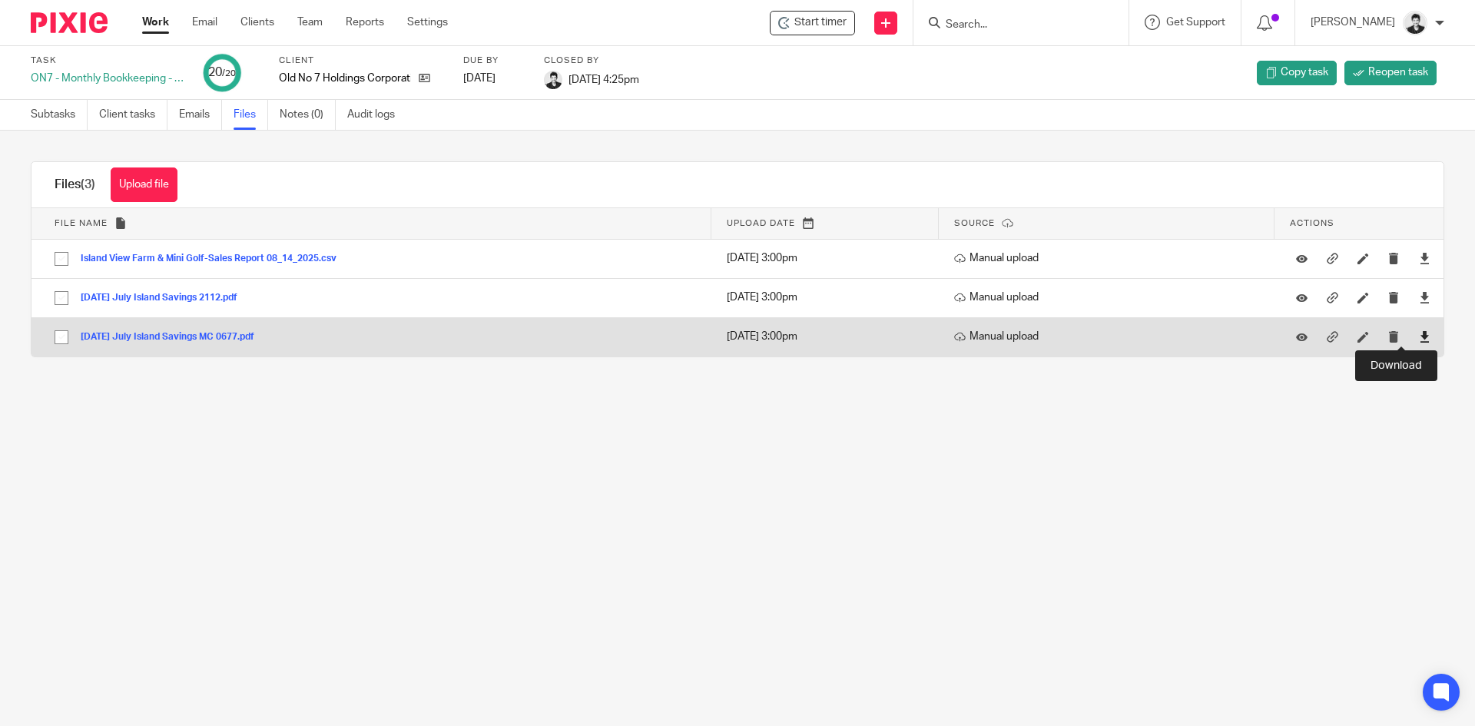
click at [1419, 337] on icon at bounding box center [1425, 337] width 12 height 12
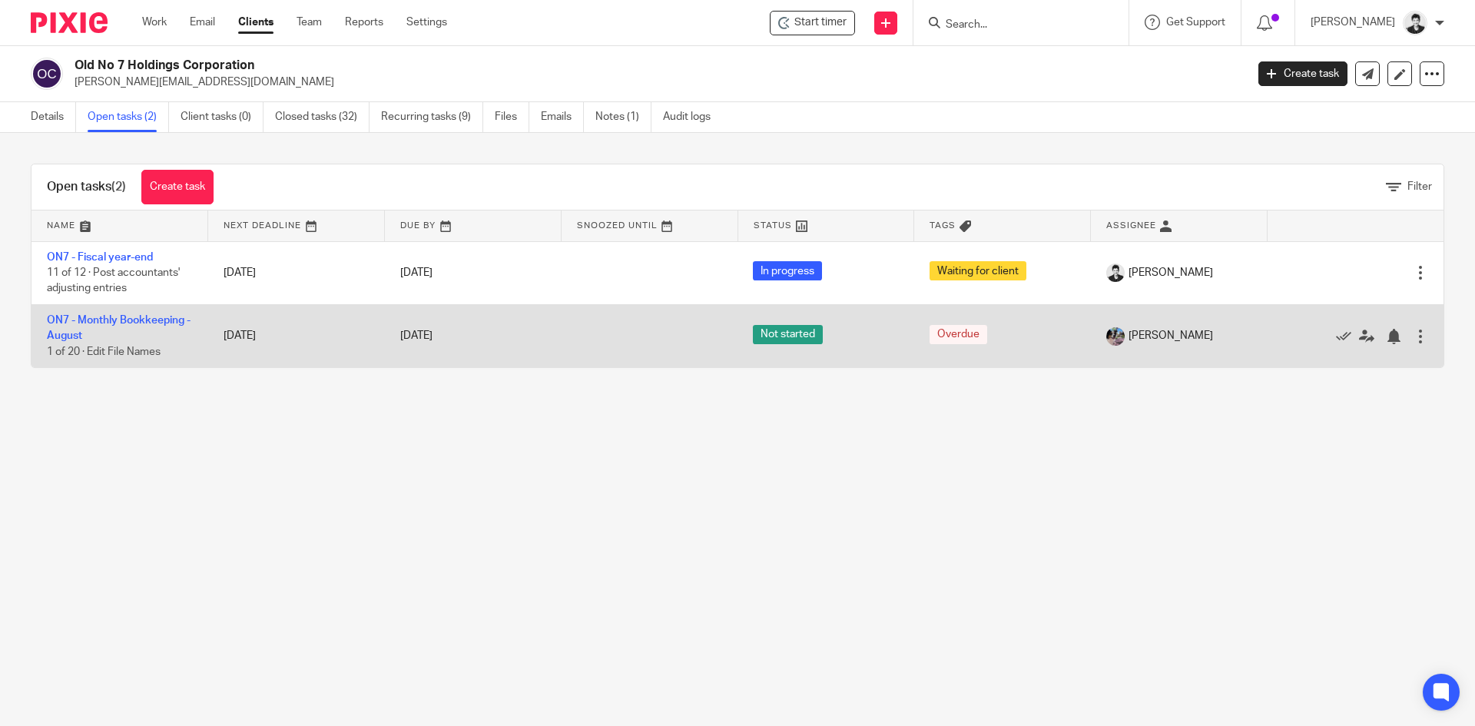
click at [123, 313] on td "ON7 - Monthly Bookkeeping - [DATE] of 20 · Edit File Names" at bounding box center [119, 335] width 177 height 63
click at [130, 316] on link "ON7 - Monthly Bookkeeping - August" at bounding box center [119, 328] width 144 height 26
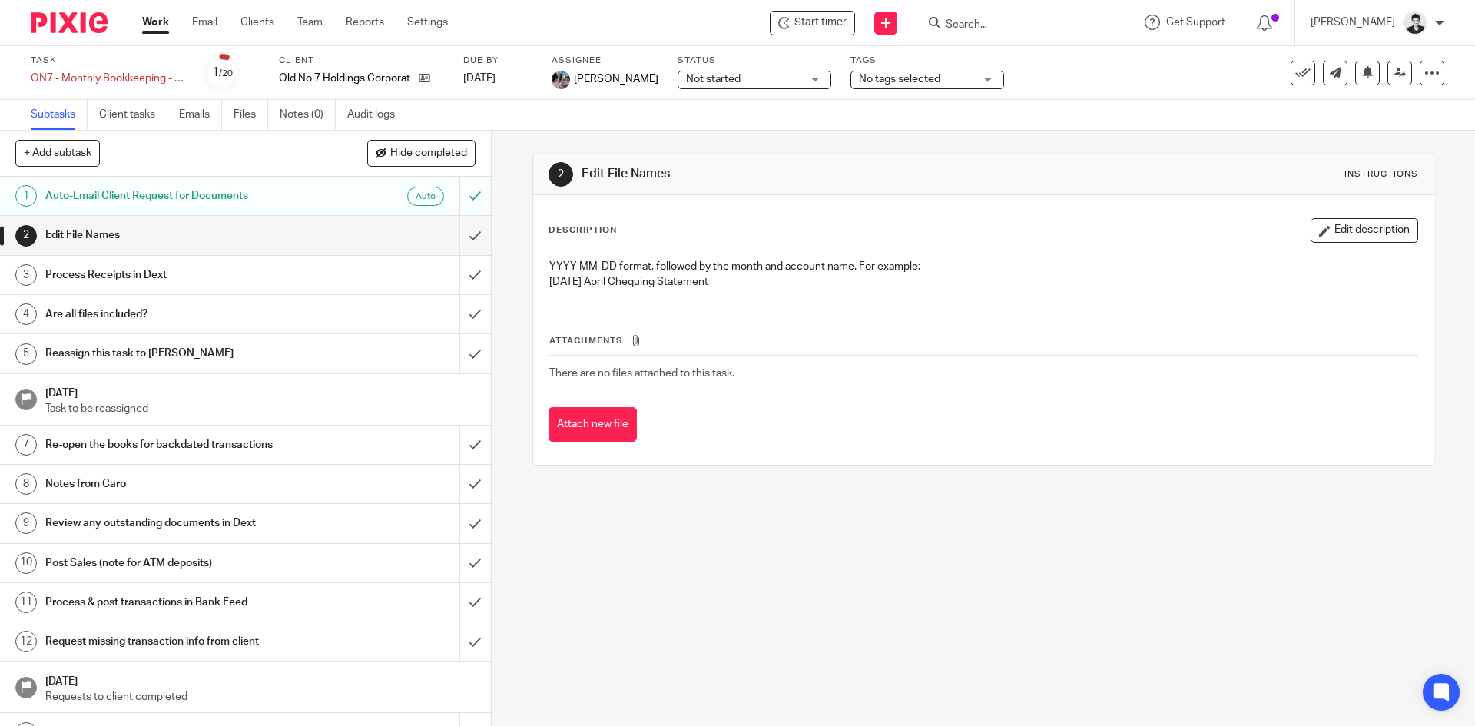
click at [254, 122] on link "Files" at bounding box center [251, 115] width 35 height 30
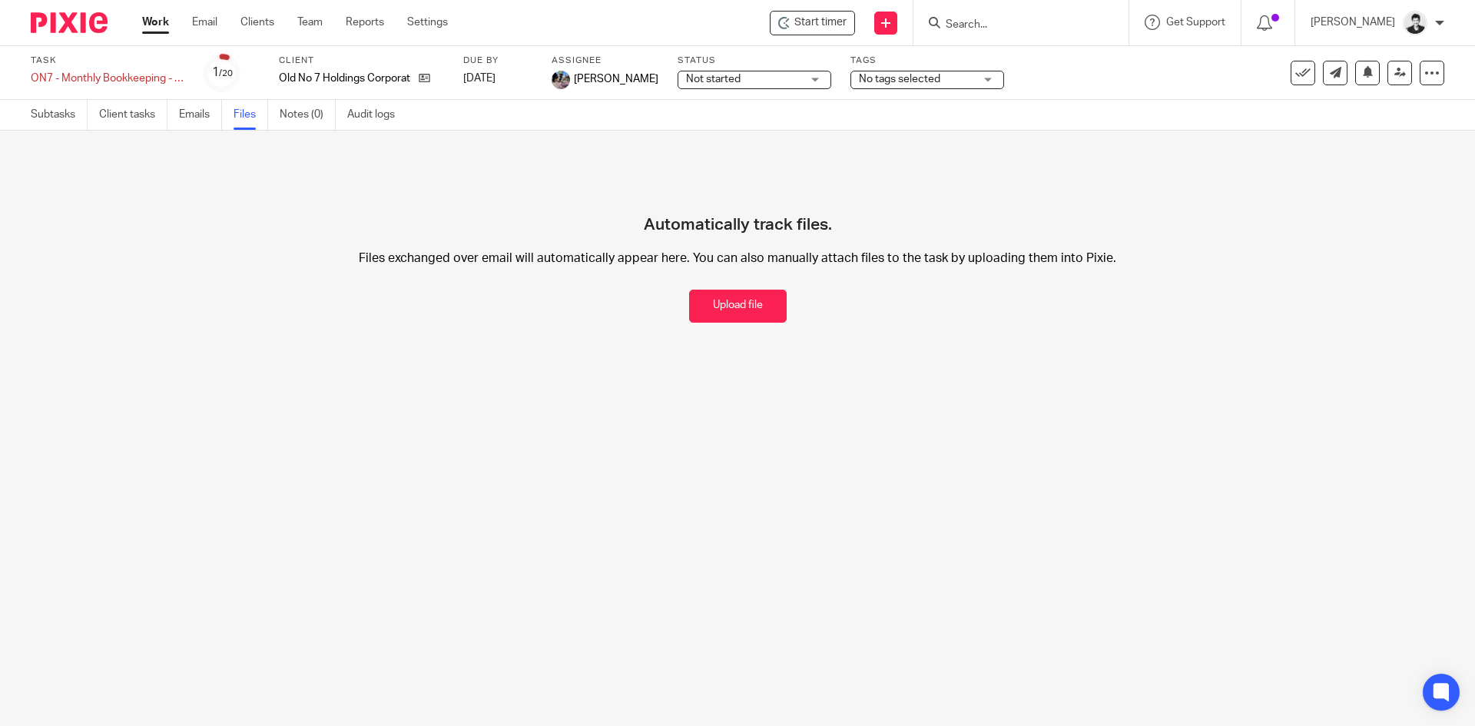
click at [1028, 31] on input "Search" at bounding box center [1013, 25] width 138 height 14
click at [422, 71] on link at bounding box center [420, 78] width 19 height 15
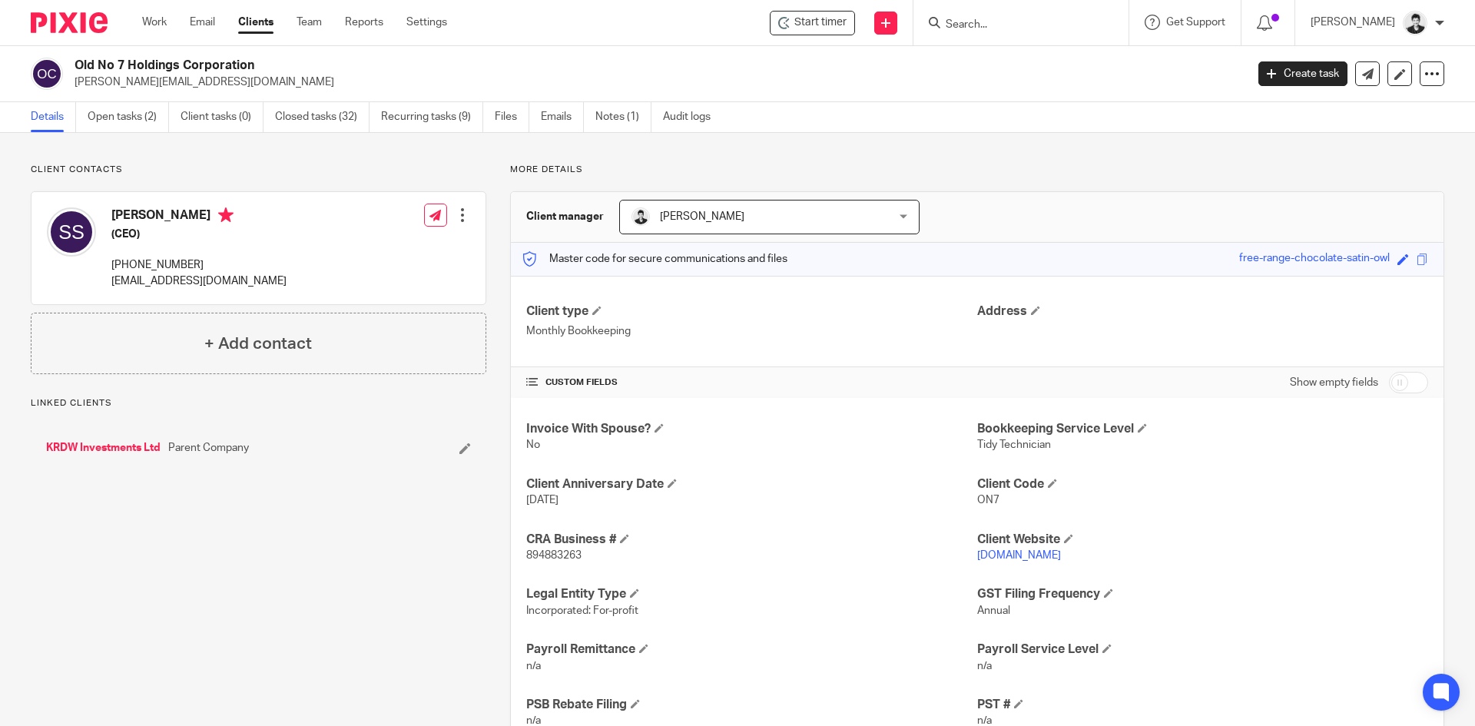
click at [1011, 25] on input "Search" at bounding box center [1013, 25] width 138 height 14
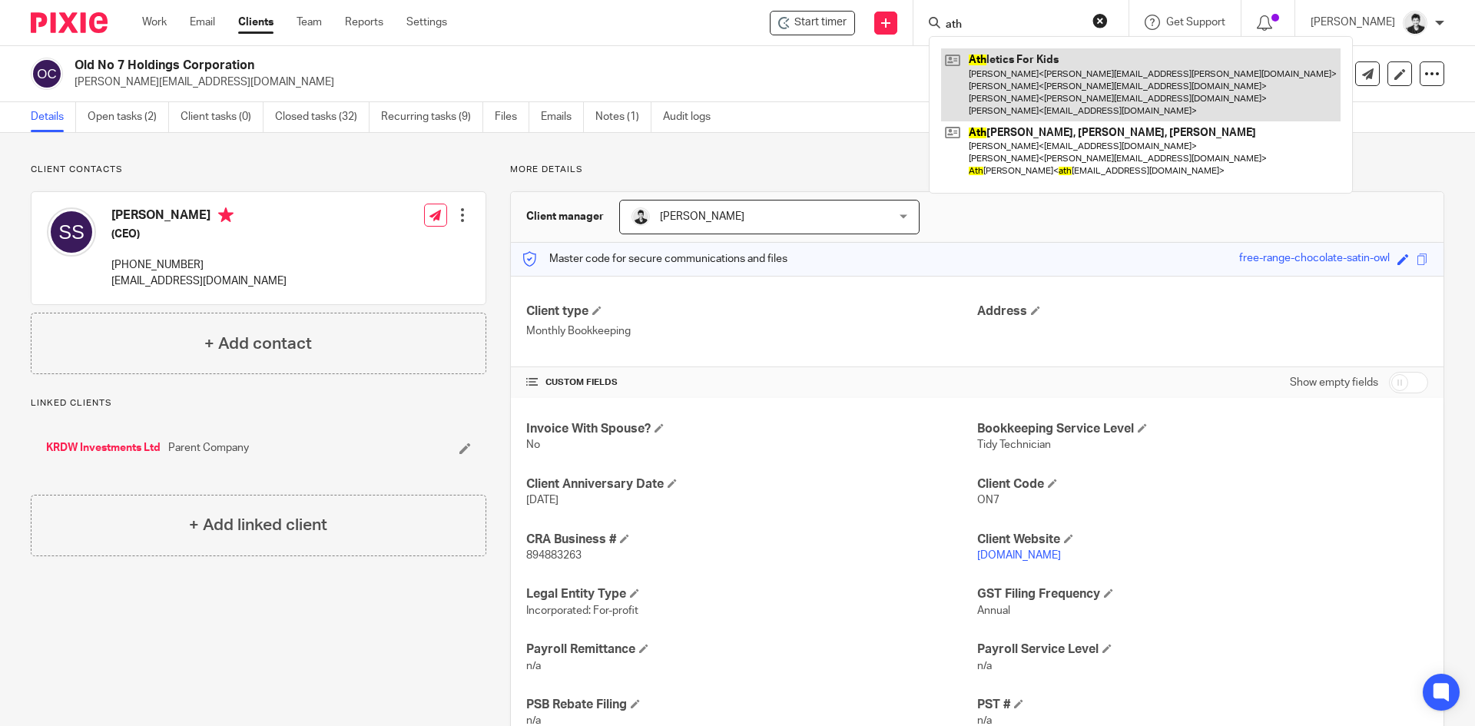
type input "ath"
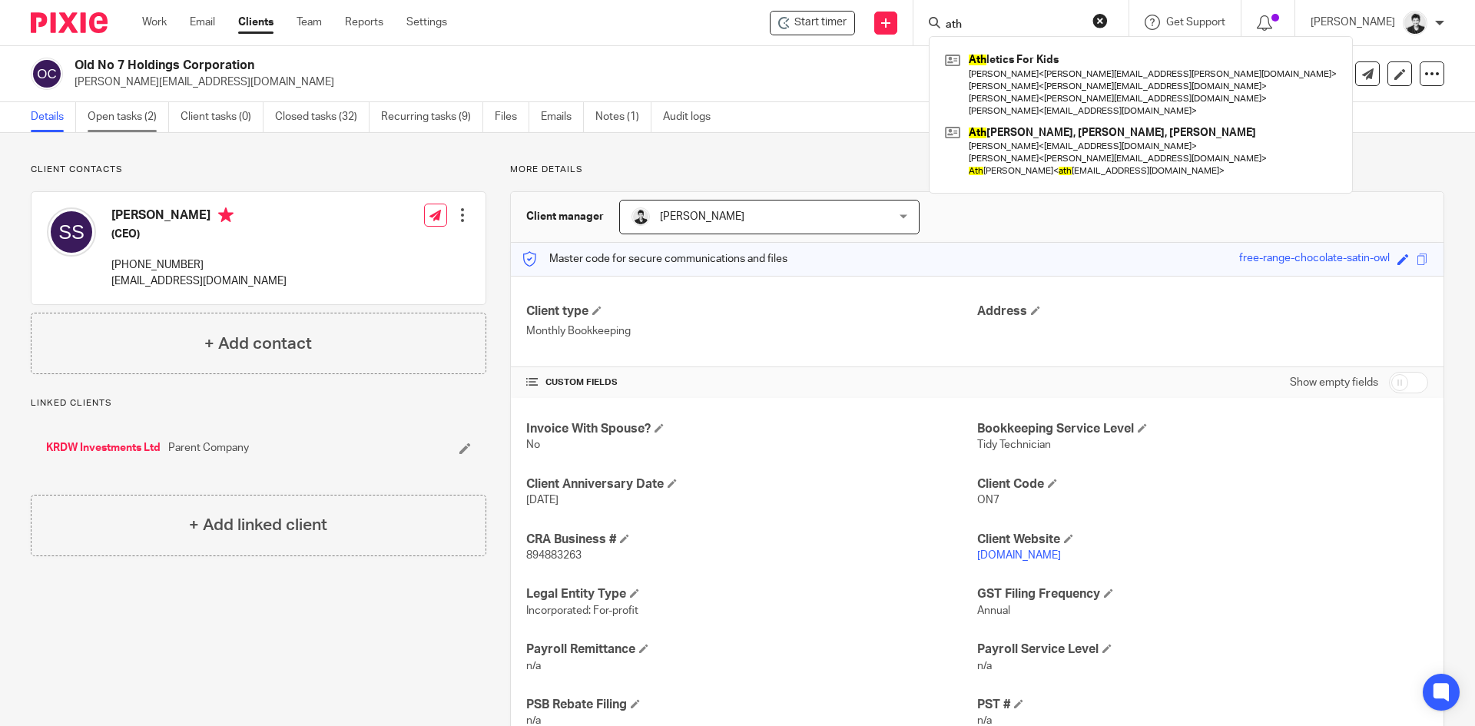
click at [119, 119] on link "Open tasks (2)" at bounding box center [128, 117] width 81 height 30
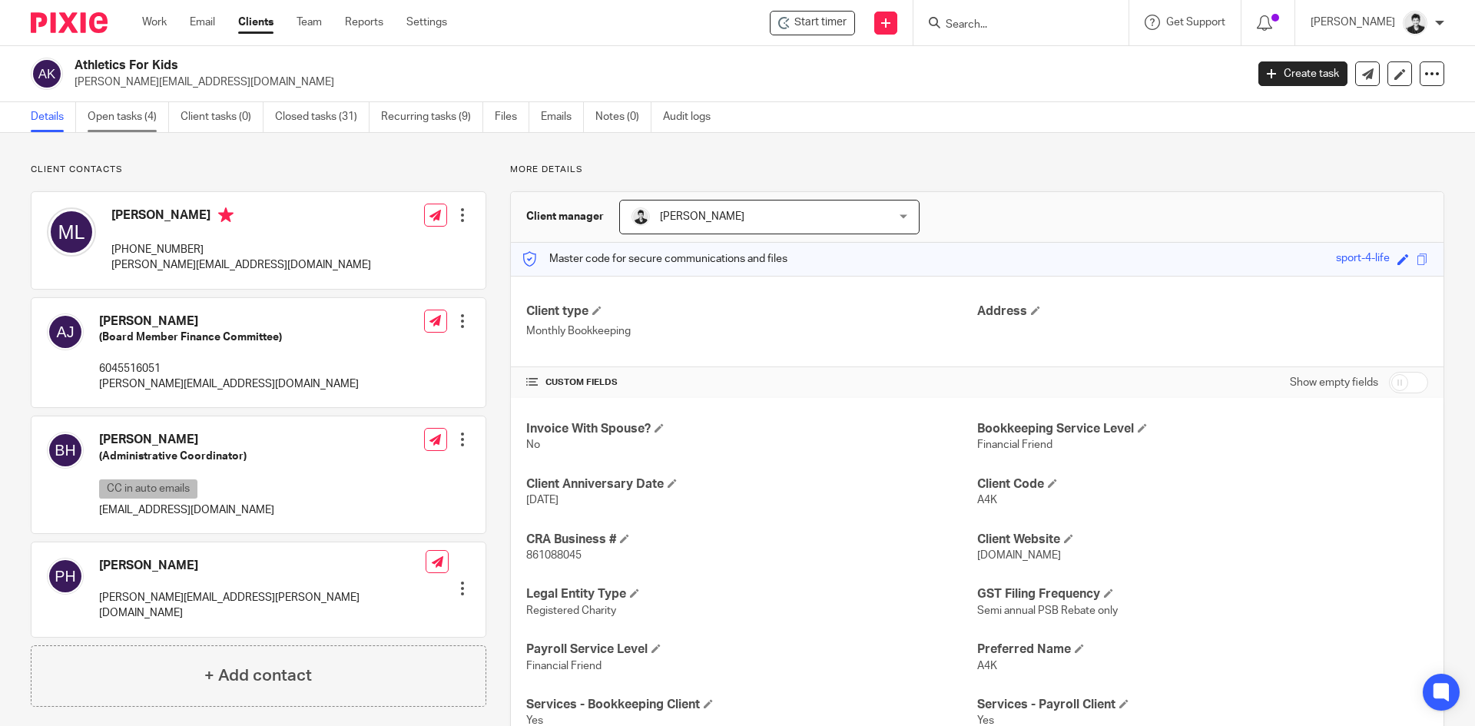
click at [137, 111] on link "Open tasks (4)" at bounding box center [128, 117] width 81 height 30
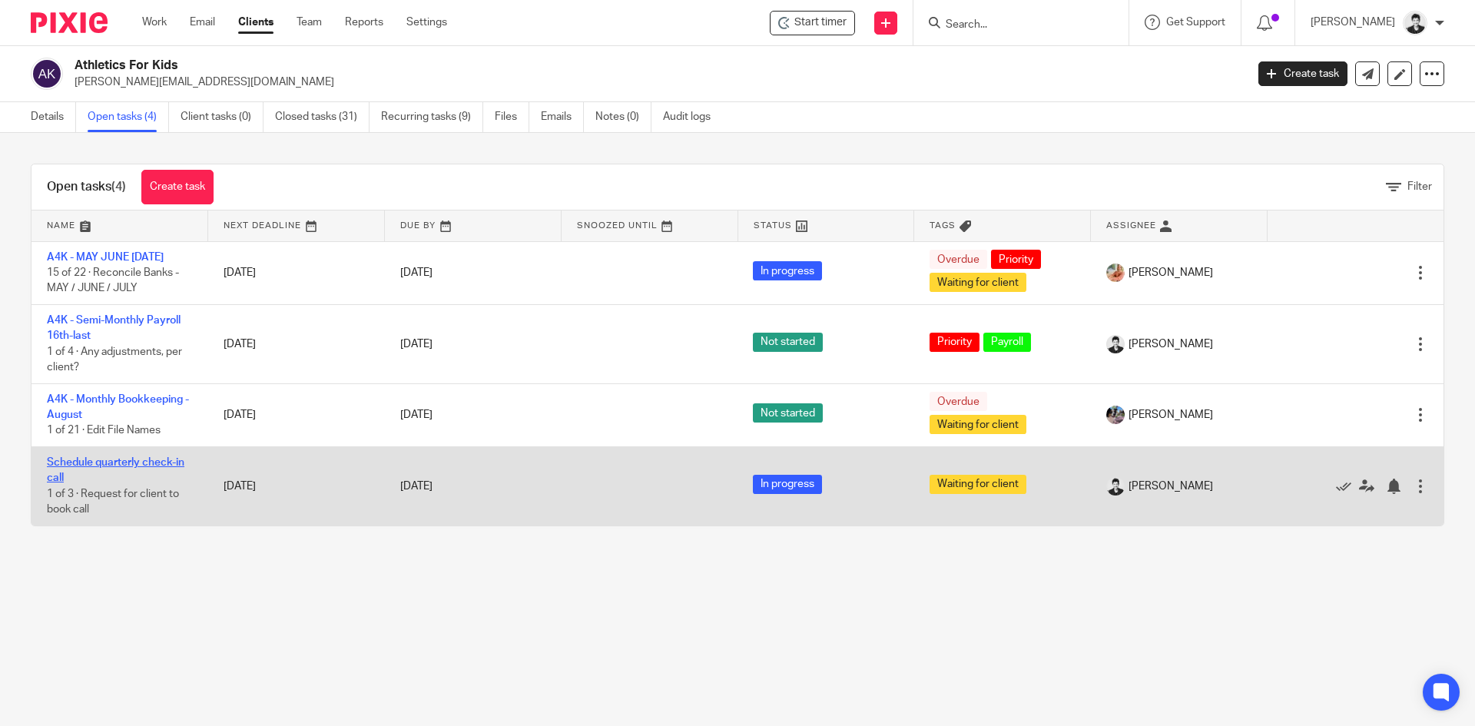
click at [136, 458] on link "Schedule quarterly check-in call" at bounding box center [115, 470] width 137 height 26
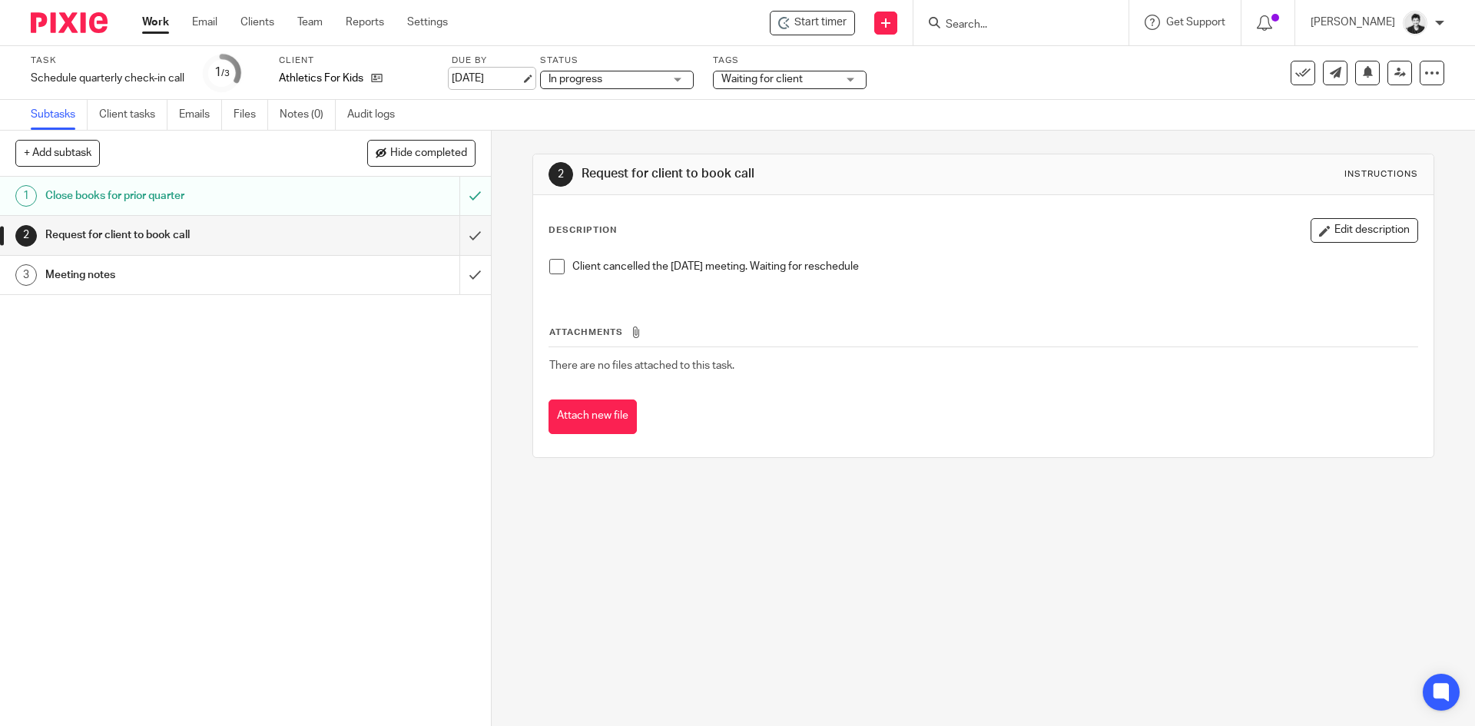
click at [486, 75] on link "[DATE]" at bounding box center [486, 79] width 69 height 16
click at [459, 231] on input "submit" at bounding box center [245, 235] width 491 height 38
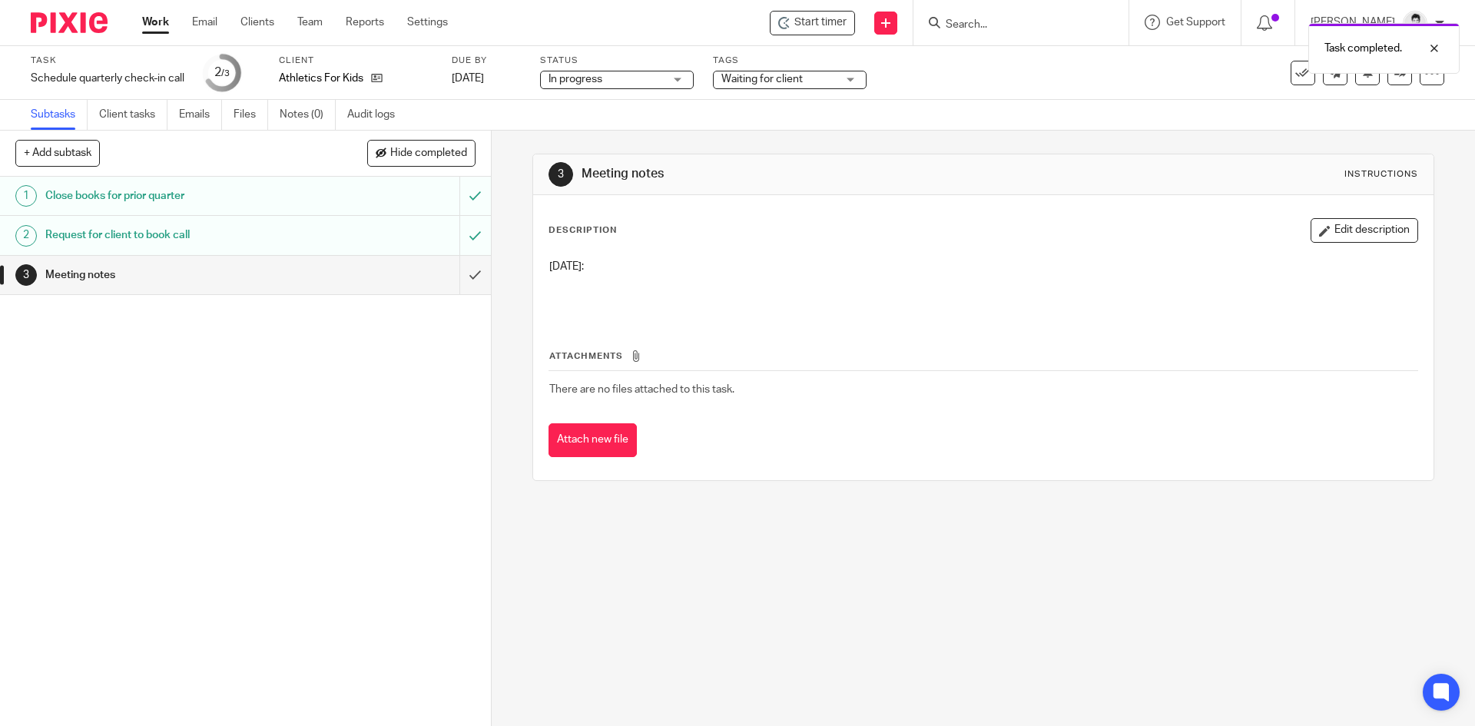
drag, startPoint x: 1333, startPoint y: 232, endPoint x: 1016, endPoint y: 258, distance: 318.3
click at [1332, 233] on button "Edit description" at bounding box center [1364, 230] width 108 height 25
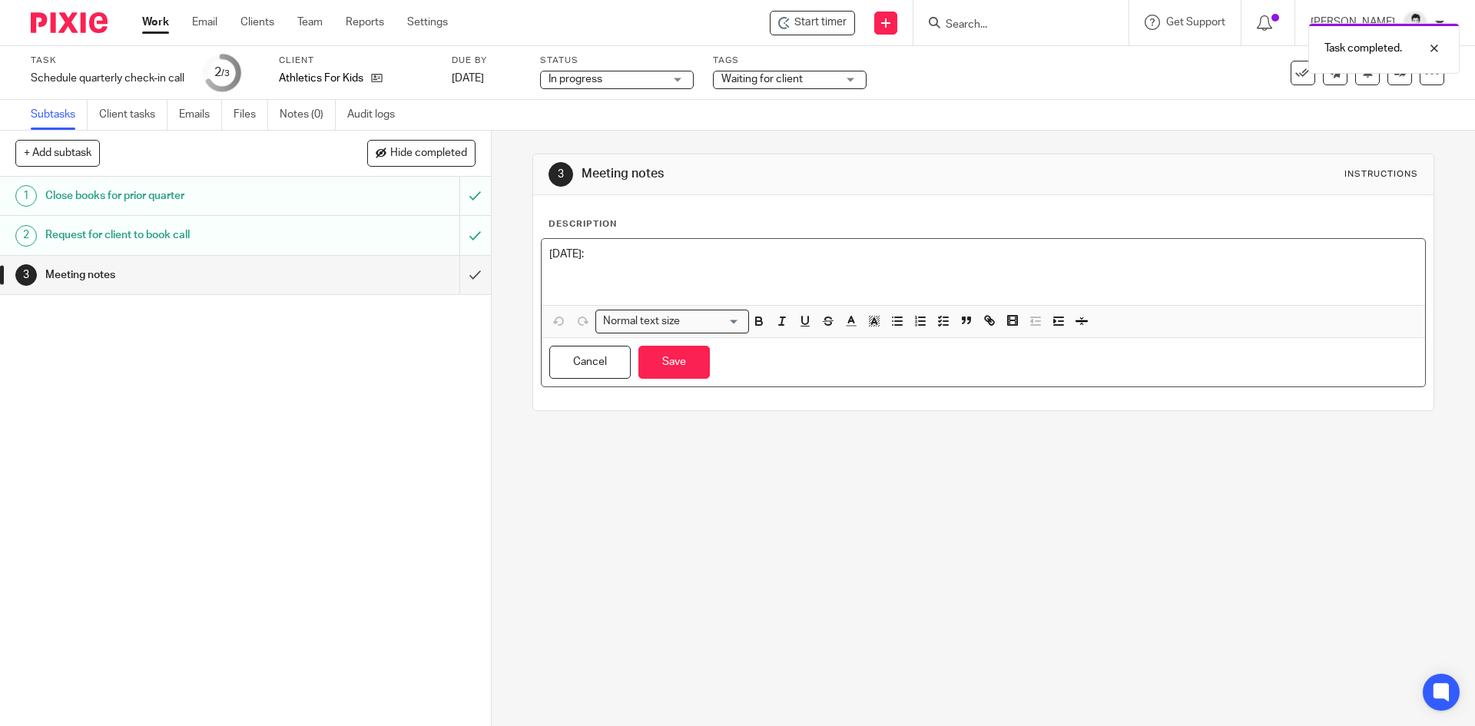
drag, startPoint x: 625, startPoint y: 267, endPoint x: 598, endPoint y: 261, distance: 28.3
click at [598, 261] on div "September 18th:" at bounding box center [983, 272] width 883 height 66
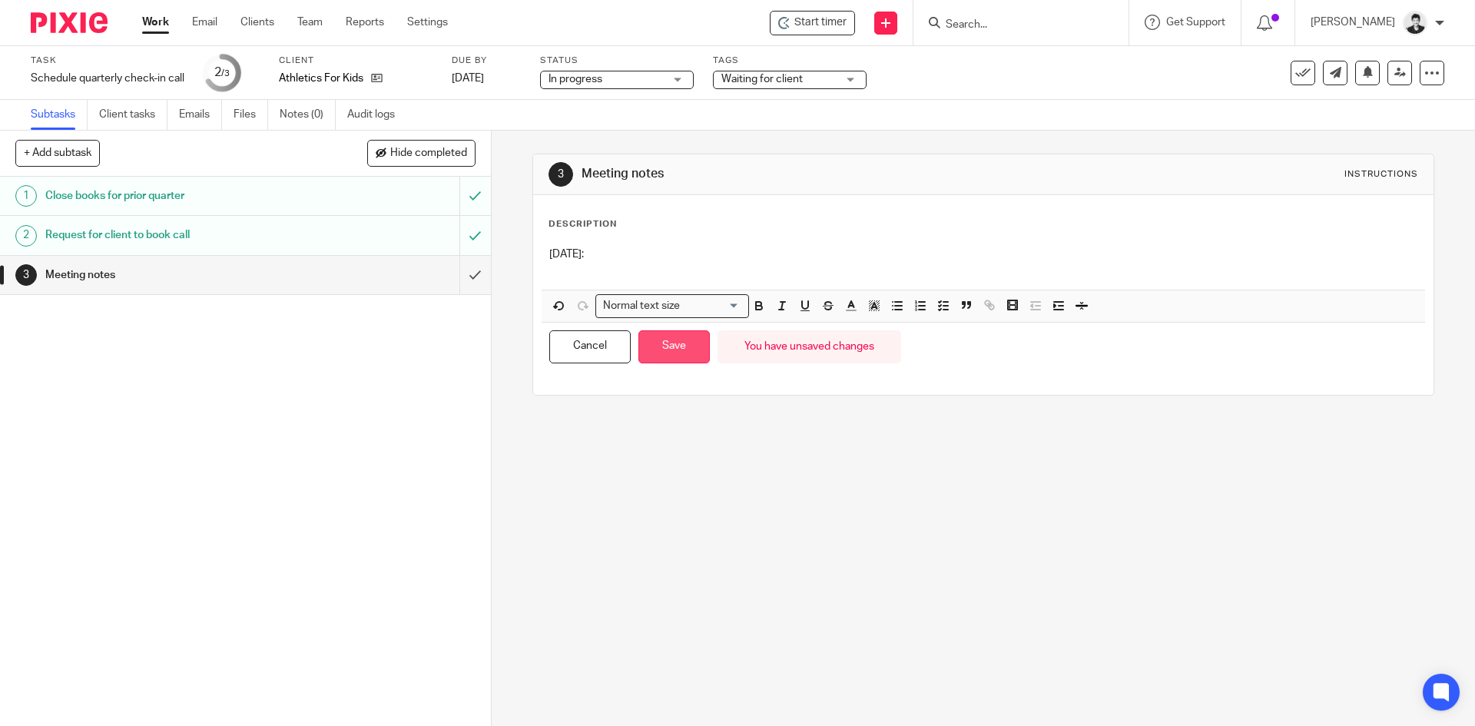
click at [684, 349] on button "Save" at bounding box center [673, 346] width 71 height 33
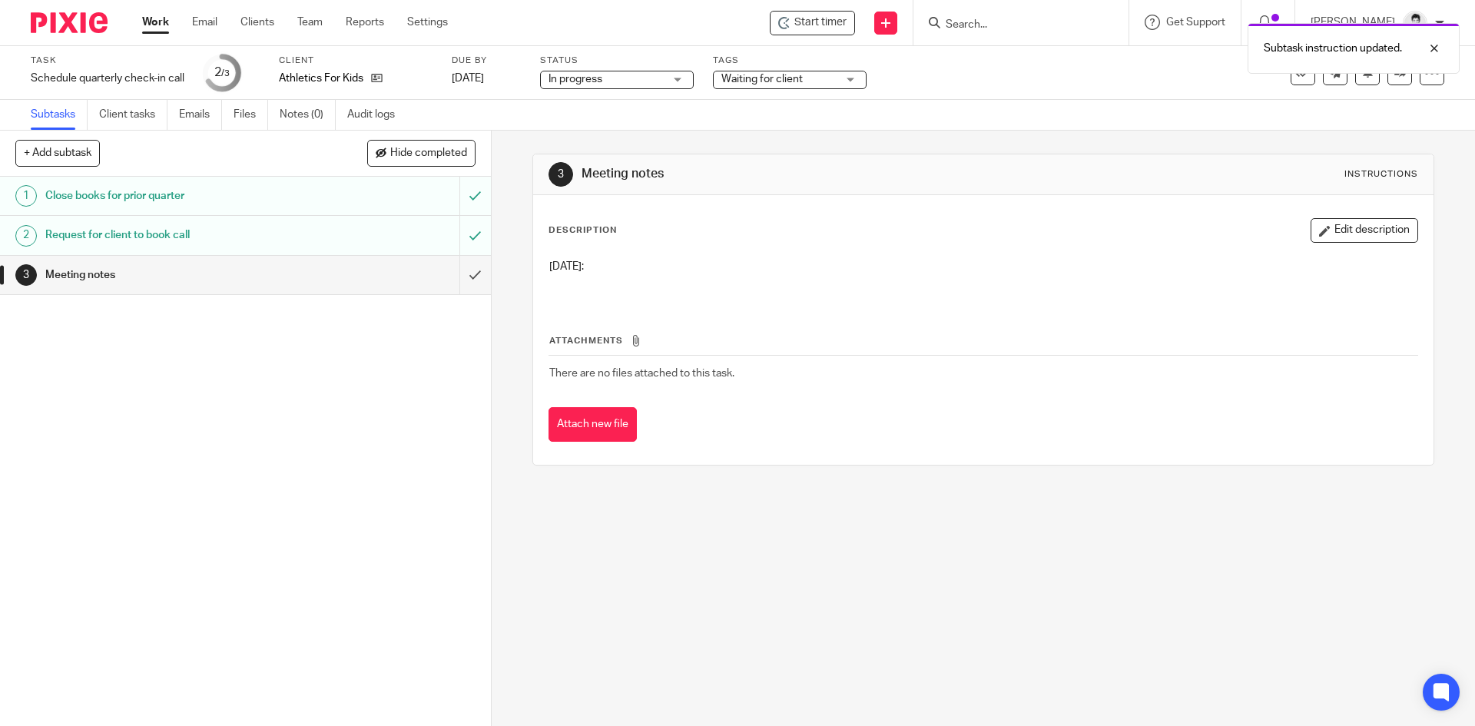
click at [764, 79] on span "Waiting for client" at bounding box center [761, 79] width 81 height 11
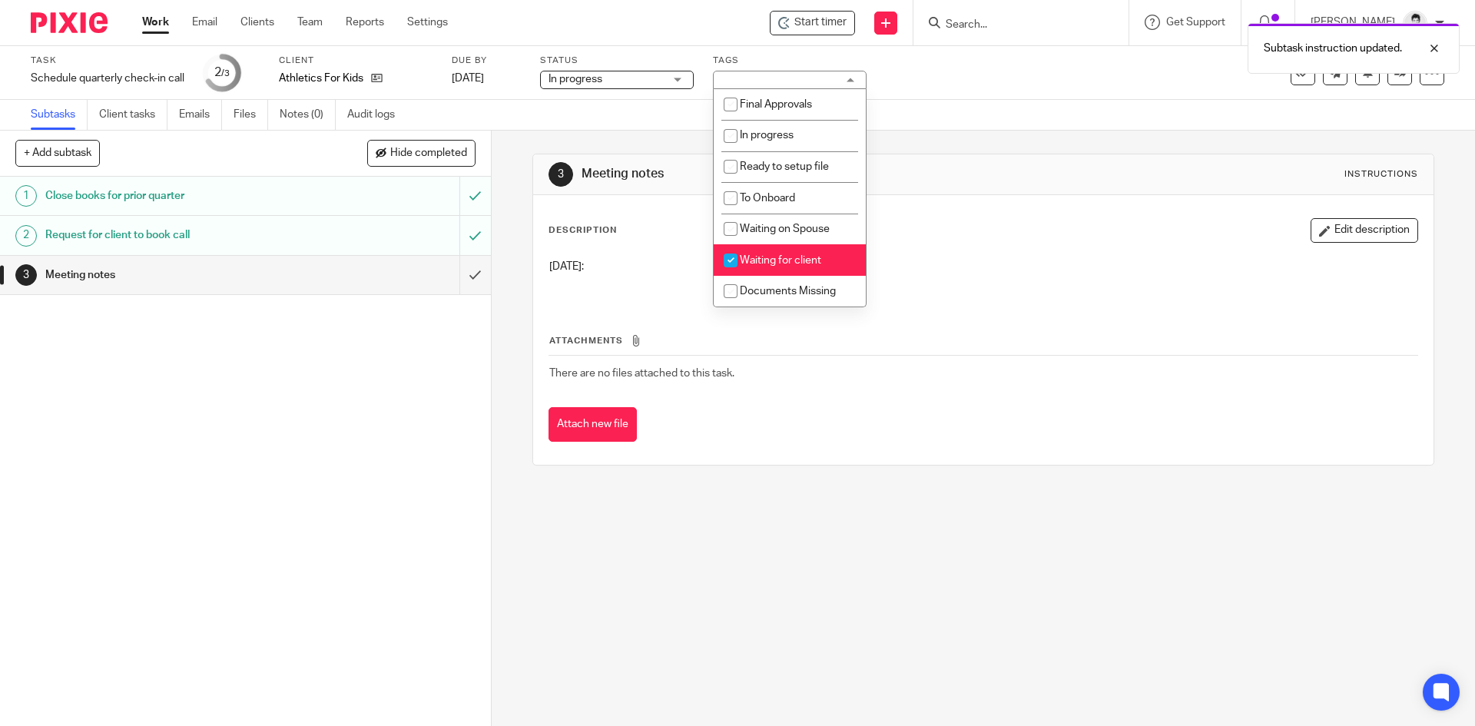
click at [748, 257] on span "Waiting for client" at bounding box center [780, 260] width 81 height 11
checkbox input "false"
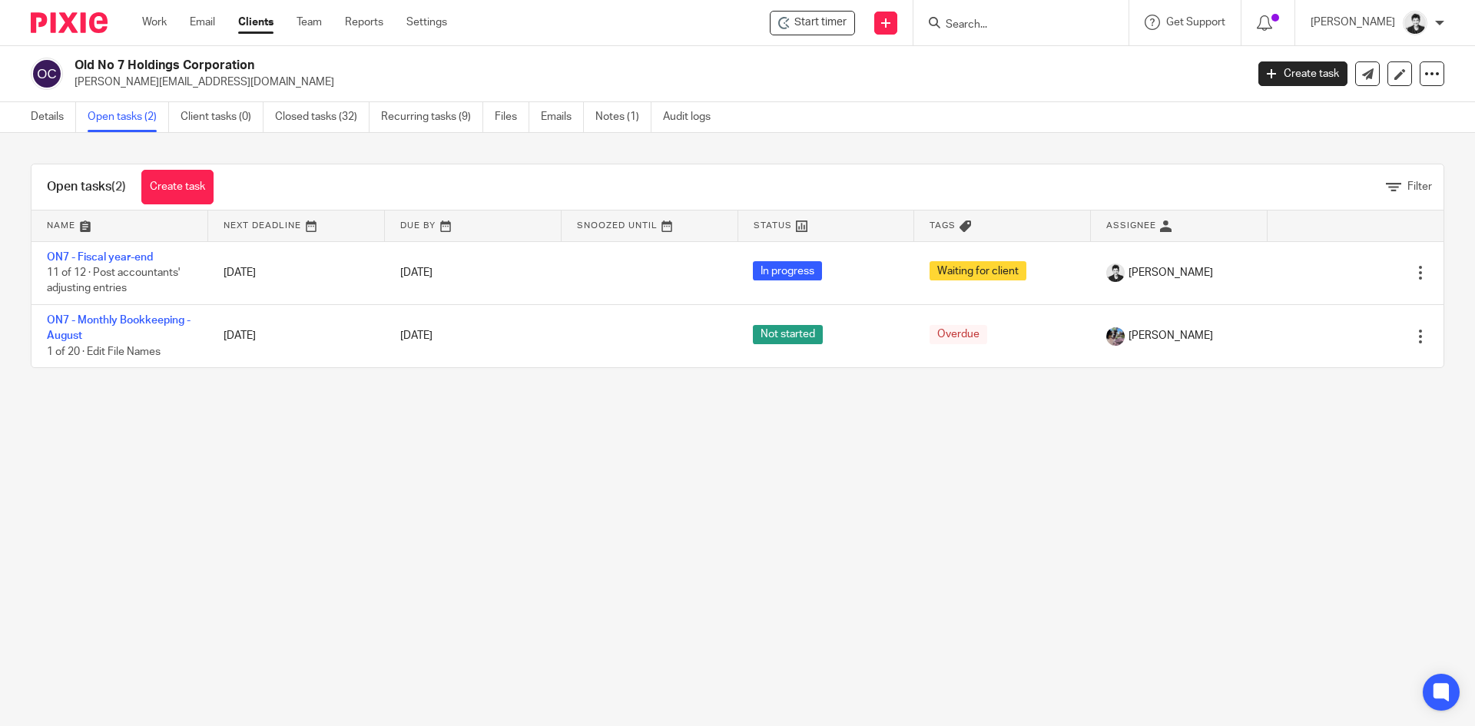
click at [164, 18] on link "Work" at bounding box center [154, 22] width 25 height 15
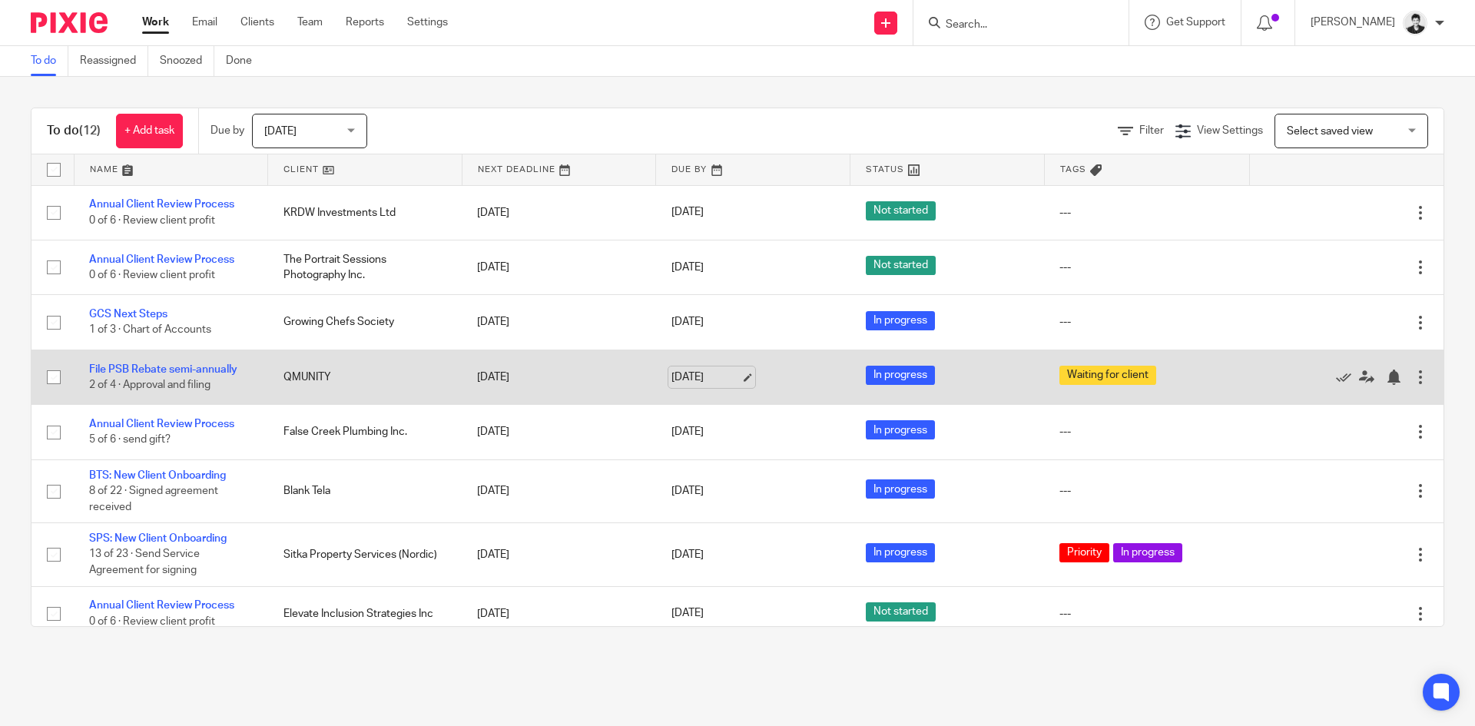
click at [696, 375] on link "Sep 23, 2025" at bounding box center [705, 377] width 69 height 16
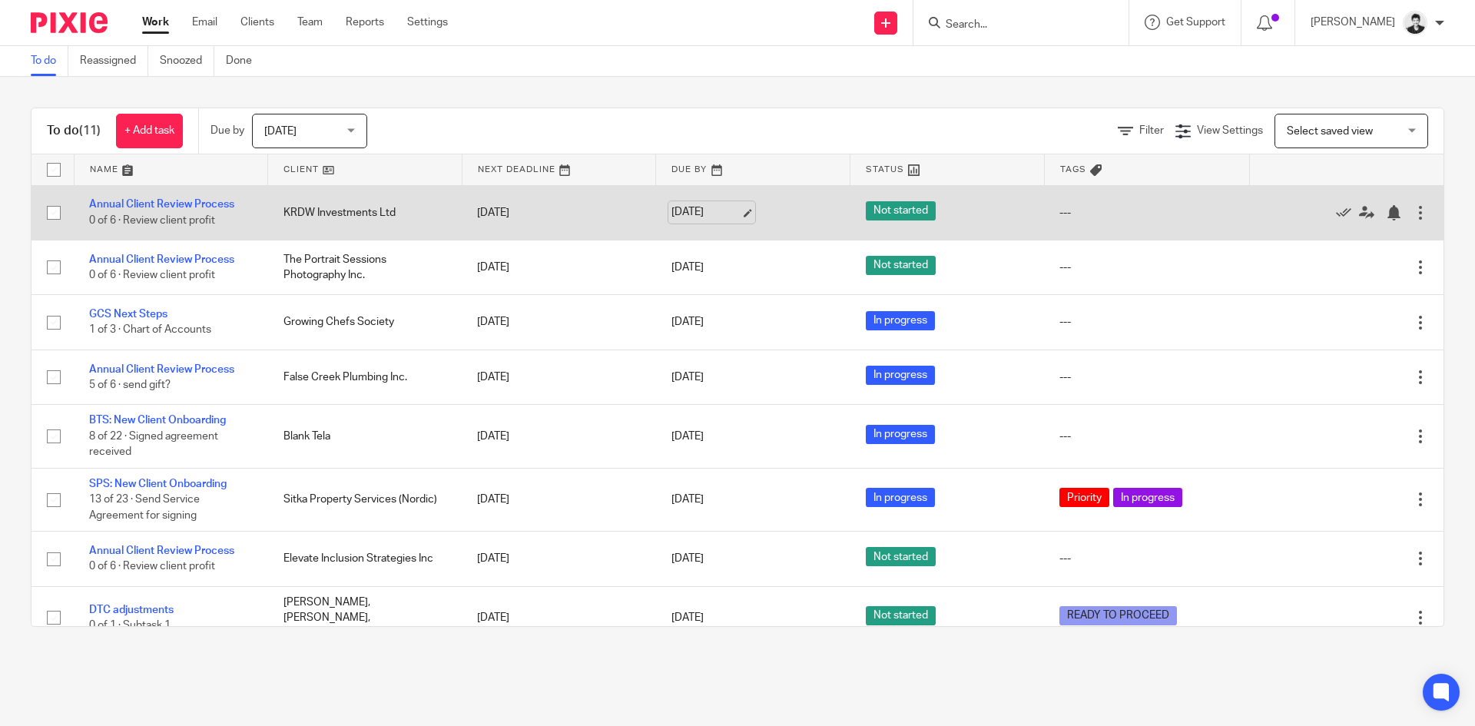
click at [713, 210] on link "[DATE]" at bounding box center [705, 212] width 69 height 16
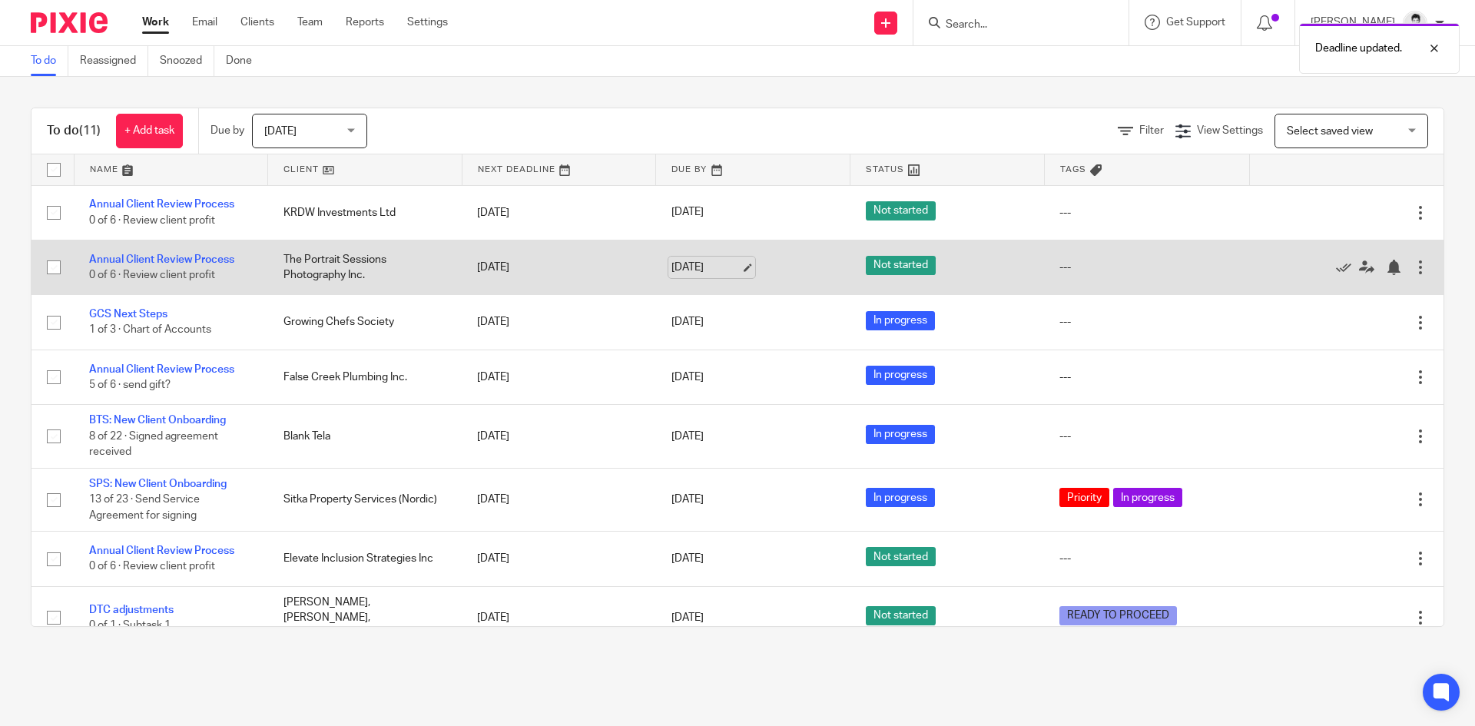
click at [707, 265] on link "[DATE]" at bounding box center [705, 268] width 69 height 16
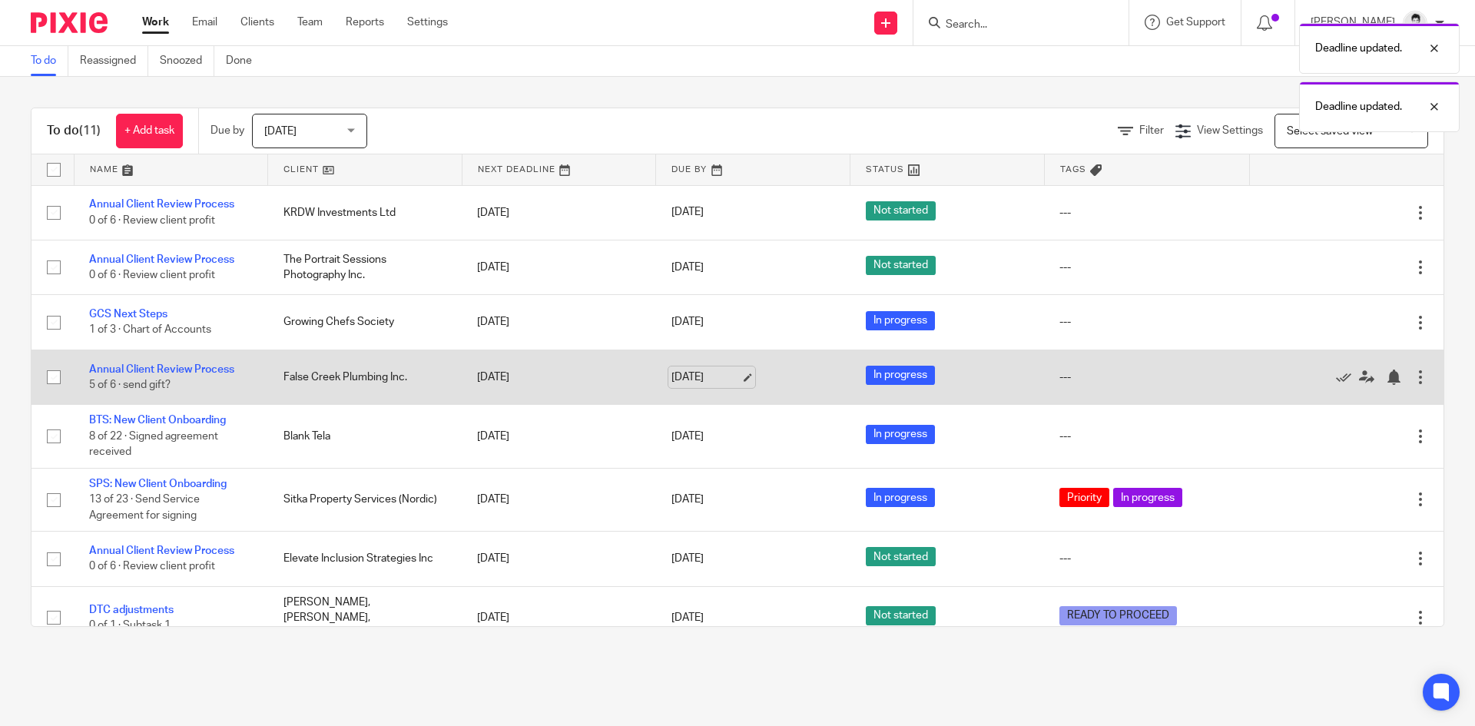
click at [711, 375] on link "Sep 23, 2025" at bounding box center [705, 377] width 69 height 16
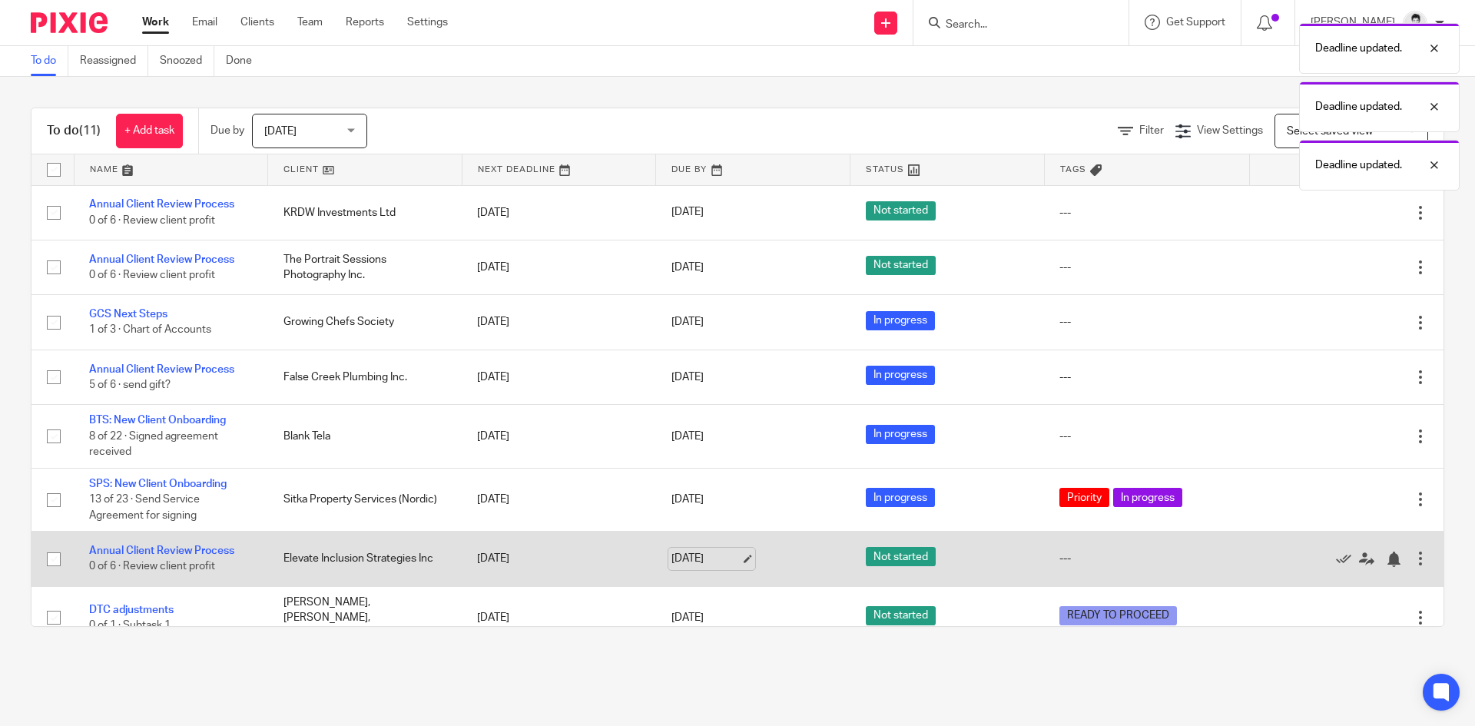
click at [698, 555] on link "Sep 23, 2025" at bounding box center [705, 559] width 69 height 16
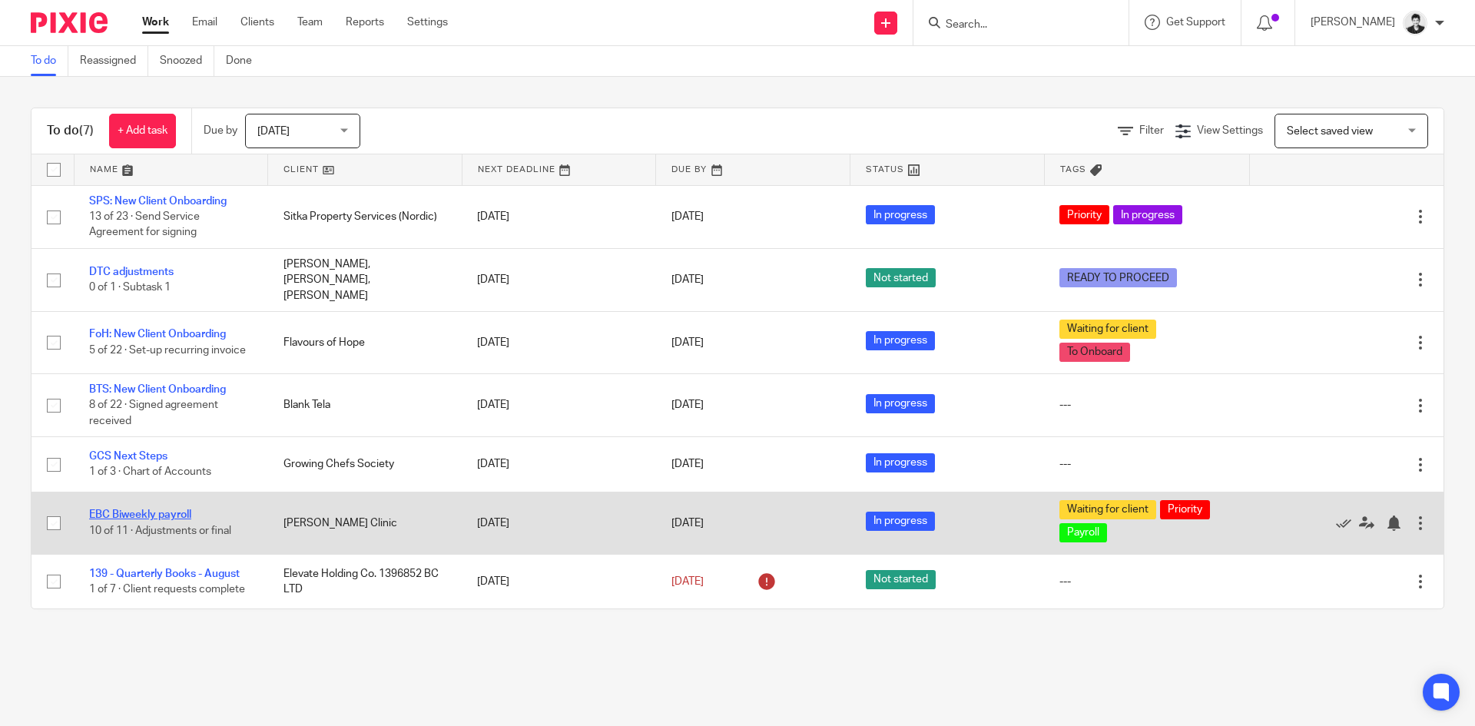
click at [126, 509] on link "EBC Biweekly payroll" at bounding box center [140, 514] width 102 height 11
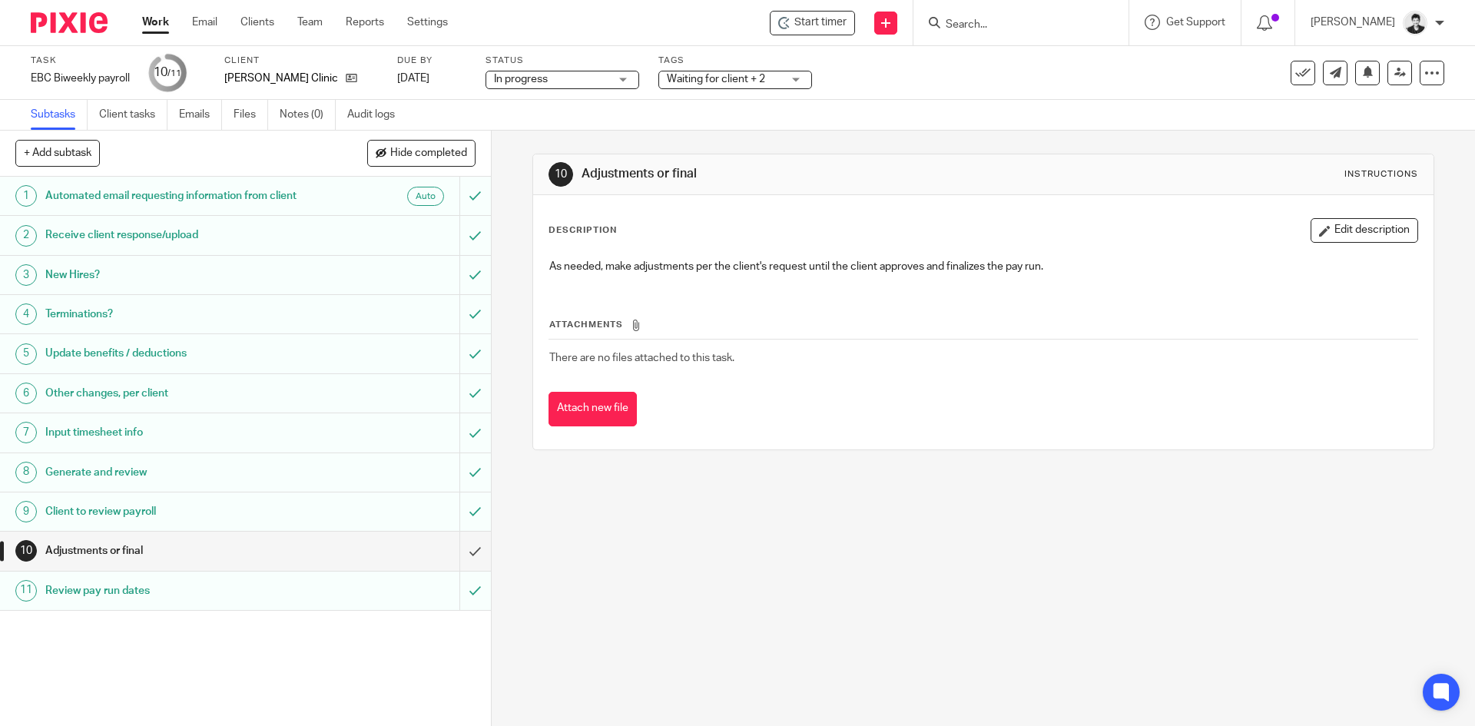
click at [741, 84] on span "Waiting for client + 2" at bounding box center [724, 79] width 115 height 16
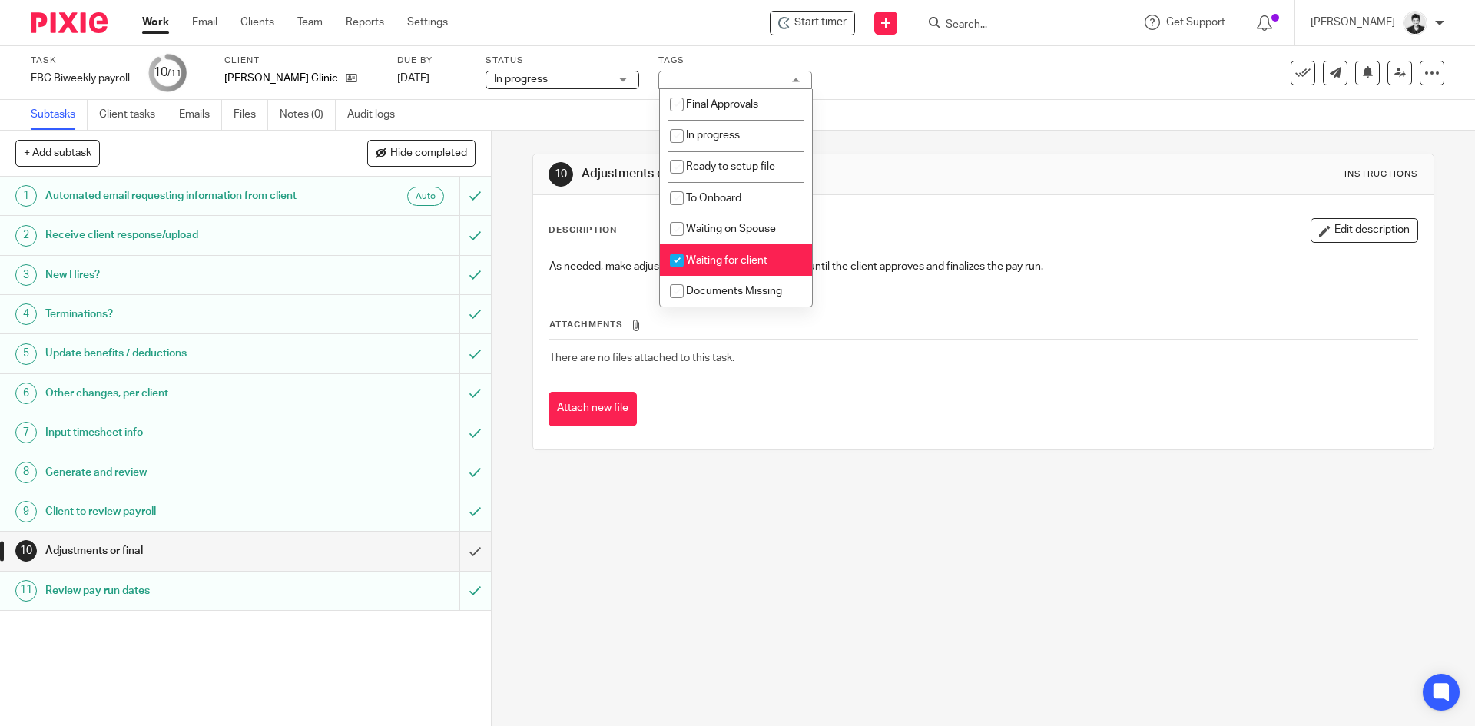
click at [757, 261] on span "Waiting for client" at bounding box center [726, 260] width 81 height 11
checkbox input "false"
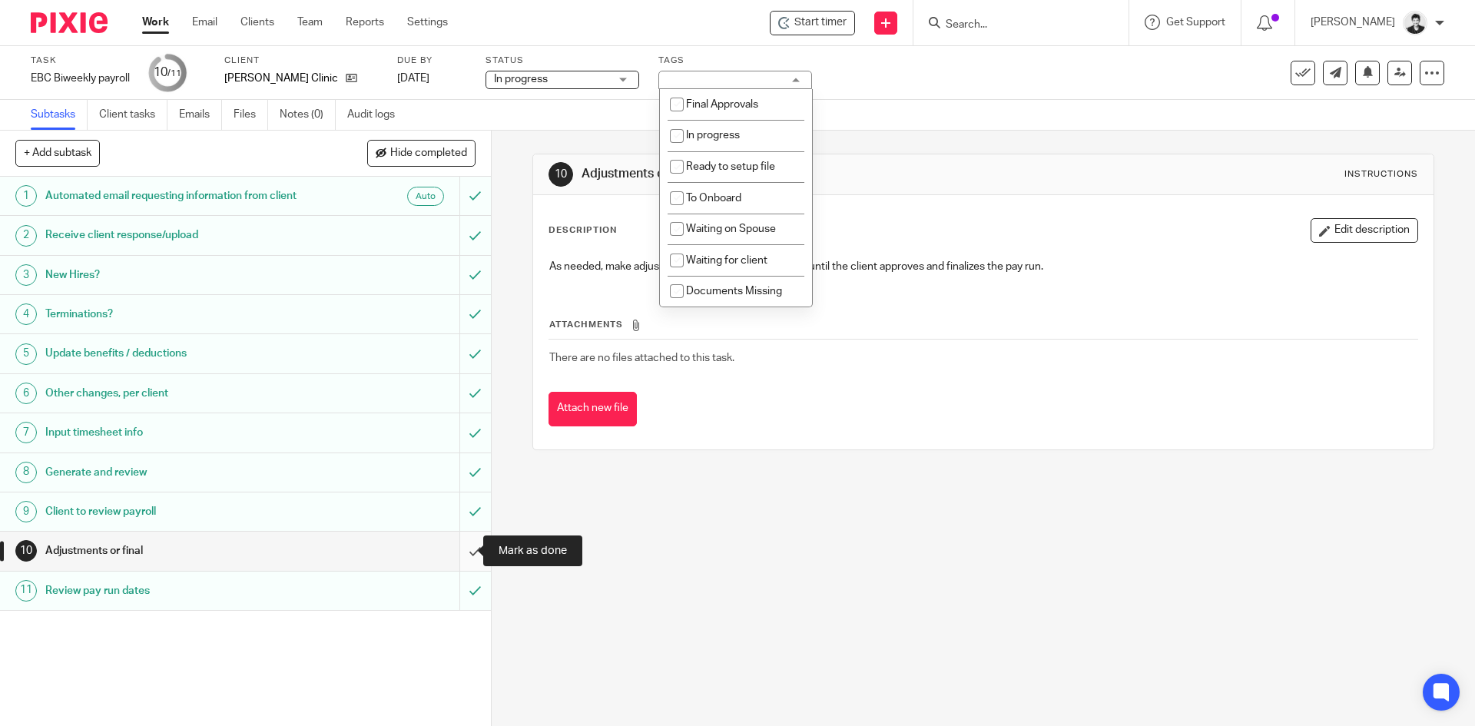
click at [459, 553] on input "submit" at bounding box center [245, 551] width 491 height 38
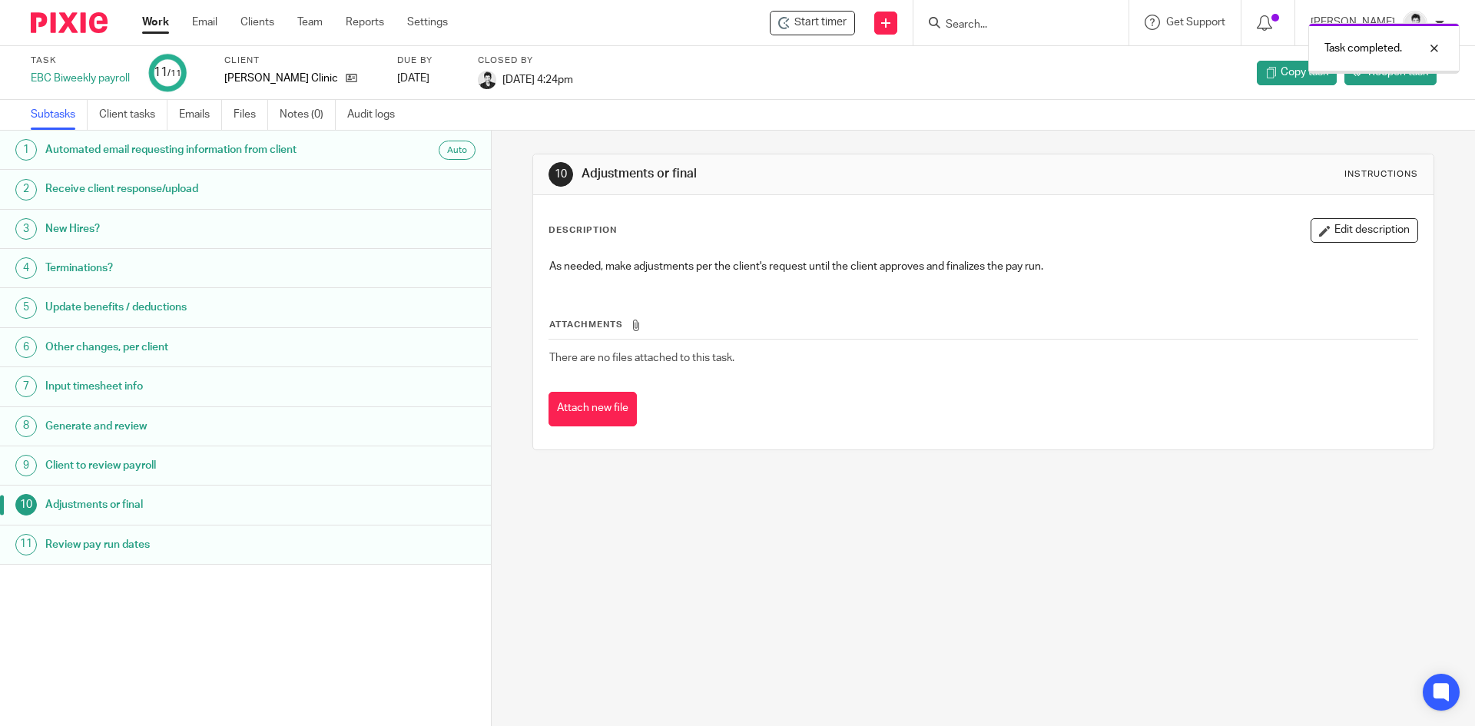
drag, startPoint x: 0, startPoint y: 0, endPoint x: 167, endPoint y: 25, distance: 169.2
click at [167, 25] on link "Work" at bounding box center [155, 22] width 27 height 15
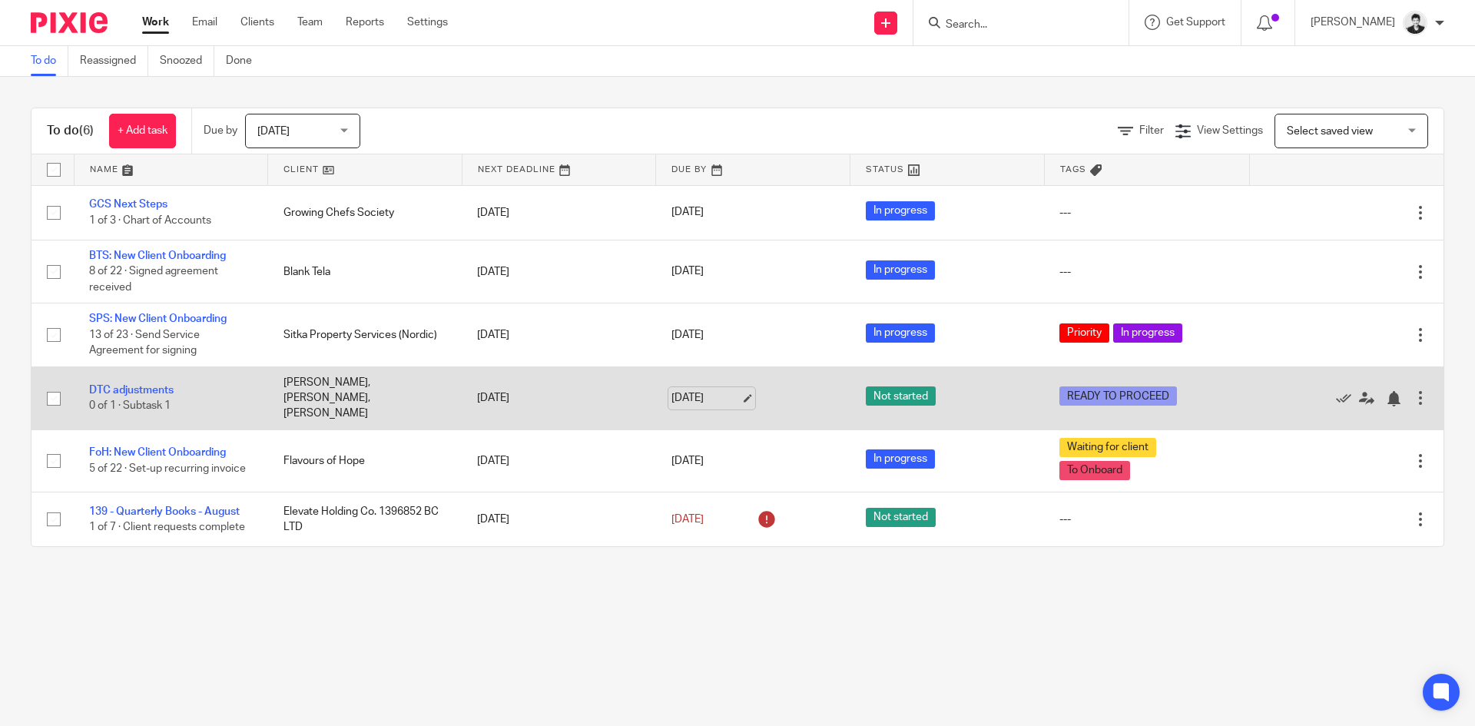
click at [687, 396] on link "[DATE]" at bounding box center [705, 398] width 69 height 16
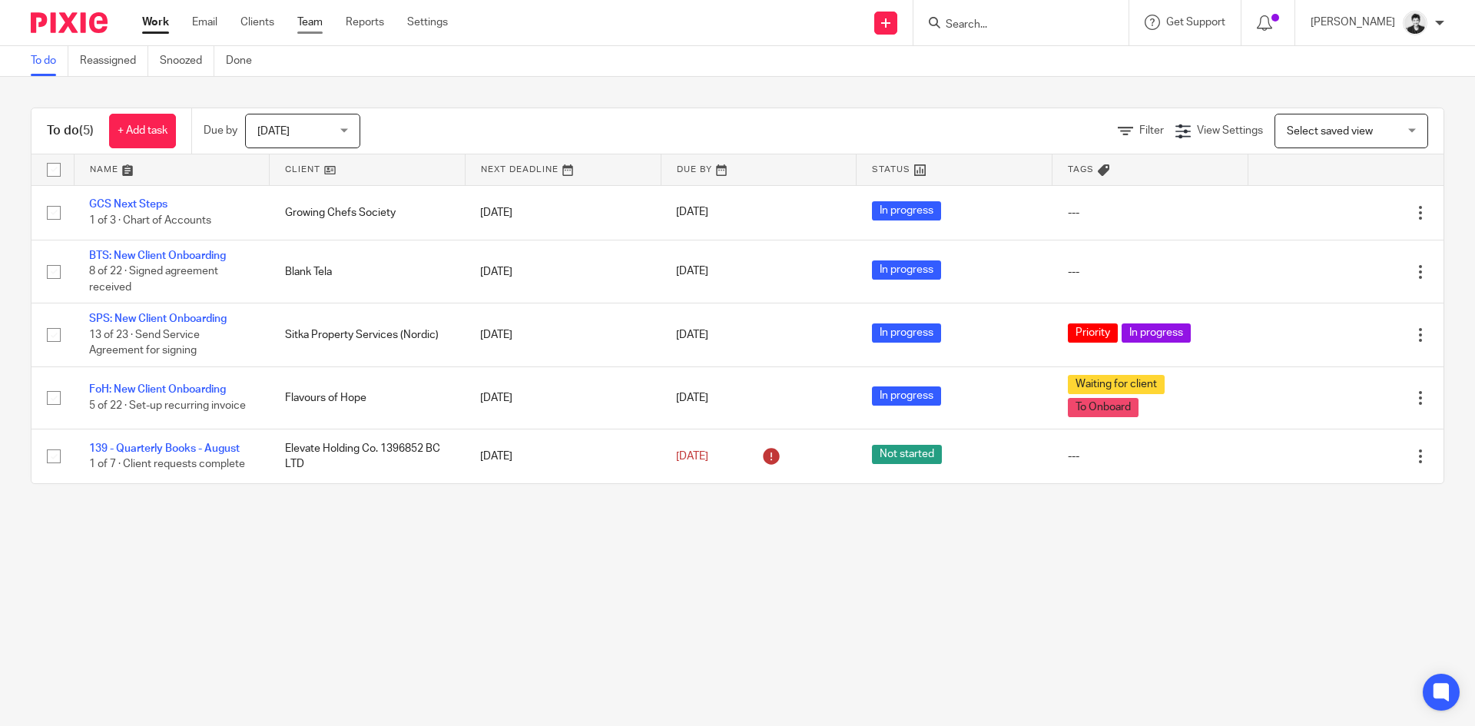
click at [310, 23] on link "Team" at bounding box center [309, 22] width 25 height 15
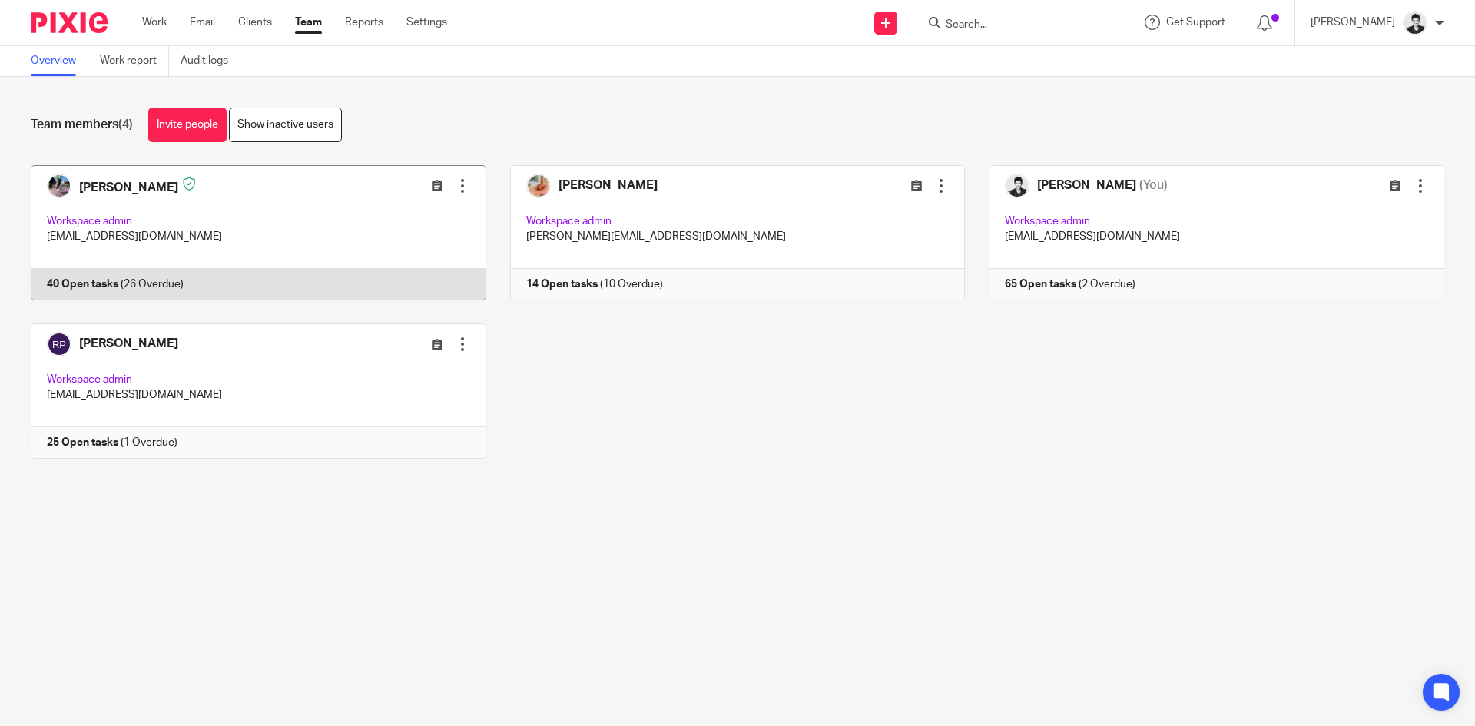
click at [152, 213] on link at bounding box center [246, 232] width 479 height 135
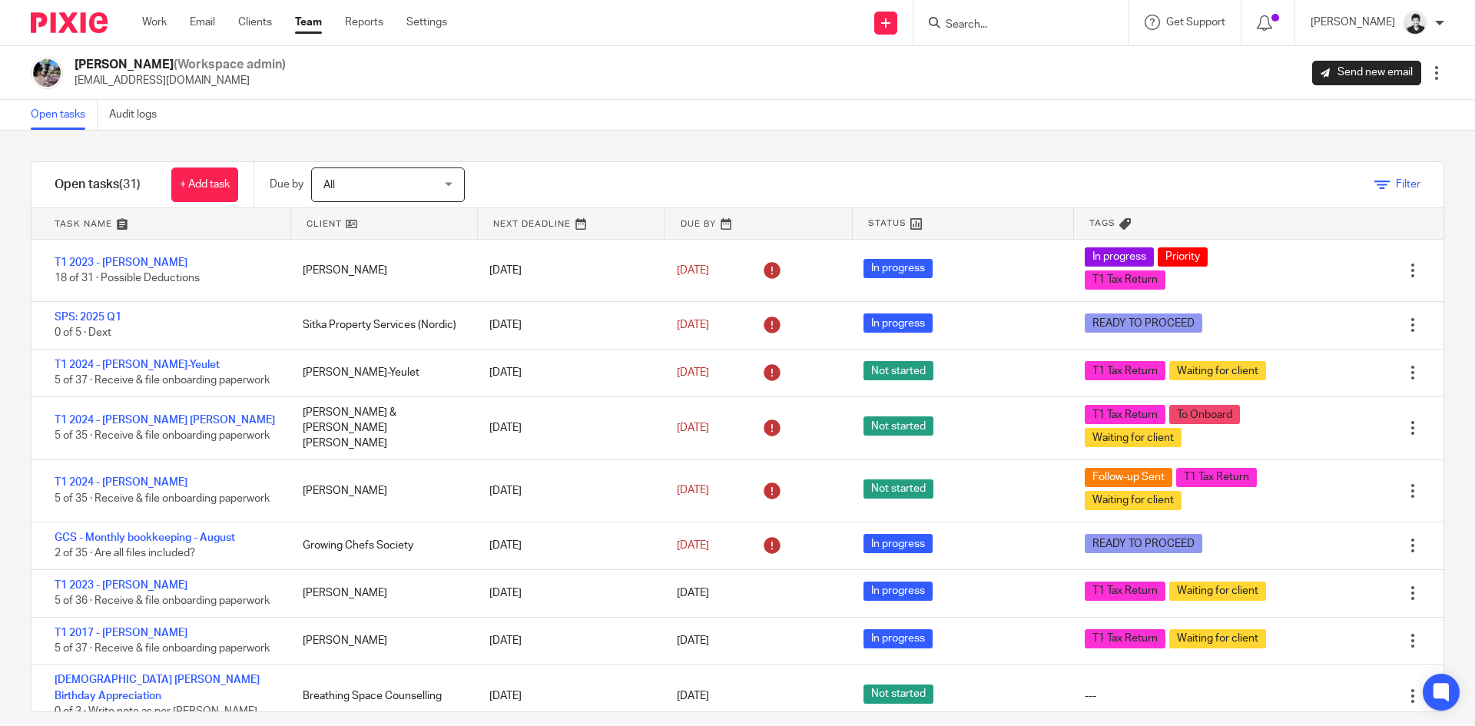
click at [1374, 181] on link "Filter" at bounding box center [1397, 184] width 46 height 11
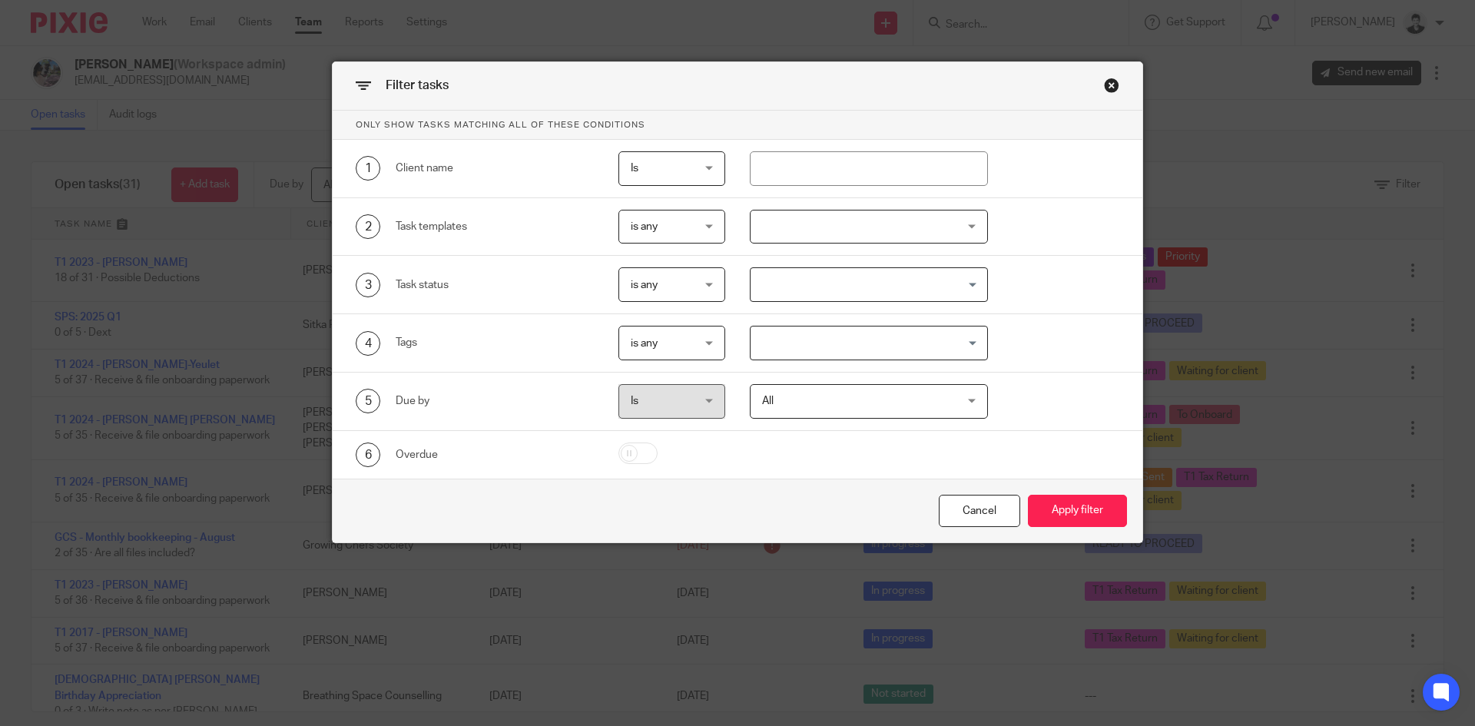
click at [827, 293] on input "Search for option" at bounding box center [865, 284] width 227 height 27
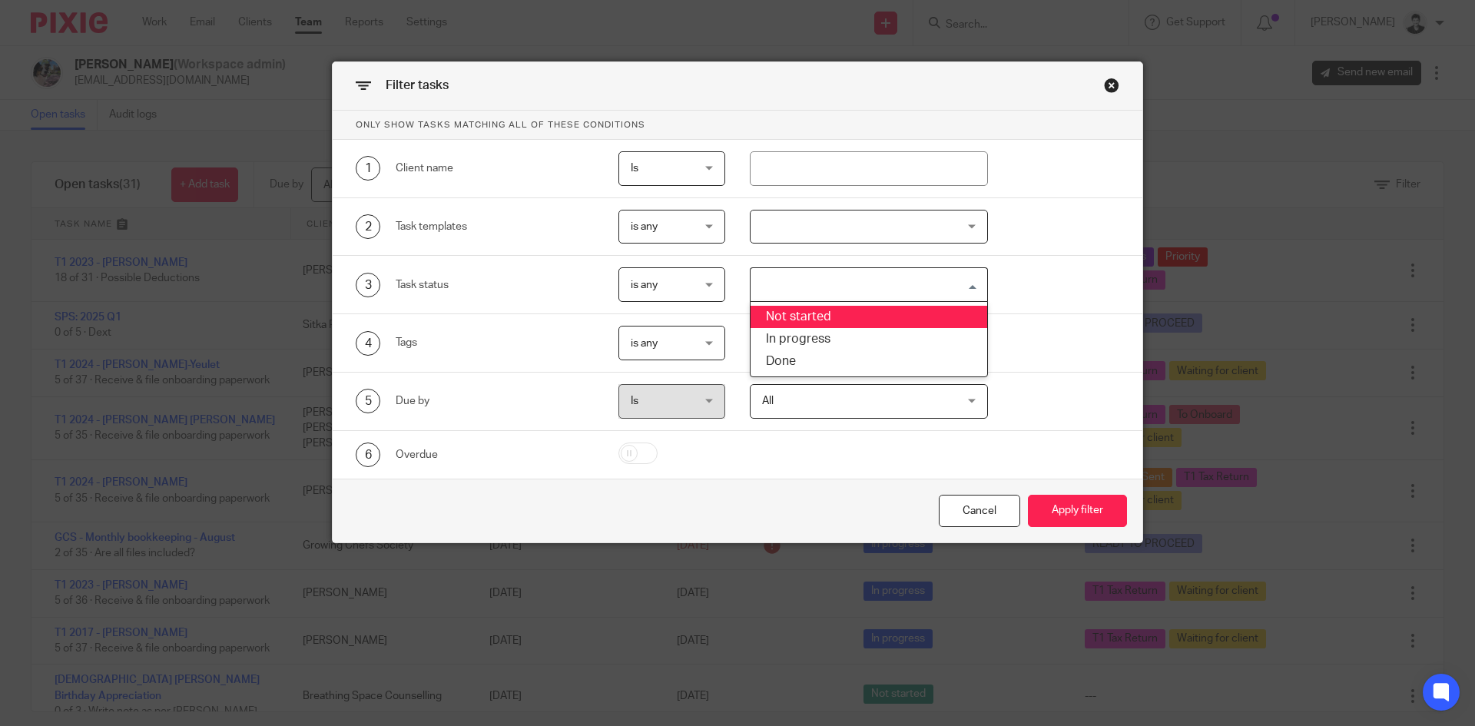
click at [701, 338] on div "is any is any" at bounding box center [672, 343] width 108 height 35
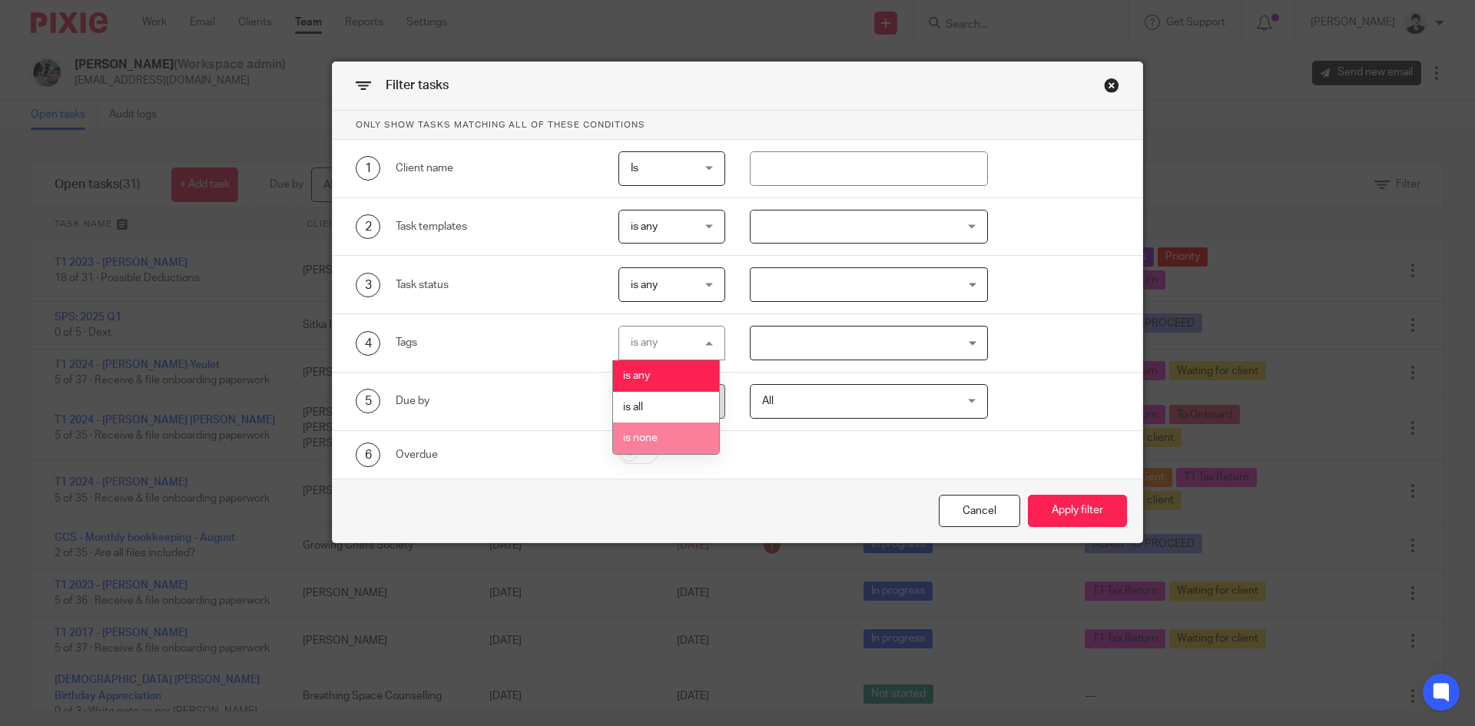
drag, startPoint x: 682, startPoint y: 432, endPoint x: 786, endPoint y: 358, distance: 127.2
click at [682, 432] on li "is none" at bounding box center [666, 437] width 106 height 31
click at [817, 336] on input "Search for option" at bounding box center [865, 343] width 227 height 27
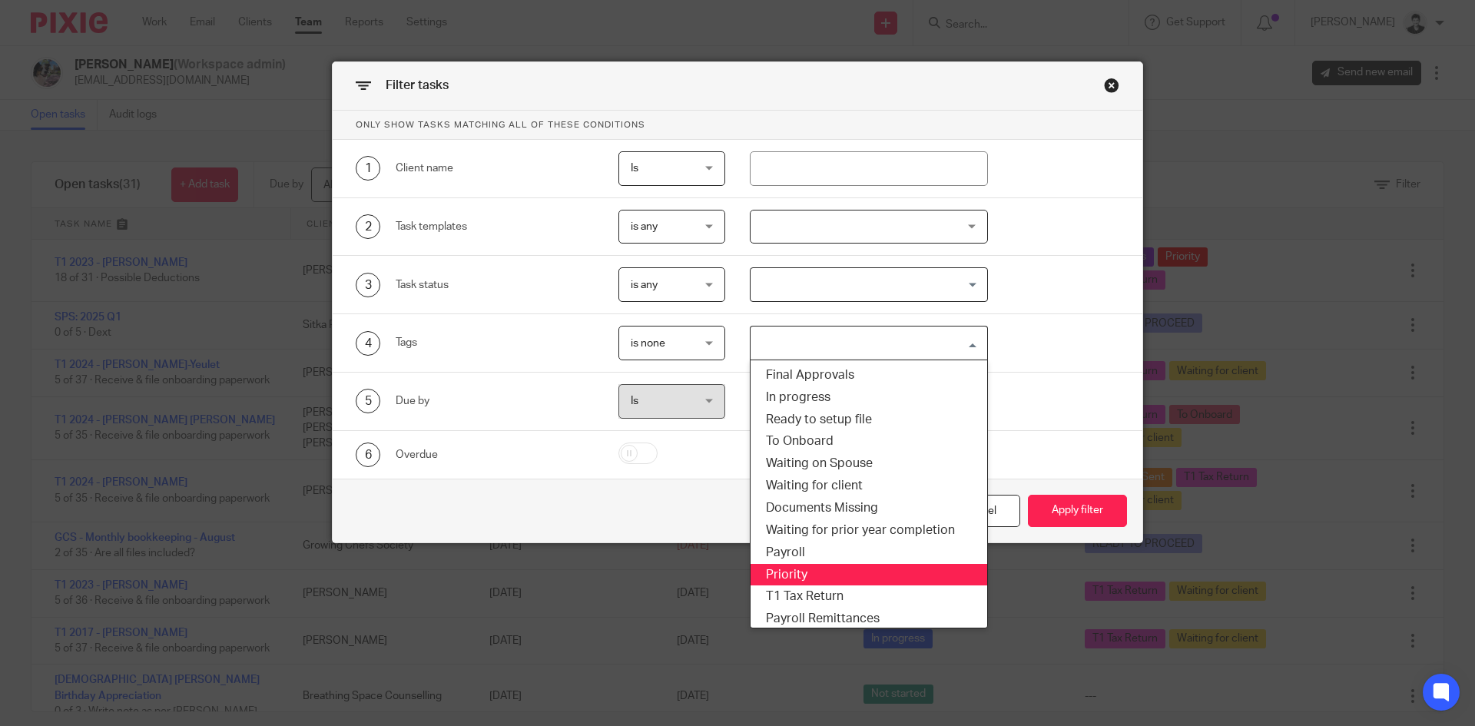
scroll to position [1, 0]
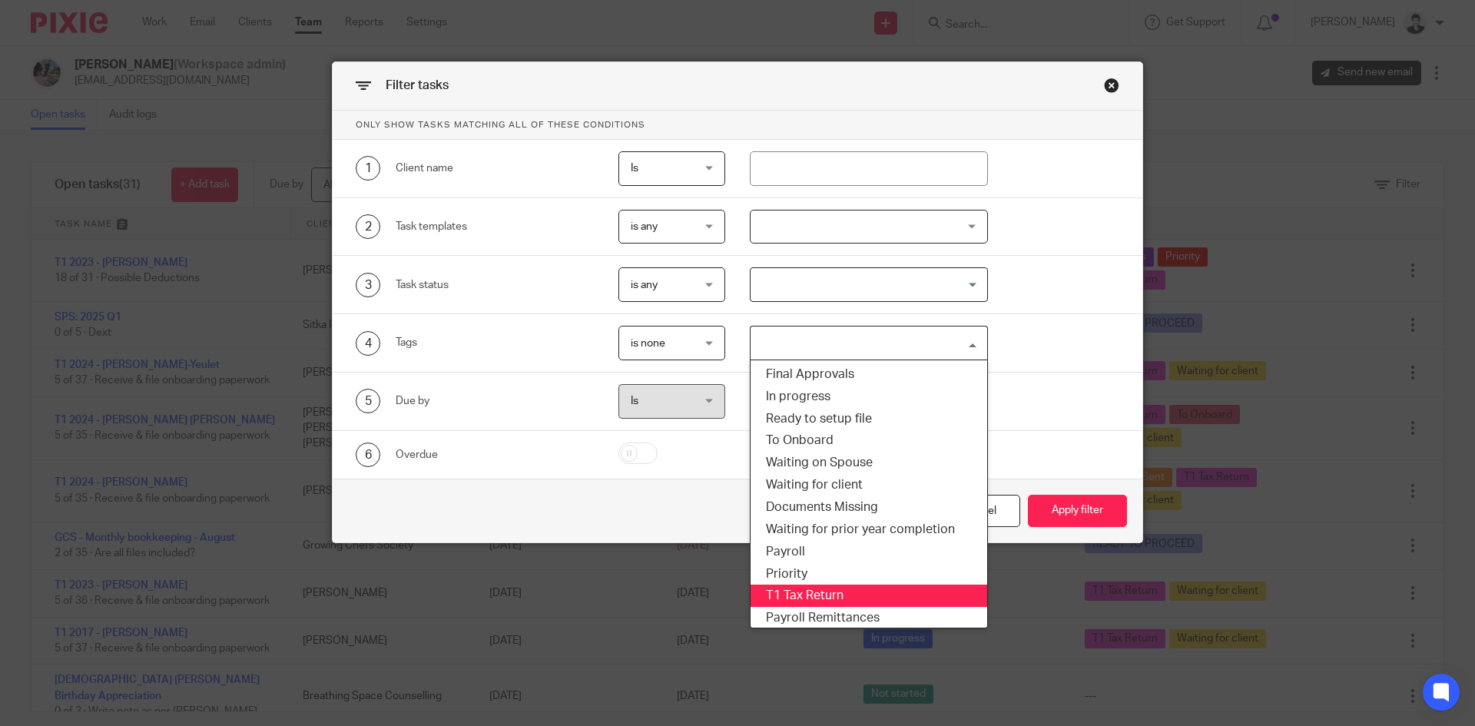
click at [847, 601] on li "T1 Tax Return" at bounding box center [868, 596] width 237 height 22
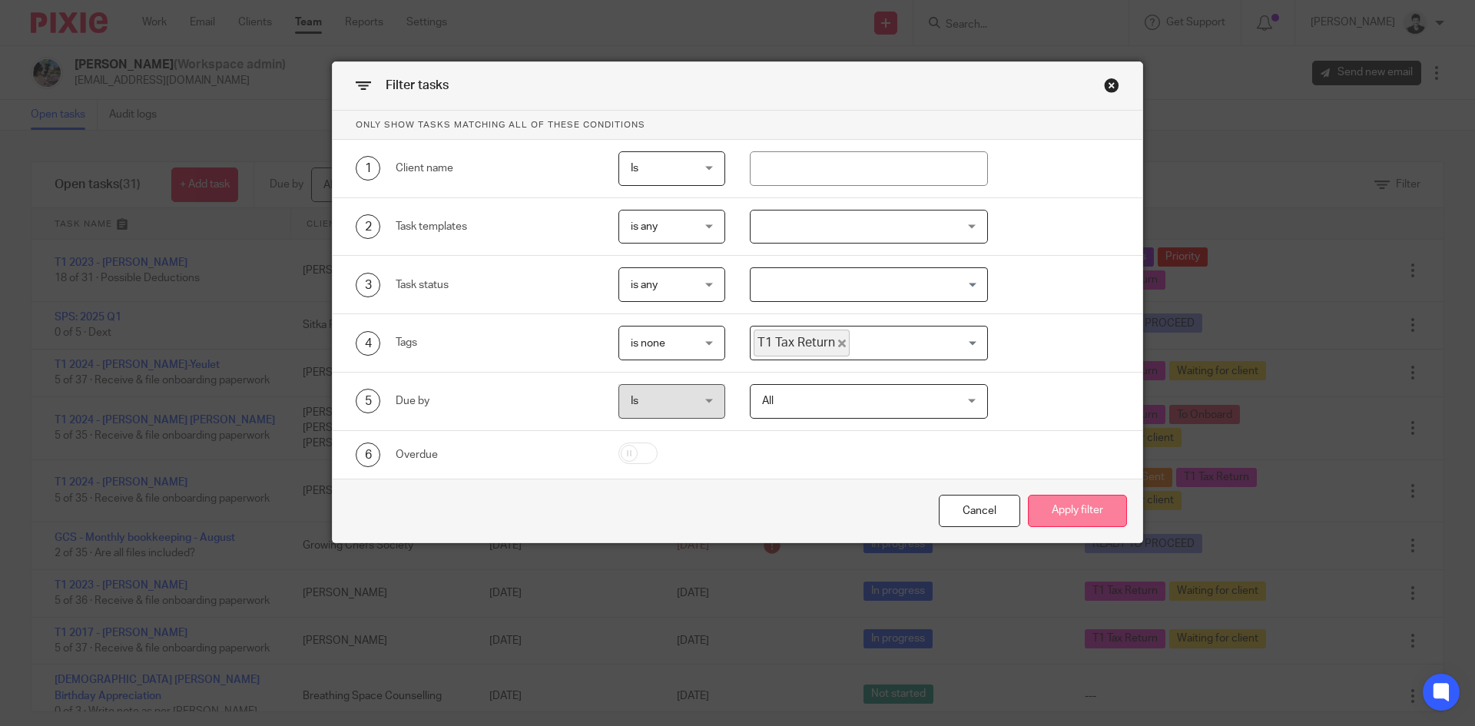
click at [1067, 506] on button "Apply filter" at bounding box center [1077, 511] width 99 height 33
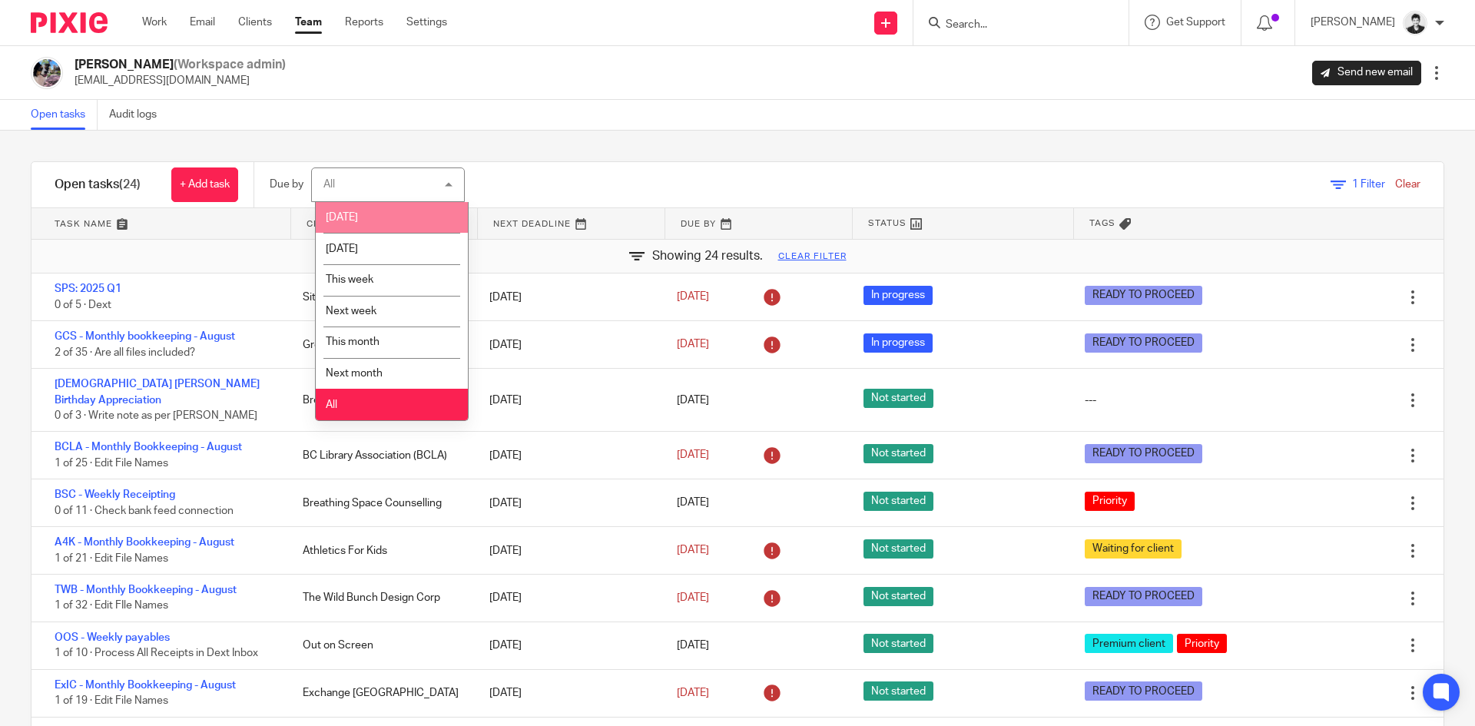
click at [365, 206] on li "[DATE]" at bounding box center [392, 217] width 152 height 31
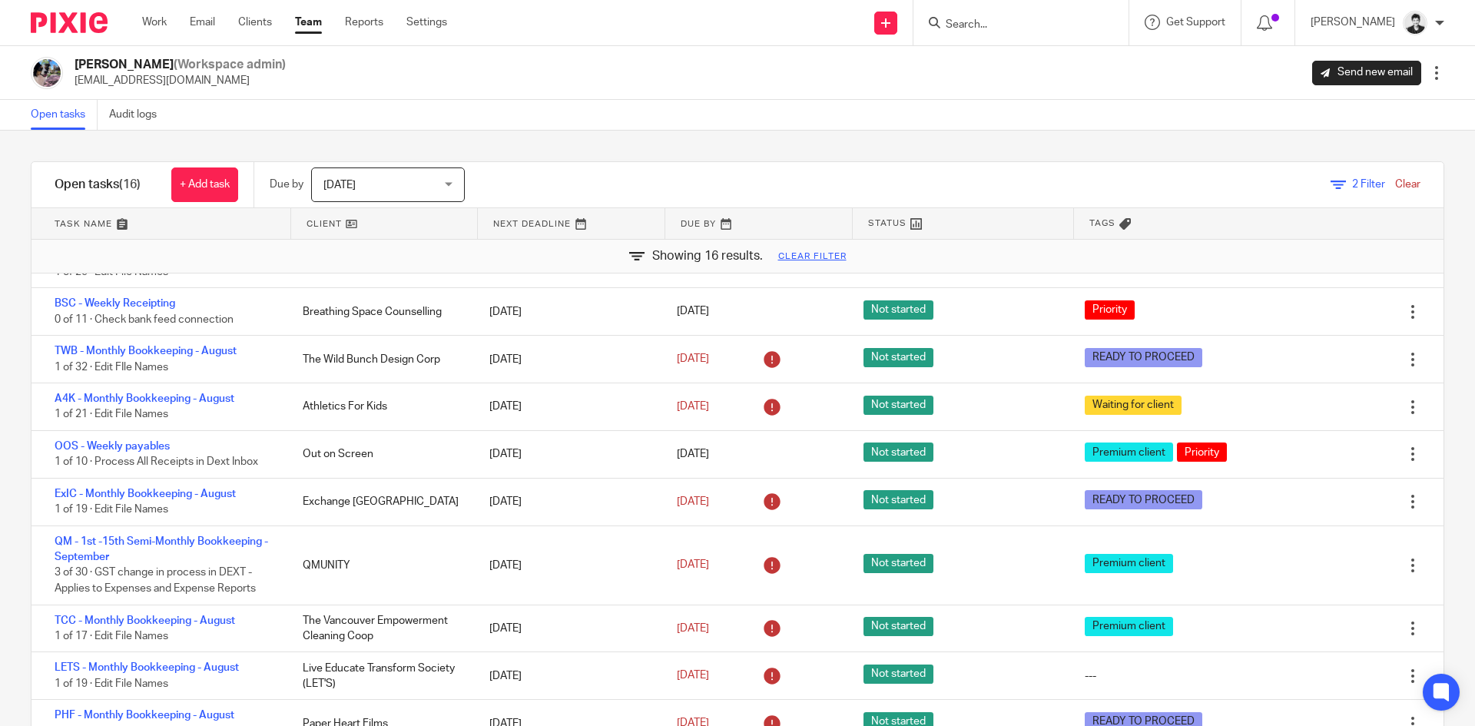
scroll to position [204, 0]
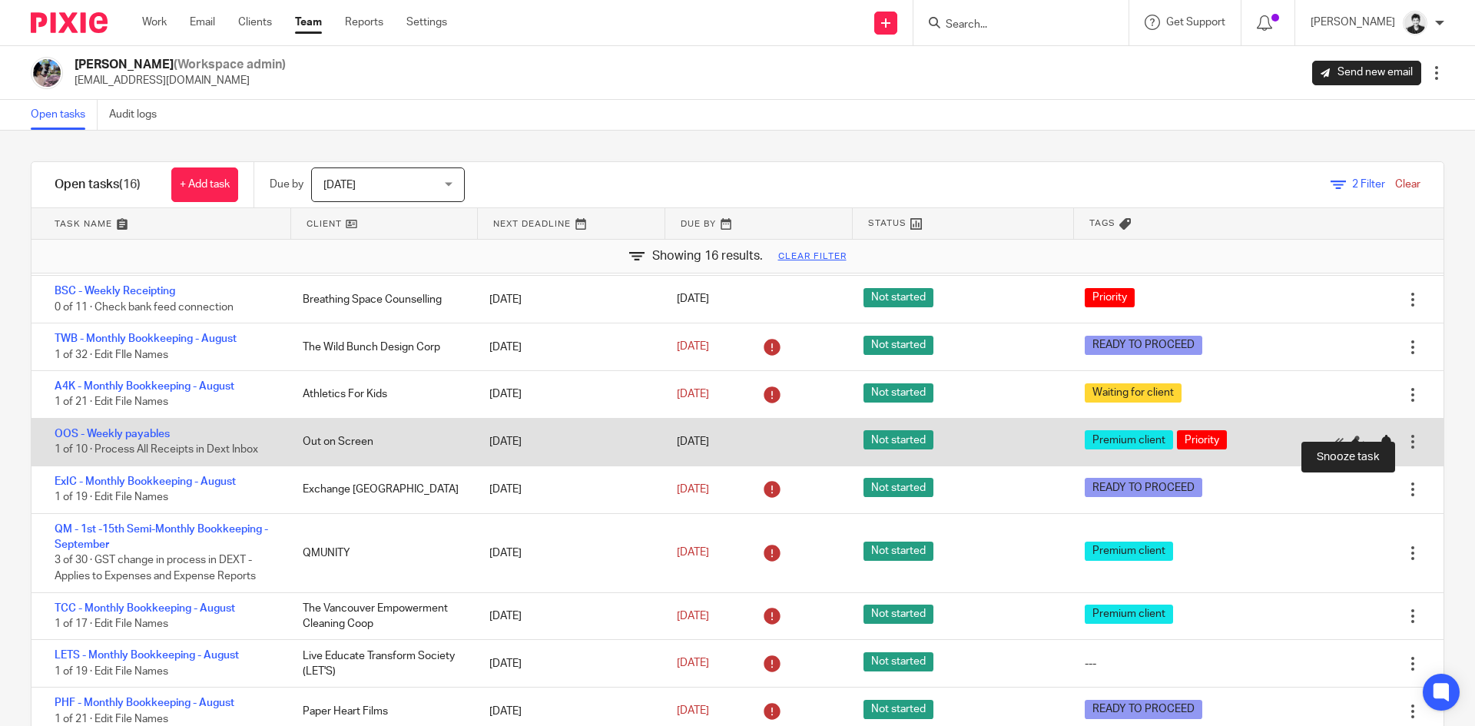
click at [1378, 435] on div at bounding box center [1385, 442] width 15 height 15
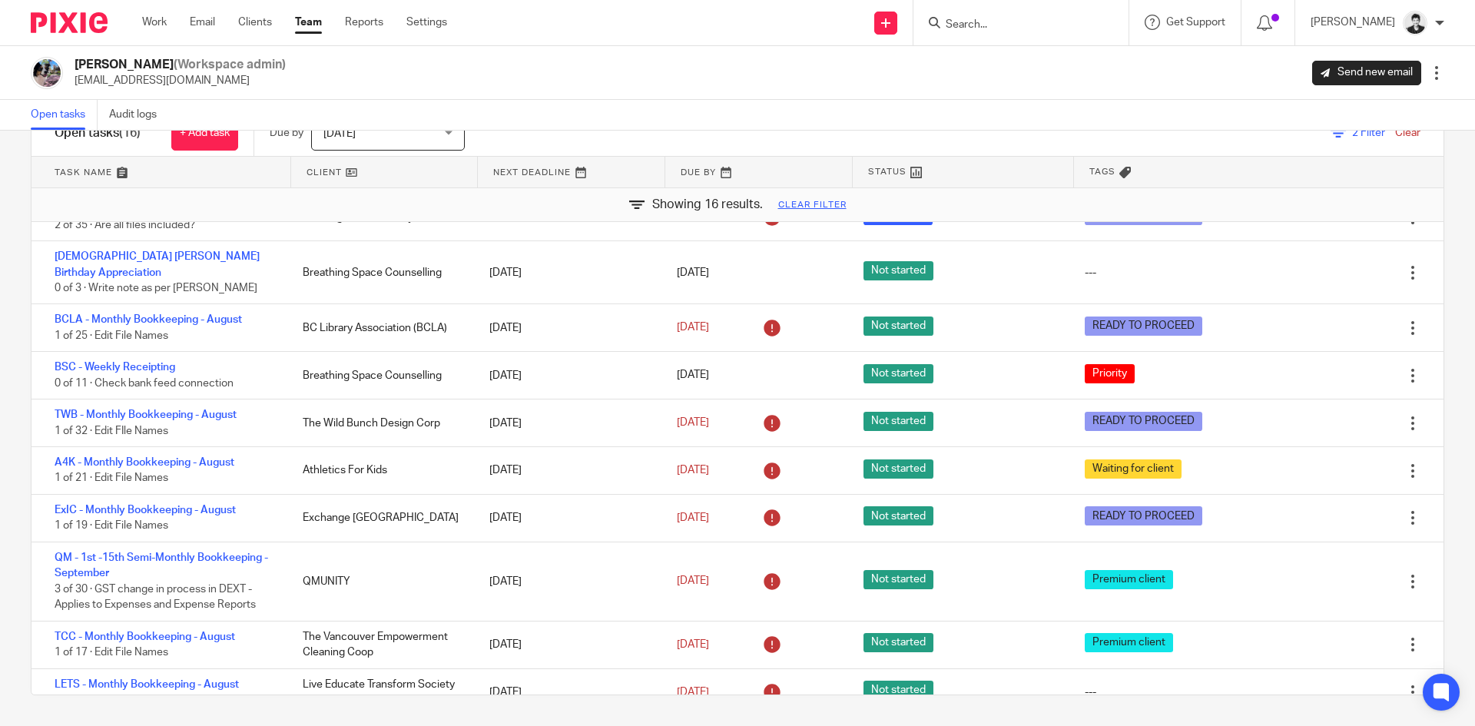
scroll to position [0, 0]
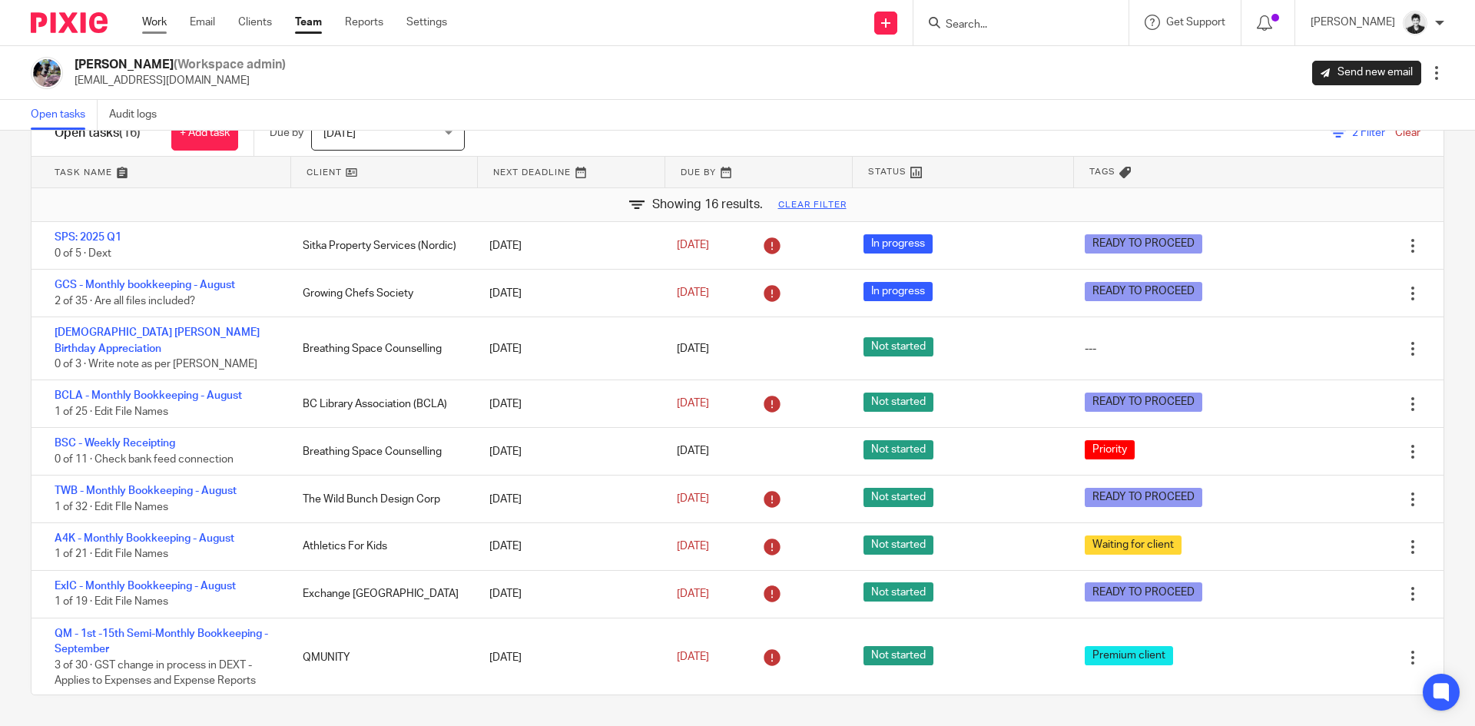
click at [150, 22] on link "Work" at bounding box center [154, 22] width 25 height 15
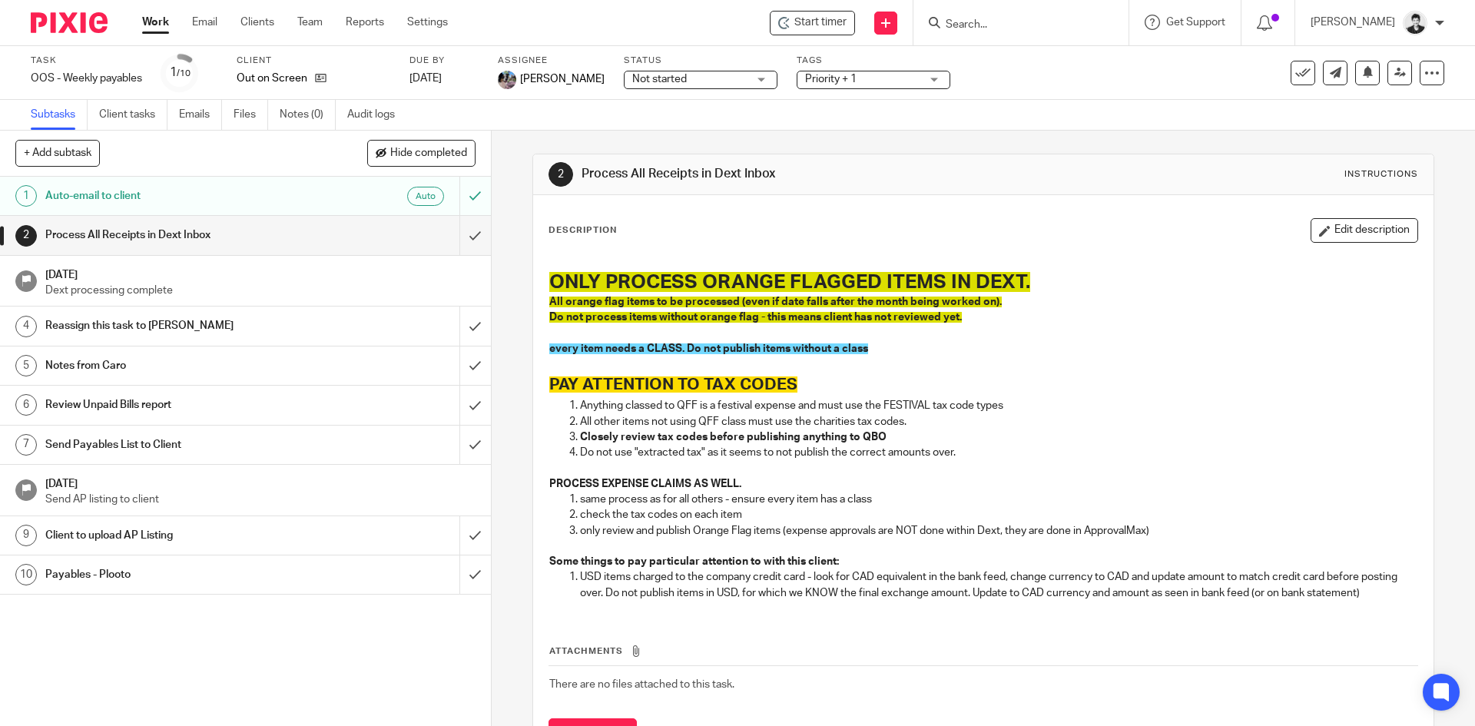
click at [185, 119] on link "Emails" at bounding box center [200, 115] width 43 height 30
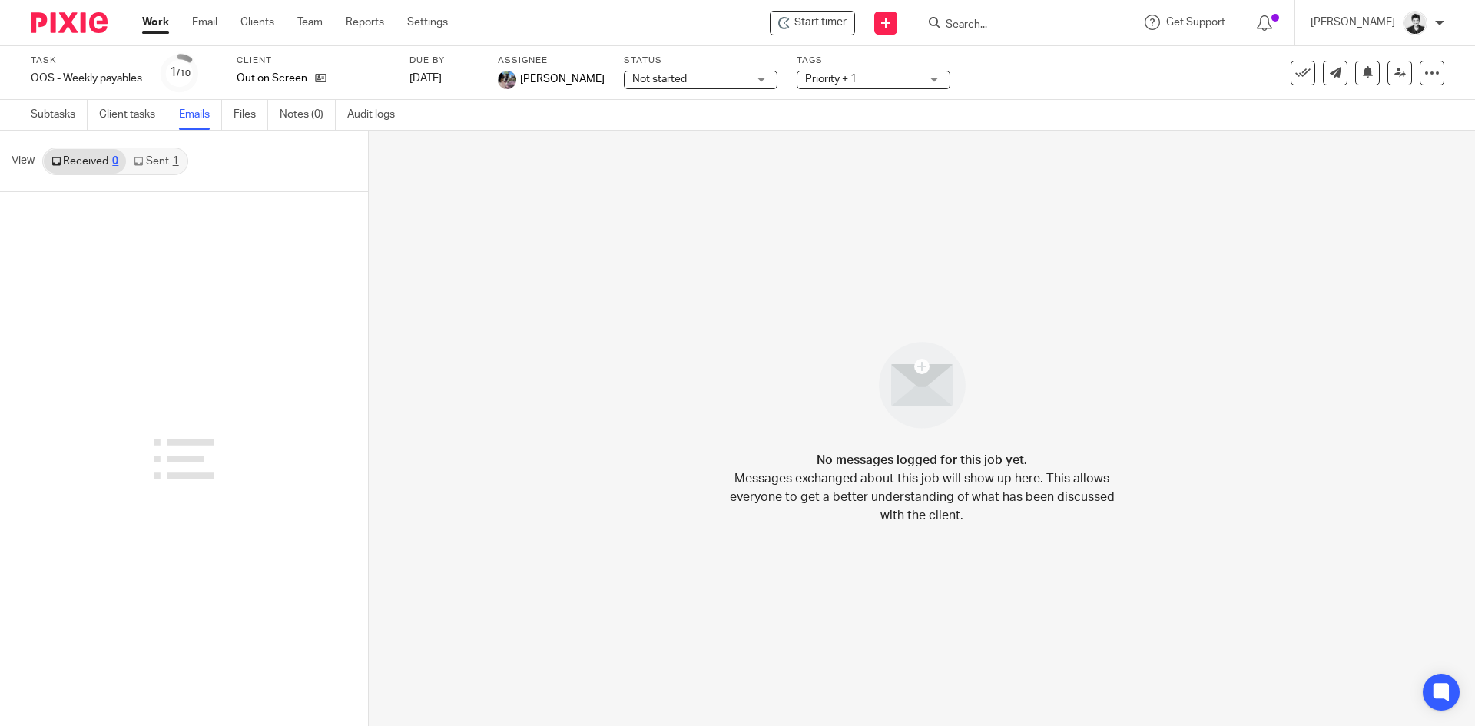
click at [86, 161] on link "Received 0" at bounding box center [85, 161] width 82 height 25
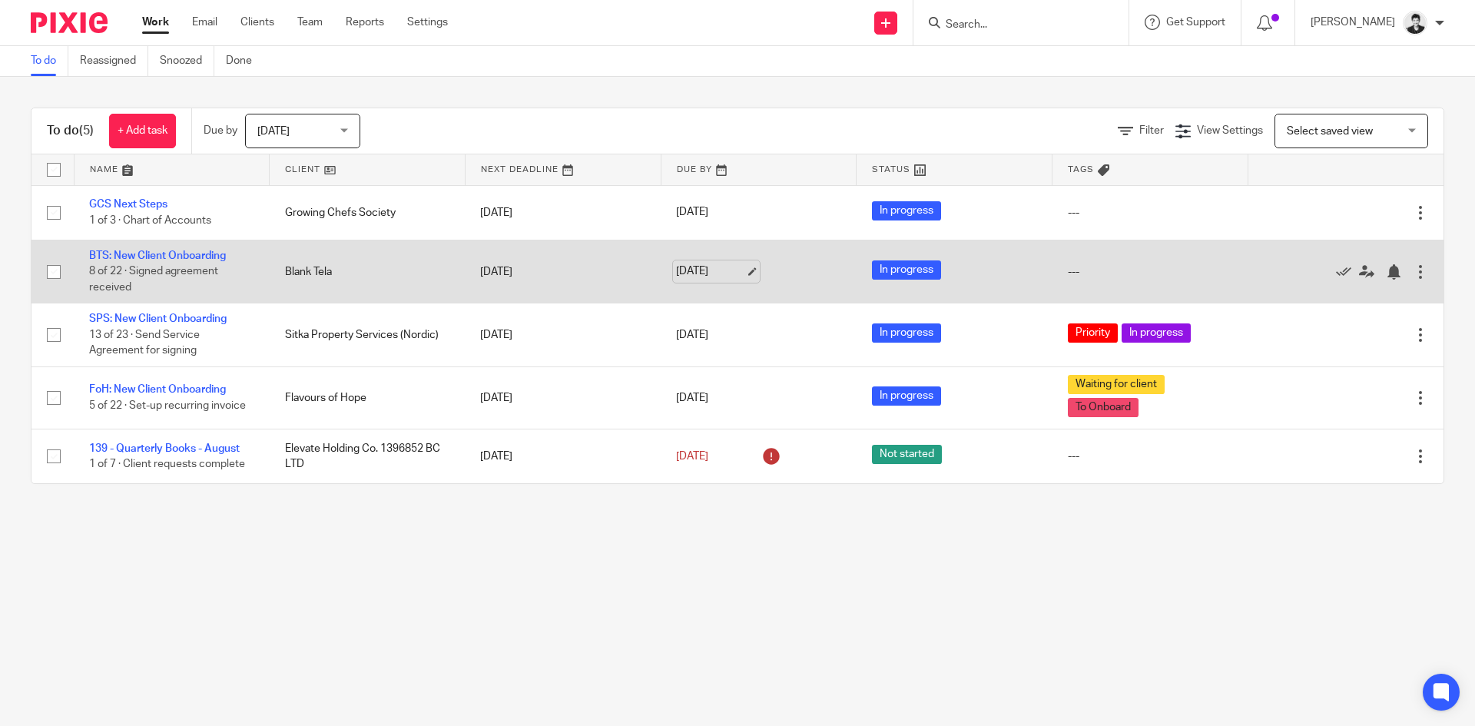
drag, startPoint x: 701, startPoint y: 263, endPoint x: 713, endPoint y: 281, distance: 22.2
click at [701, 263] on link "[DATE]" at bounding box center [710, 271] width 69 height 16
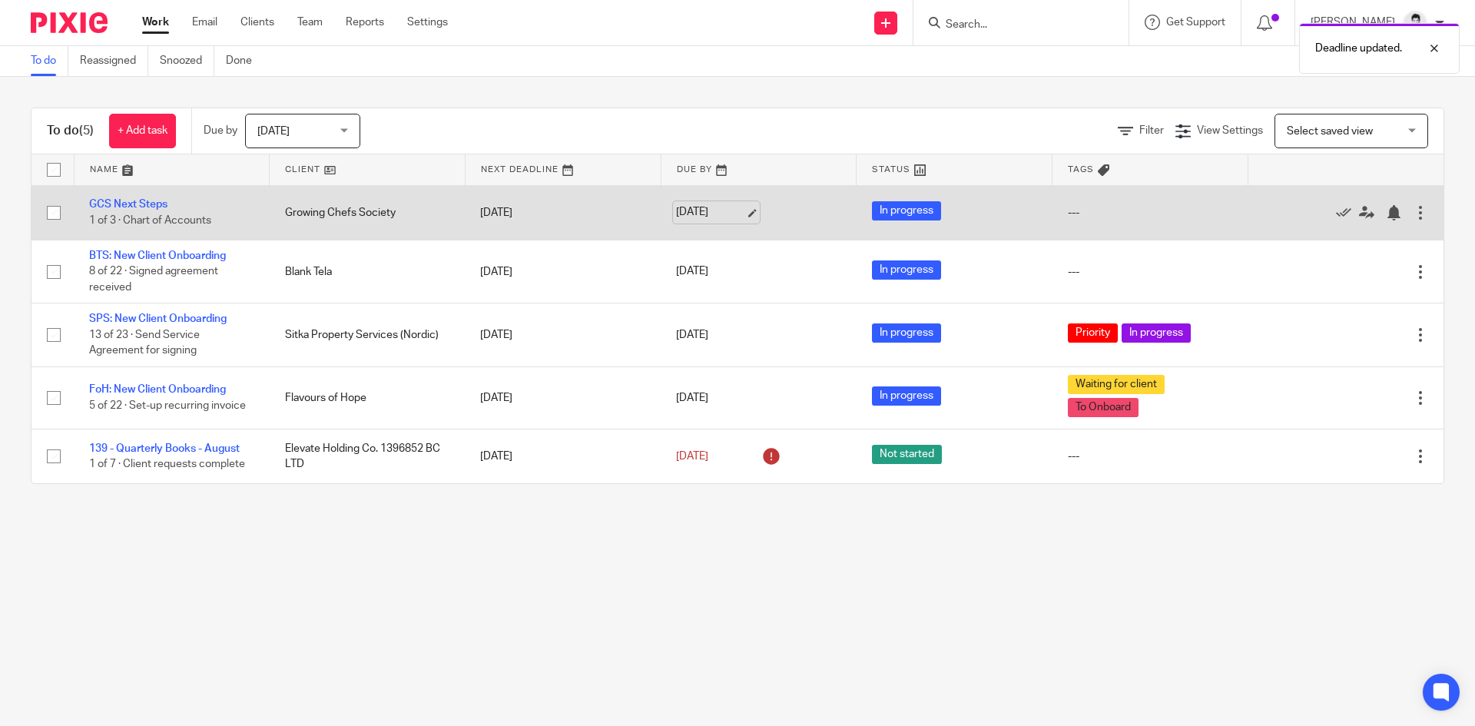
click at [705, 204] on link "[DATE]" at bounding box center [710, 212] width 69 height 16
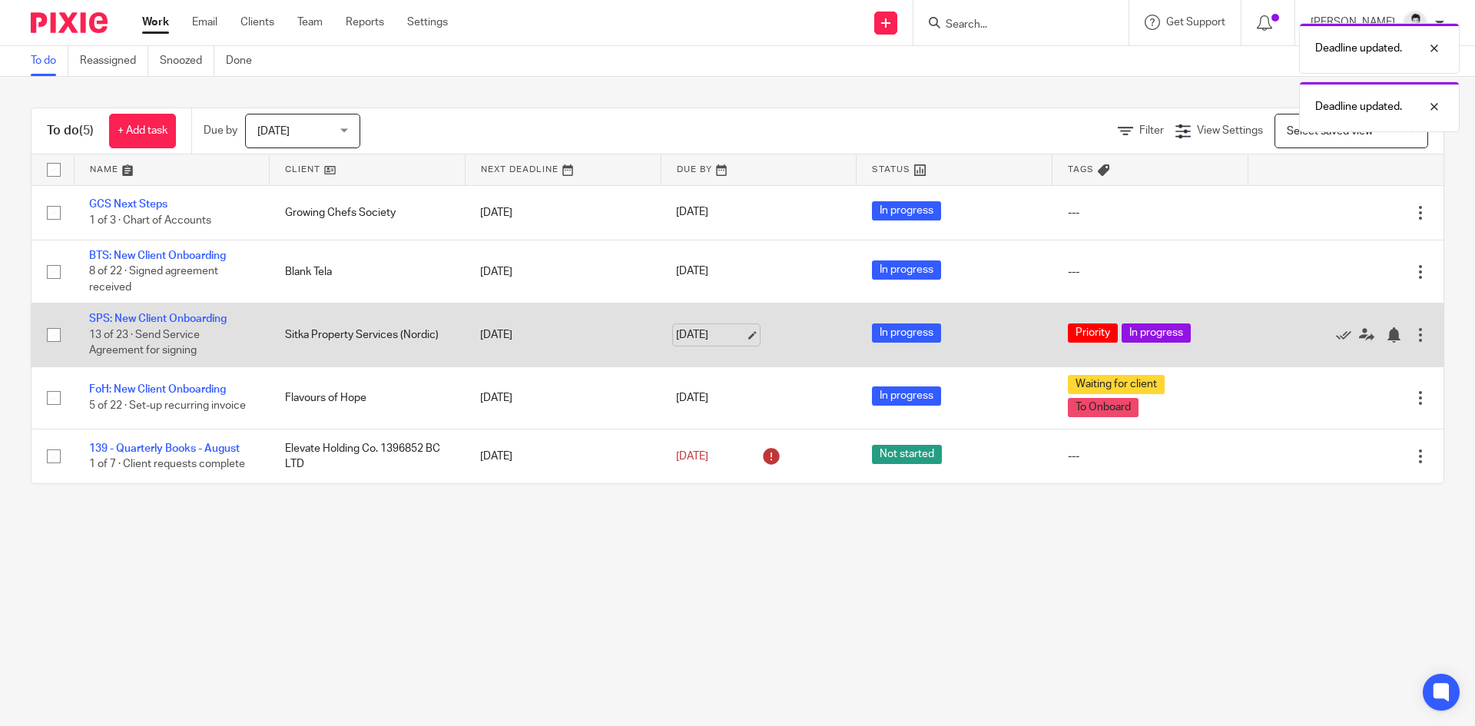
click at [721, 331] on link "Sep 23, 2025" at bounding box center [710, 335] width 69 height 16
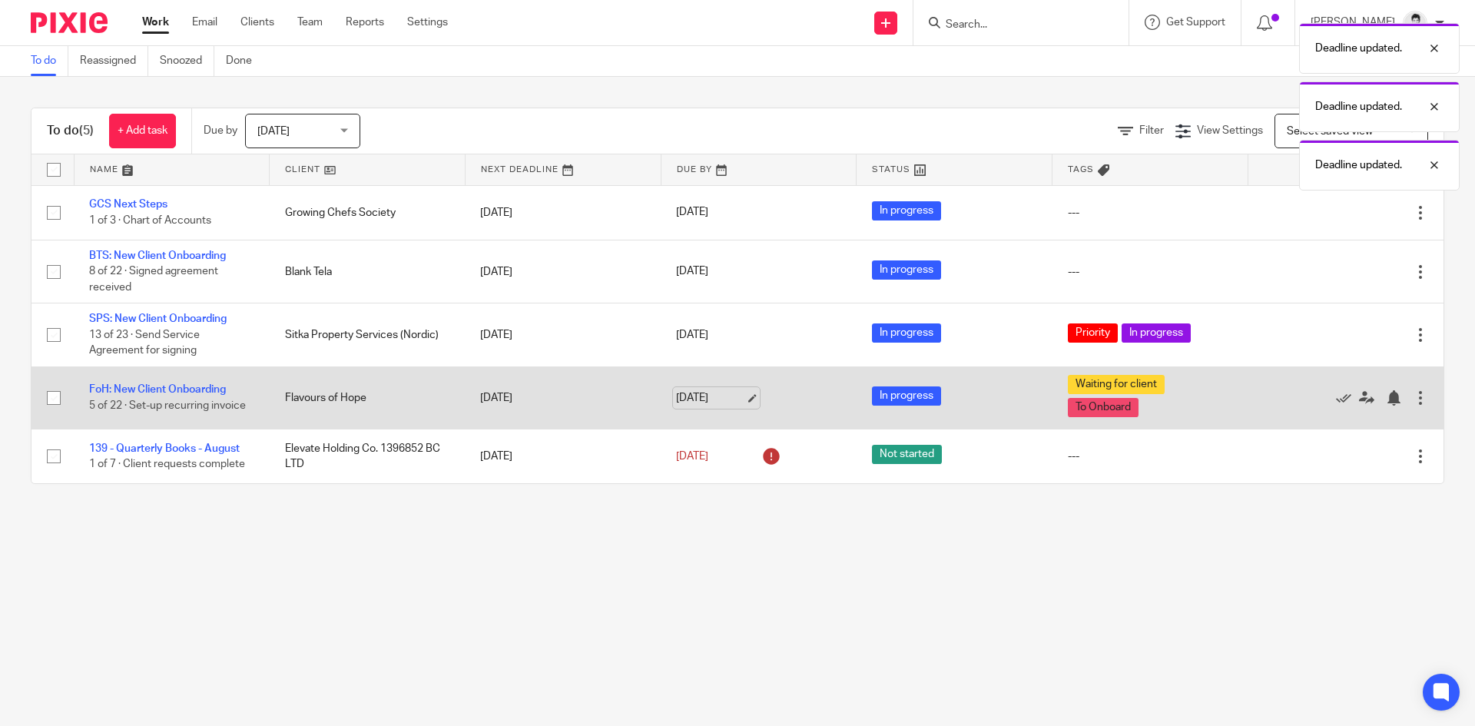
click at [702, 401] on link "Sep 23, 2025" at bounding box center [710, 398] width 69 height 16
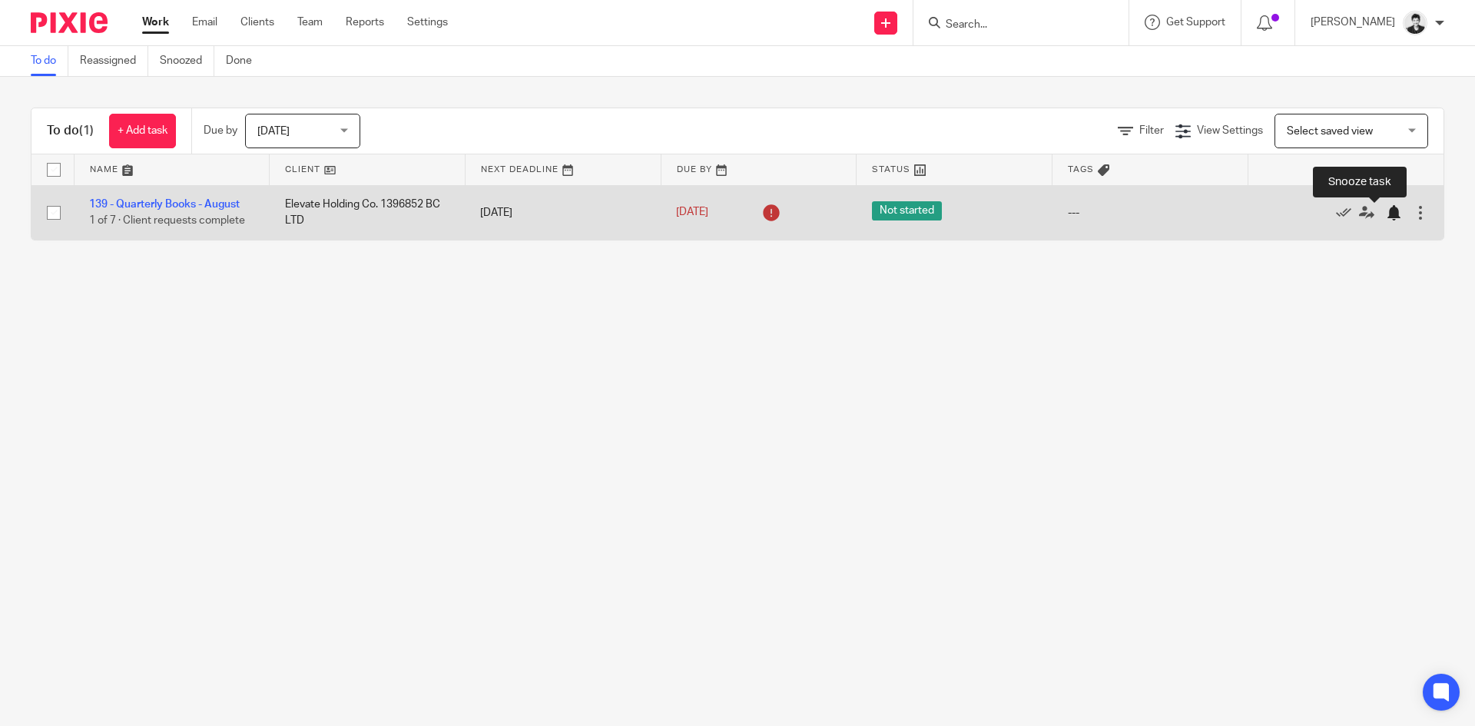
click at [1386, 210] on div at bounding box center [1393, 212] width 15 height 15
